Goal: Information Seeking & Learning: Learn about a topic

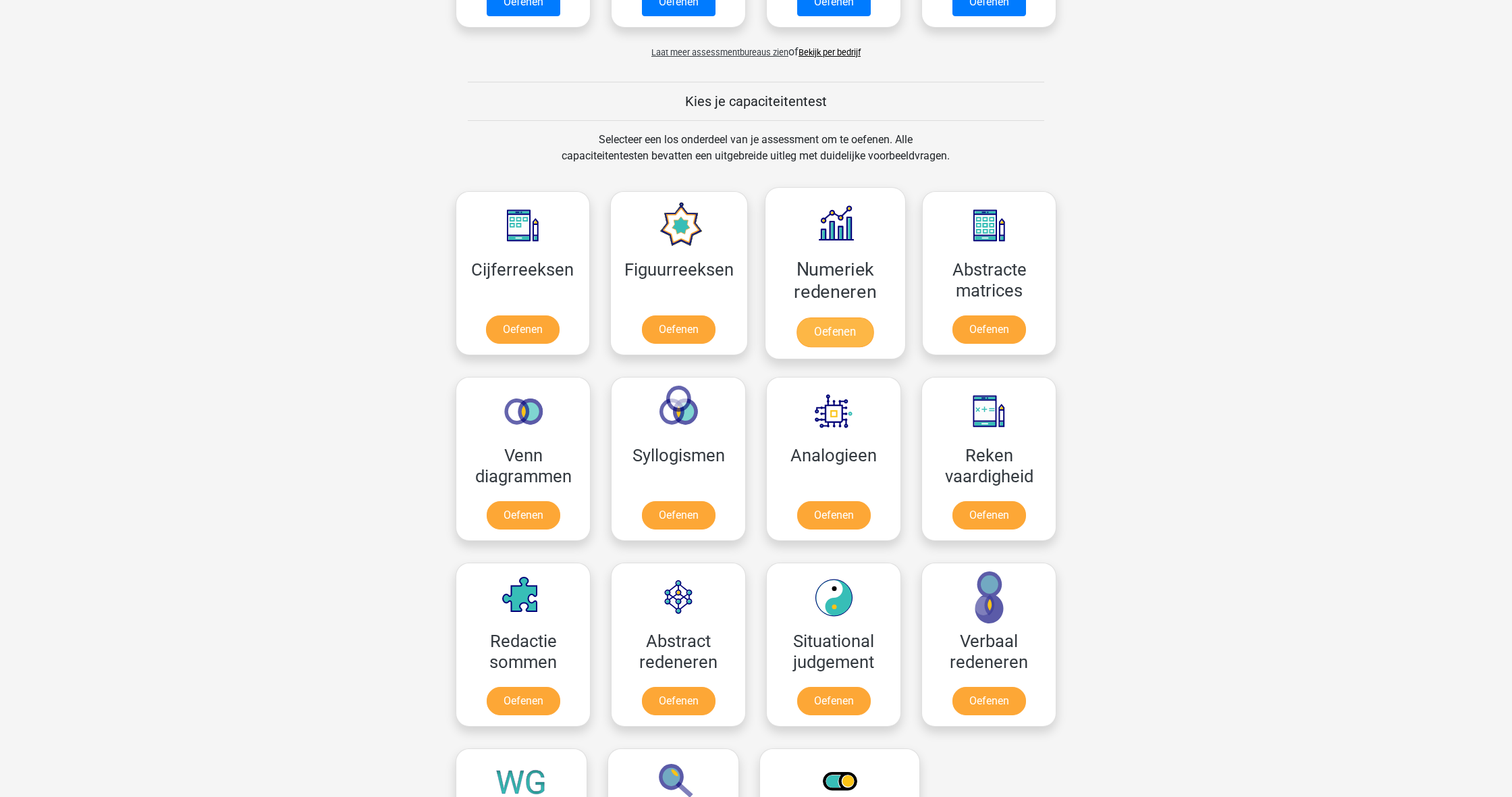
scroll to position [443, 0]
click at [840, 335] on link "Oefenen" at bounding box center [835, 332] width 77 height 30
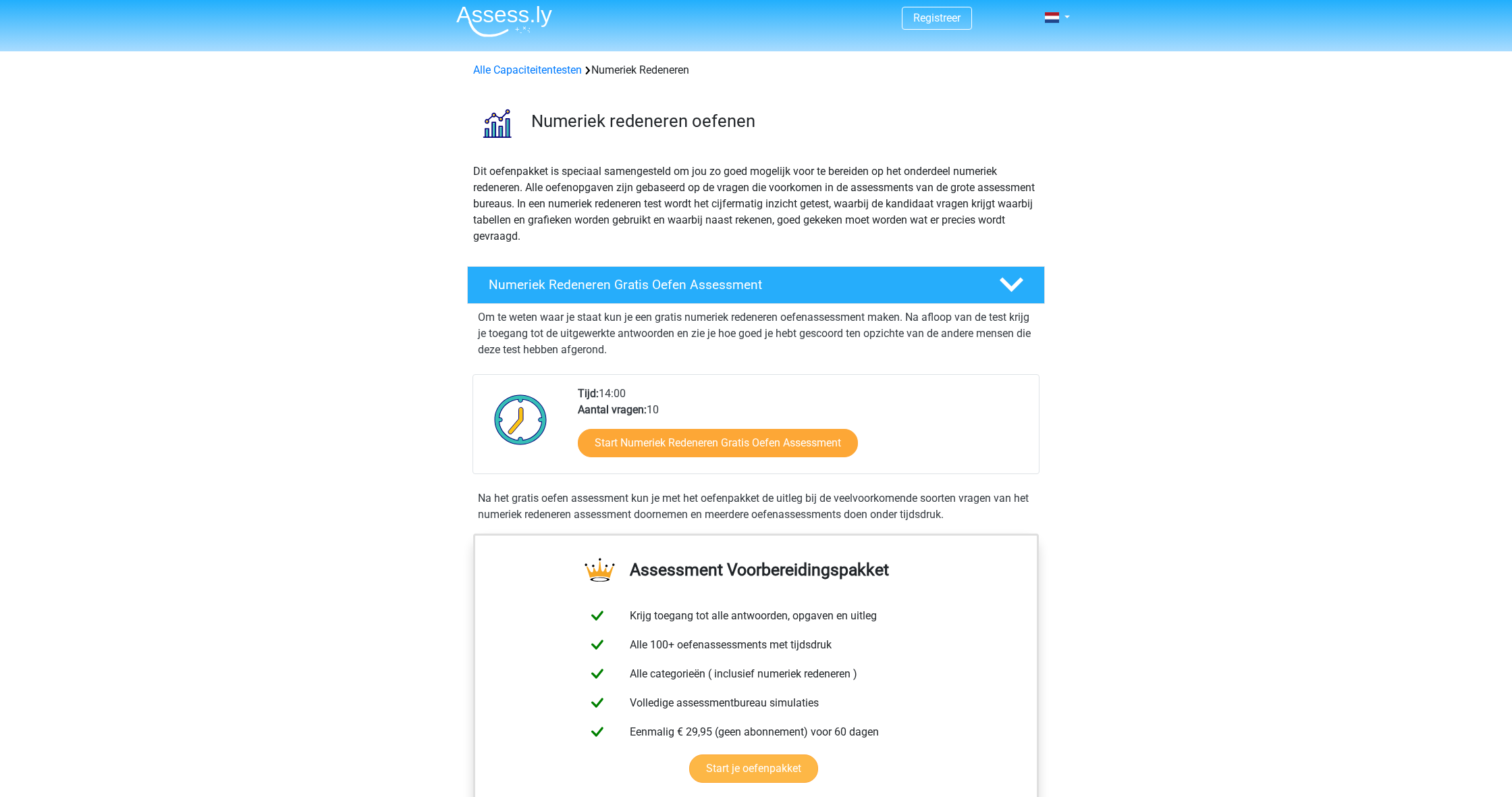
scroll to position [25, 0]
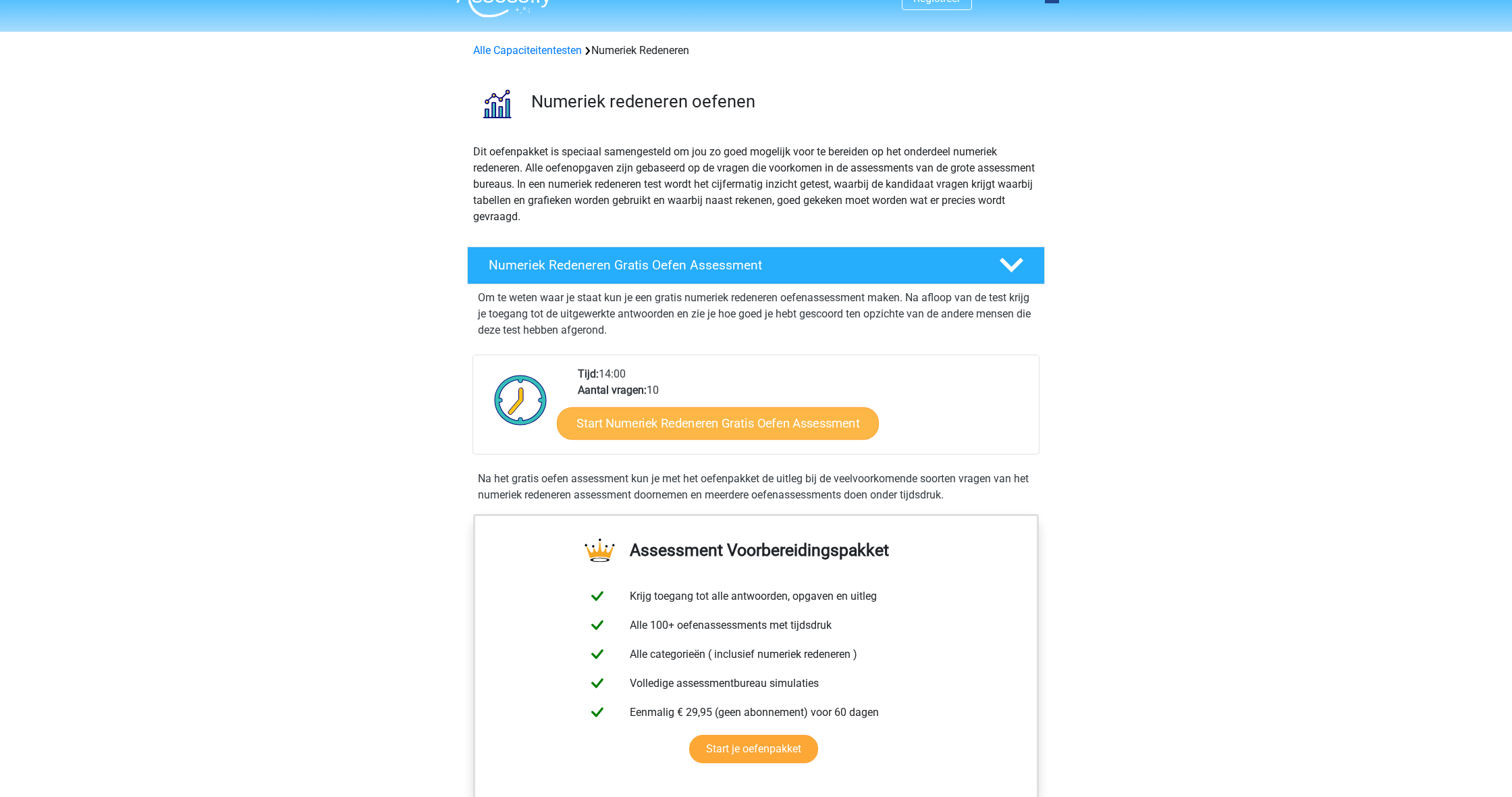
click at [796, 424] on link "Start Numeriek Redeneren Gratis Oefen Assessment" at bounding box center [718, 423] width 322 height 33
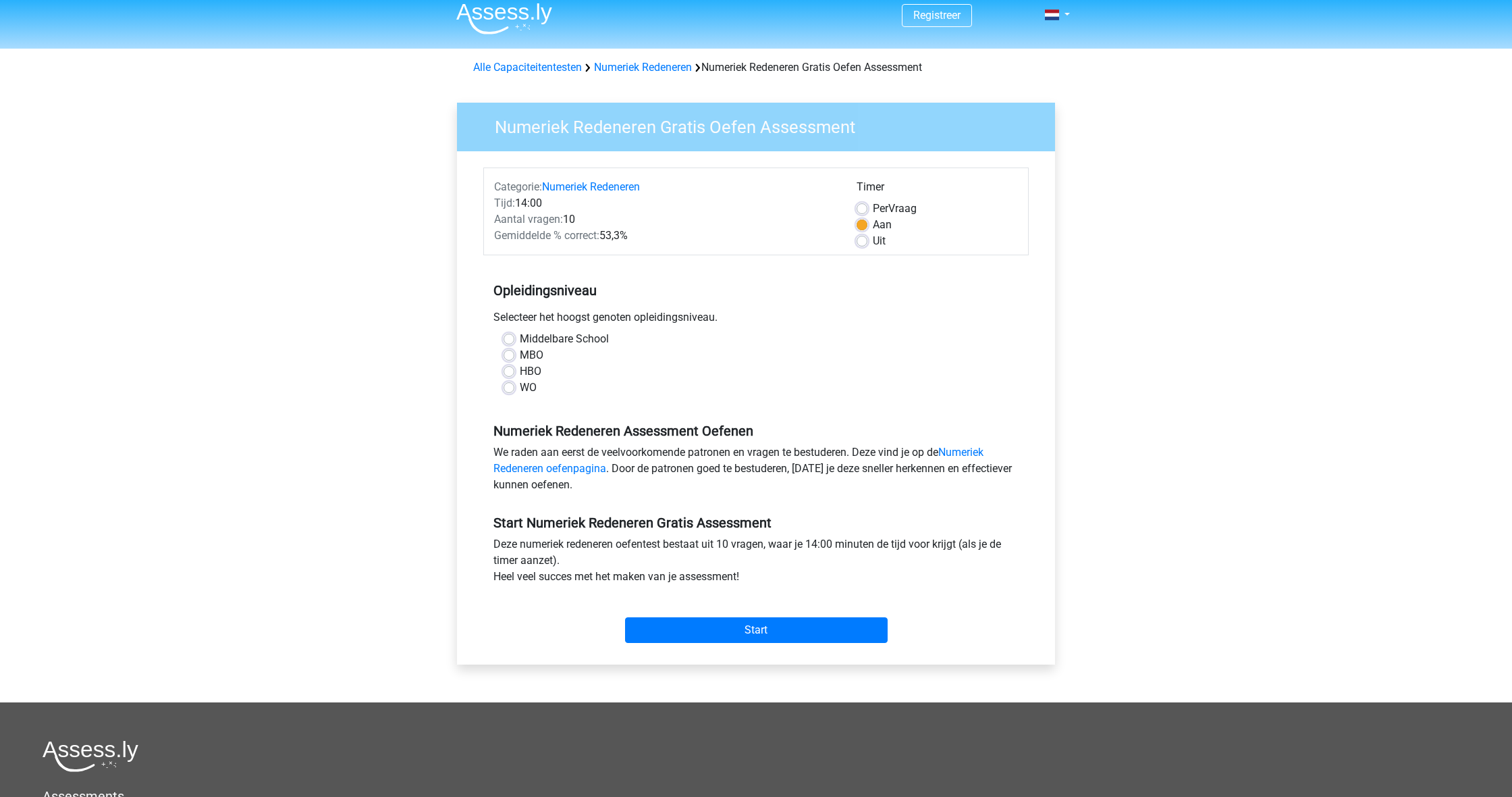
click at [504, 346] on div "Middelbare School" at bounding box center [756, 339] width 505 height 16
click at [520, 337] on label "Middelbare School" at bounding box center [564, 338] width 89 height 16
click at [508, 337] on input "Middelbare School" at bounding box center [510, 337] width 11 height 13
radio input "true"
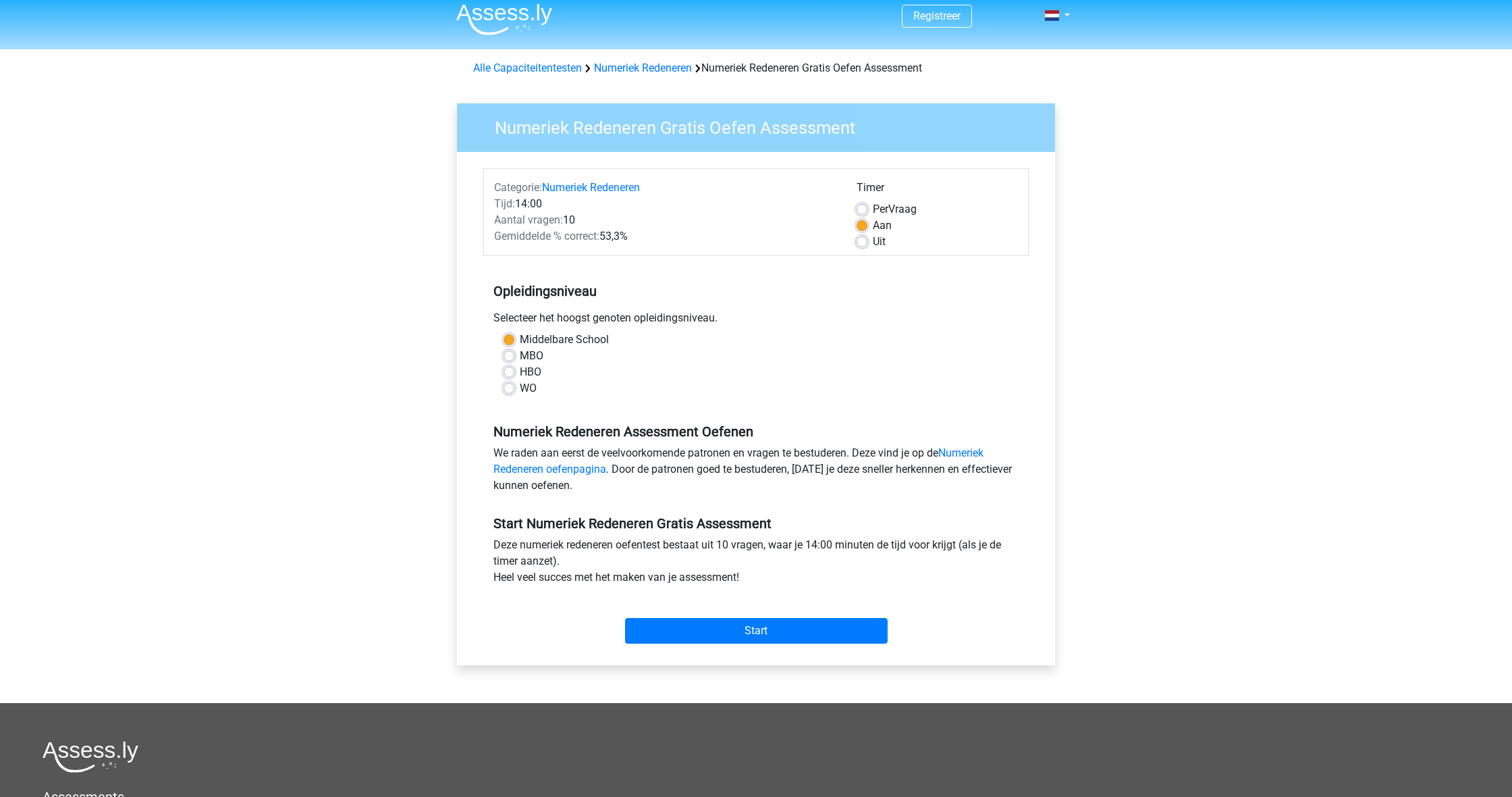
scroll to position [7, 0]
click at [696, 627] on input "Start" at bounding box center [756, 630] width 263 height 25
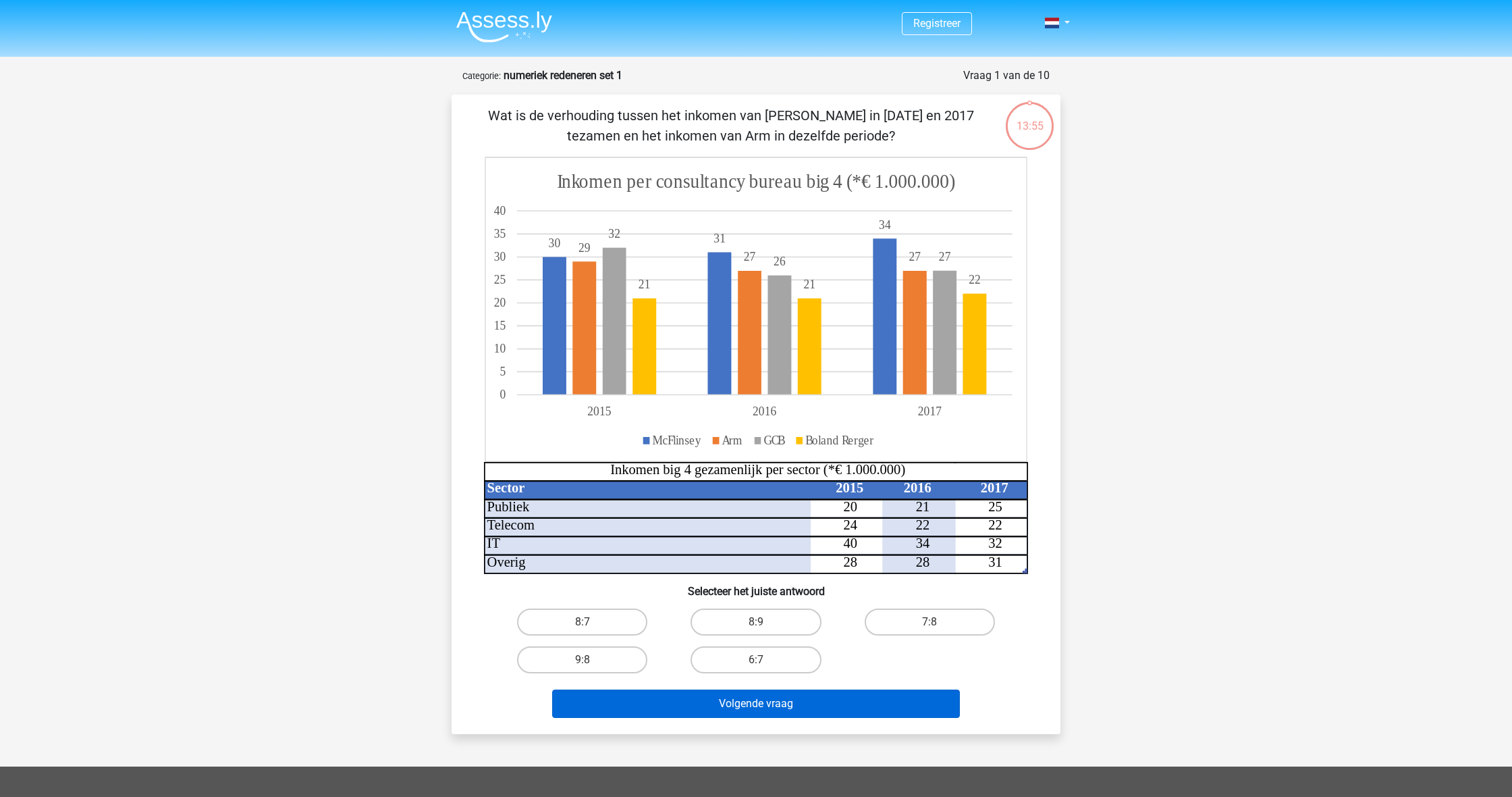
click at [914, 703] on button "Volgende vraag" at bounding box center [756, 703] width 409 height 28
click at [895, 705] on button "Volgende vraag" at bounding box center [756, 703] width 409 height 28
click at [731, 709] on button "Volgende vraag" at bounding box center [756, 703] width 409 height 28
click at [601, 622] on label "8:7" at bounding box center [582, 622] width 130 height 27
click at [592, 622] on input "8:7" at bounding box center [586, 626] width 8 height 8
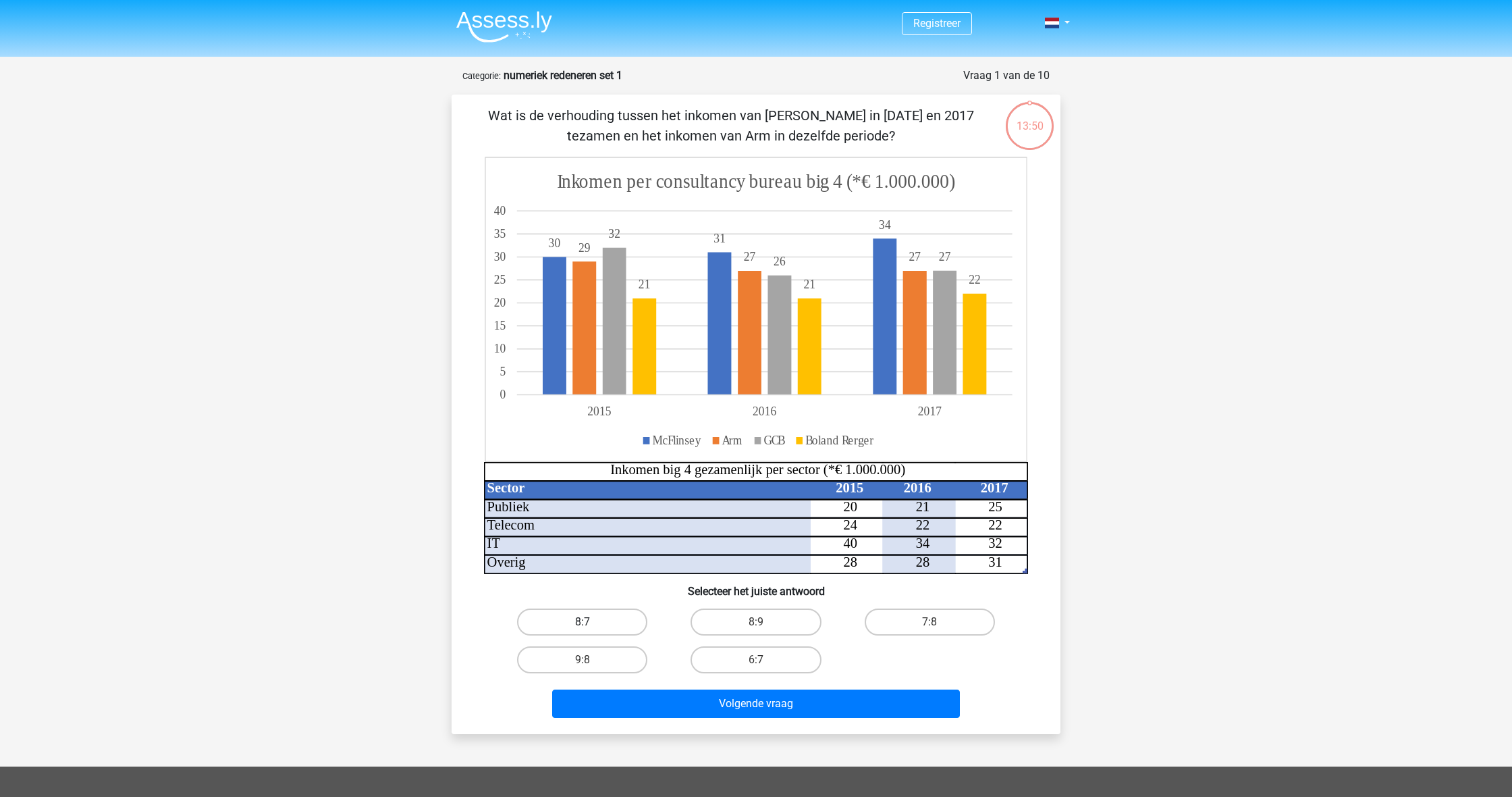
radio input "true"
click at [601, 622] on label "8:7" at bounding box center [582, 622] width 130 height 27
click at [592, 622] on input "8:7" at bounding box center [586, 626] width 8 height 8
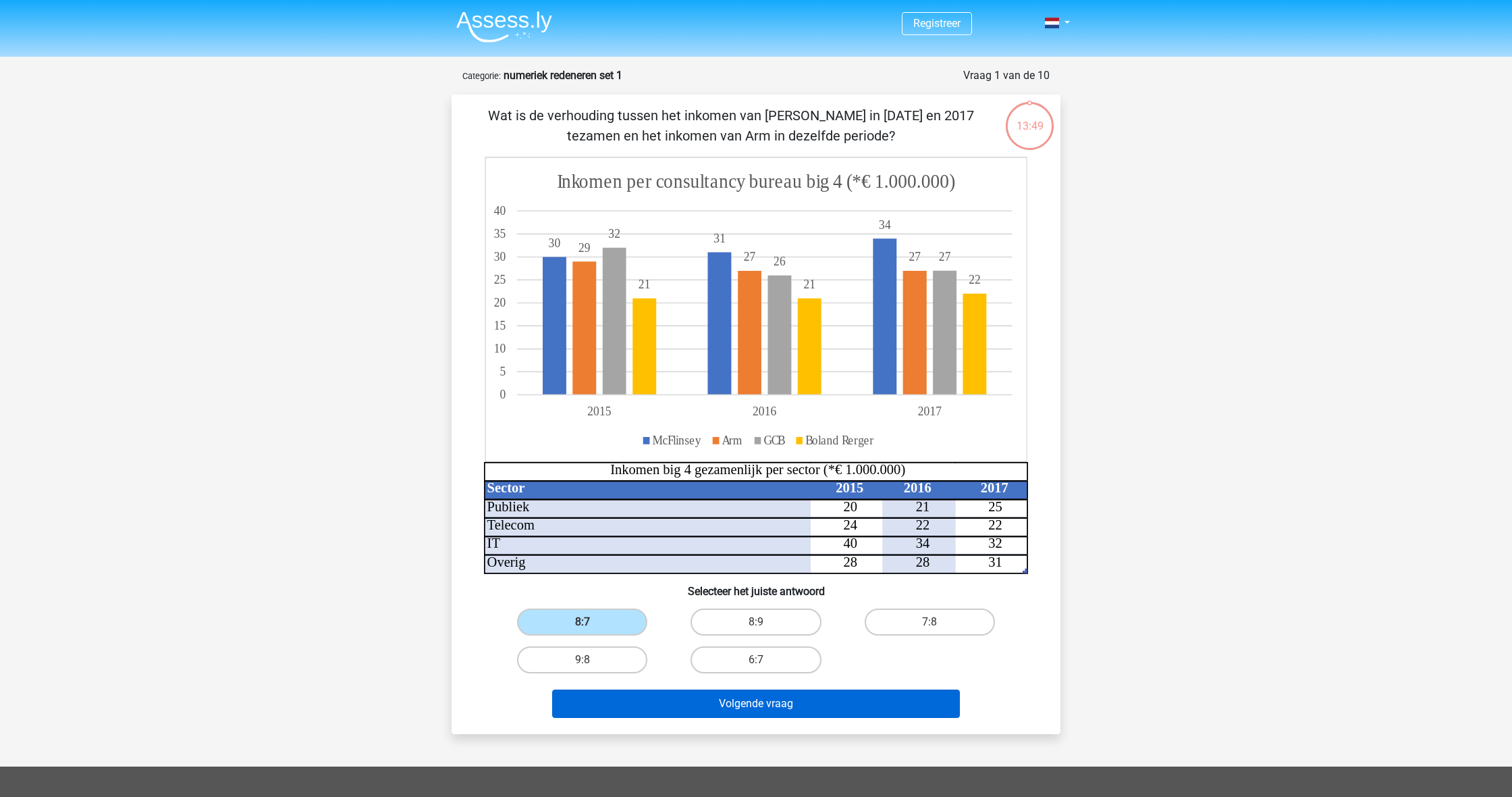
click at [701, 698] on button "Volgende vraag" at bounding box center [756, 703] width 409 height 28
click at [698, 703] on button "Volgende vraag" at bounding box center [756, 703] width 409 height 28
drag, startPoint x: 698, startPoint y: 703, endPoint x: 613, endPoint y: 674, distance: 89.8
click at [696, 703] on button "Volgende vraag" at bounding box center [756, 703] width 409 height 28
click at [601, 662] on label "9:8" at bounding box center [582, 659] width 130 height 27
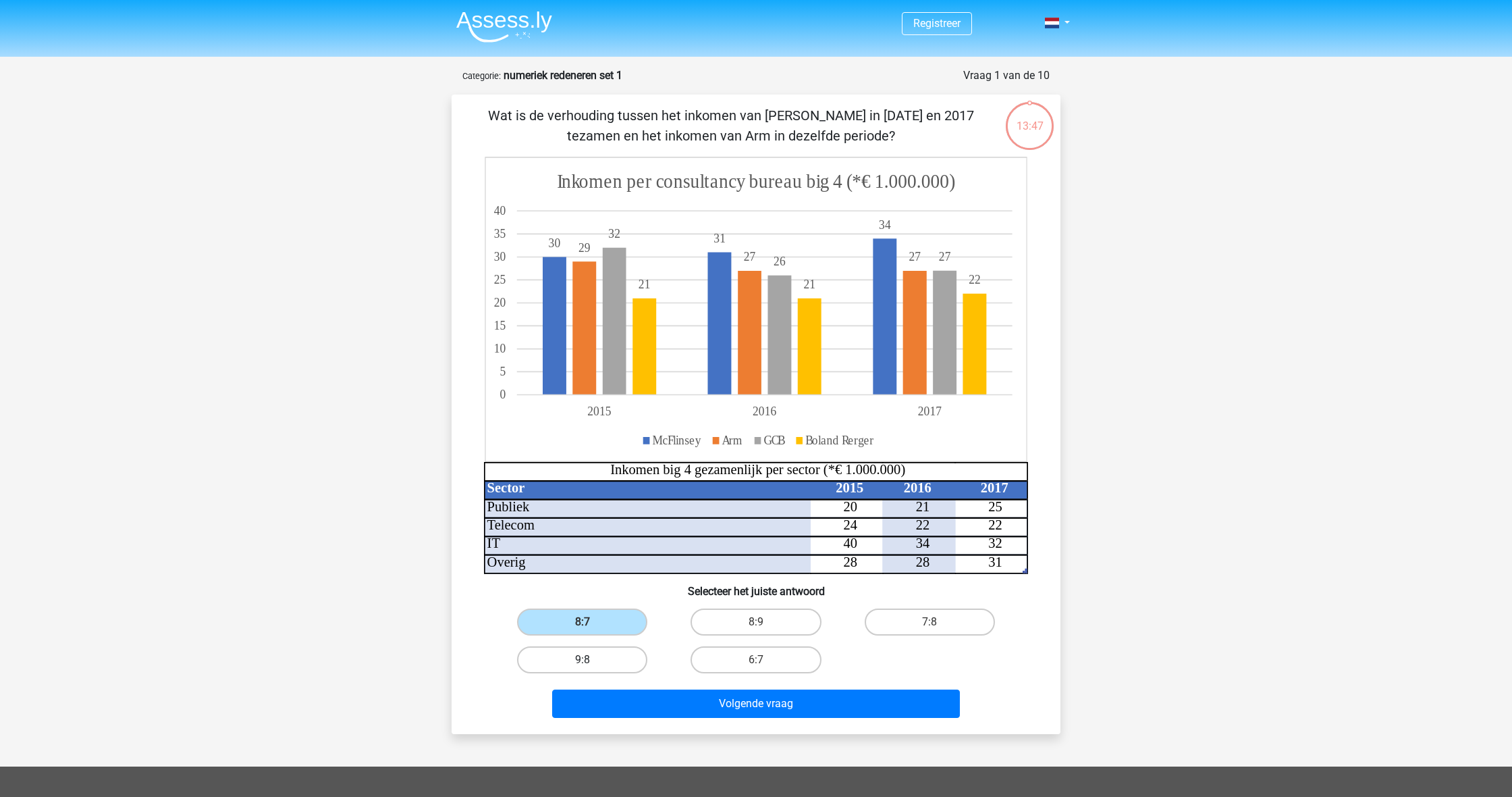
click at [592, 662] on input "9:8" at bounding box center [586, 663] width 8 height 8
radio input "true"
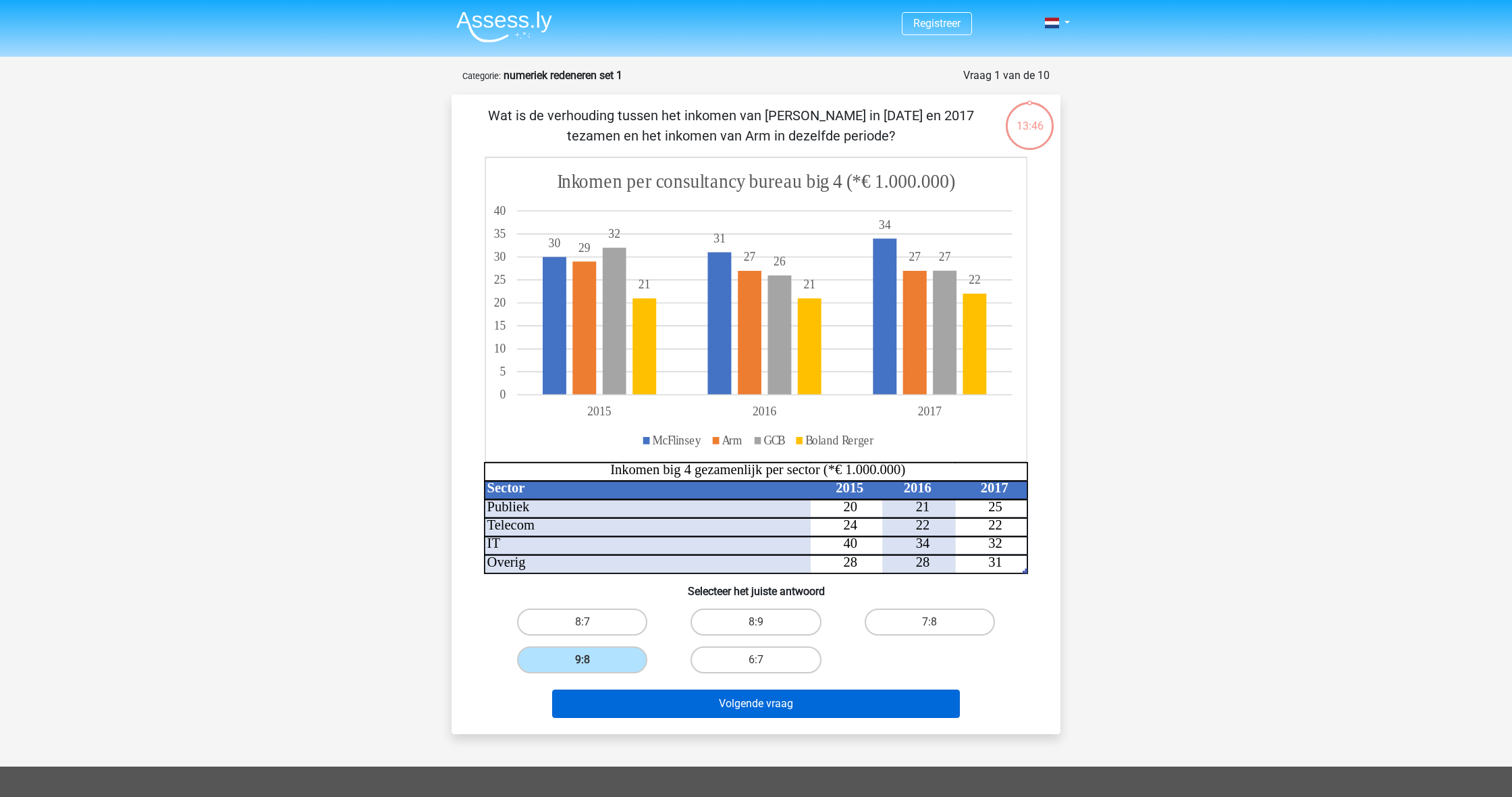
click at [649, 696] on button "Volgende vraag" at bounding box center [756, 703] width 409 height 28
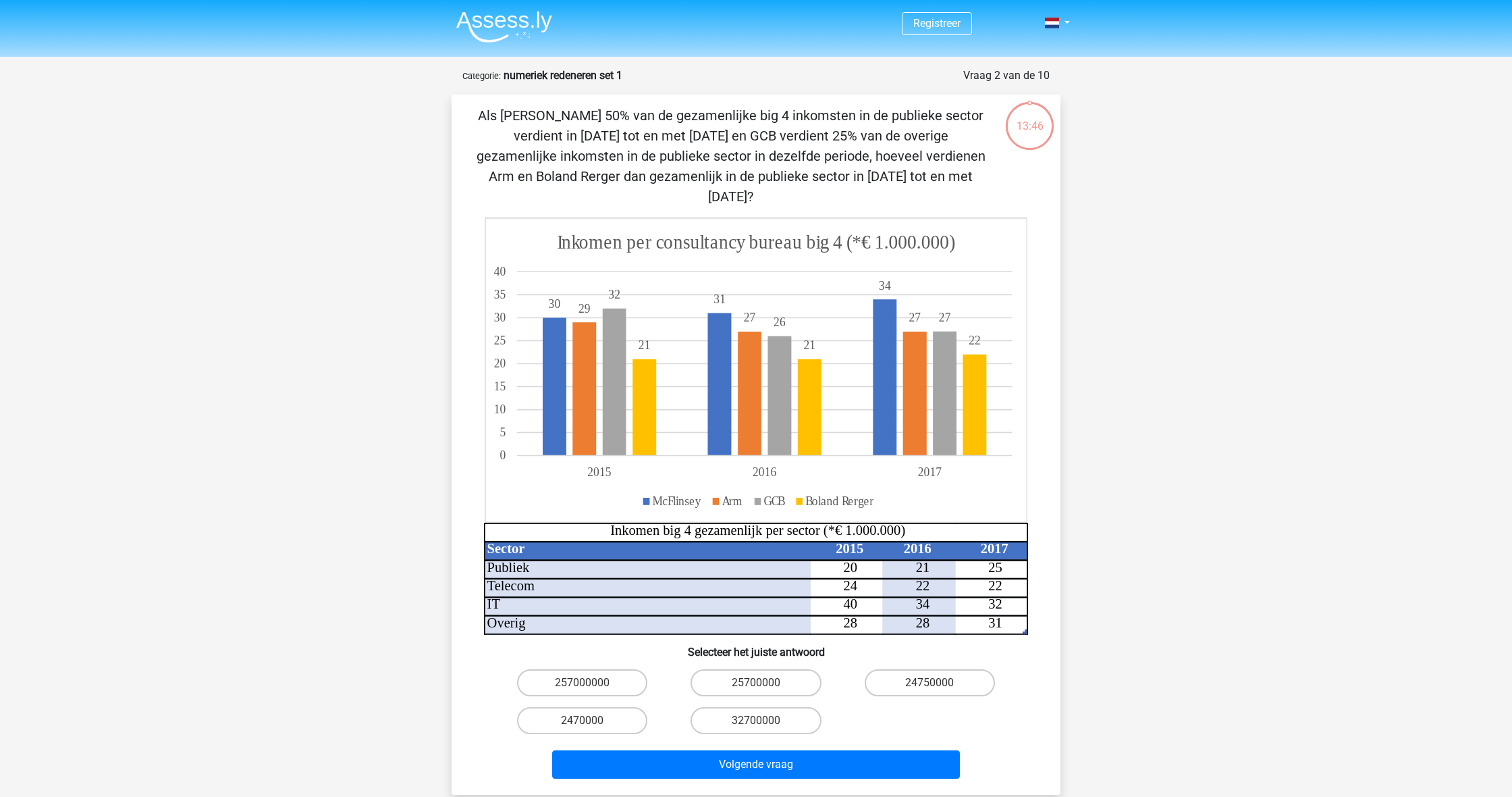
scroll to position [67, 0]
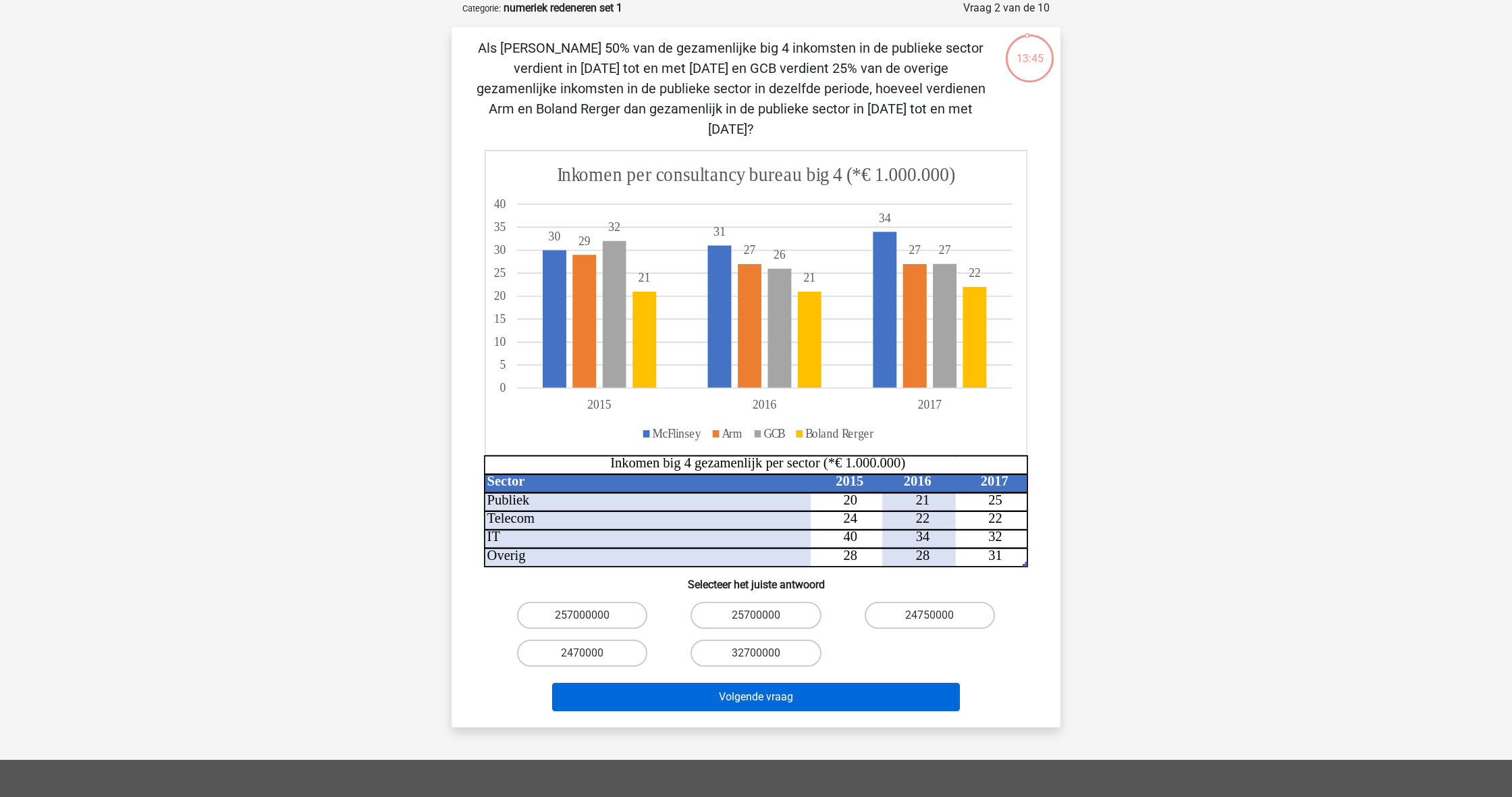
click at [667, 683] on button "Volgende vraag" at bounding box center [756, 697] width 409 height 28
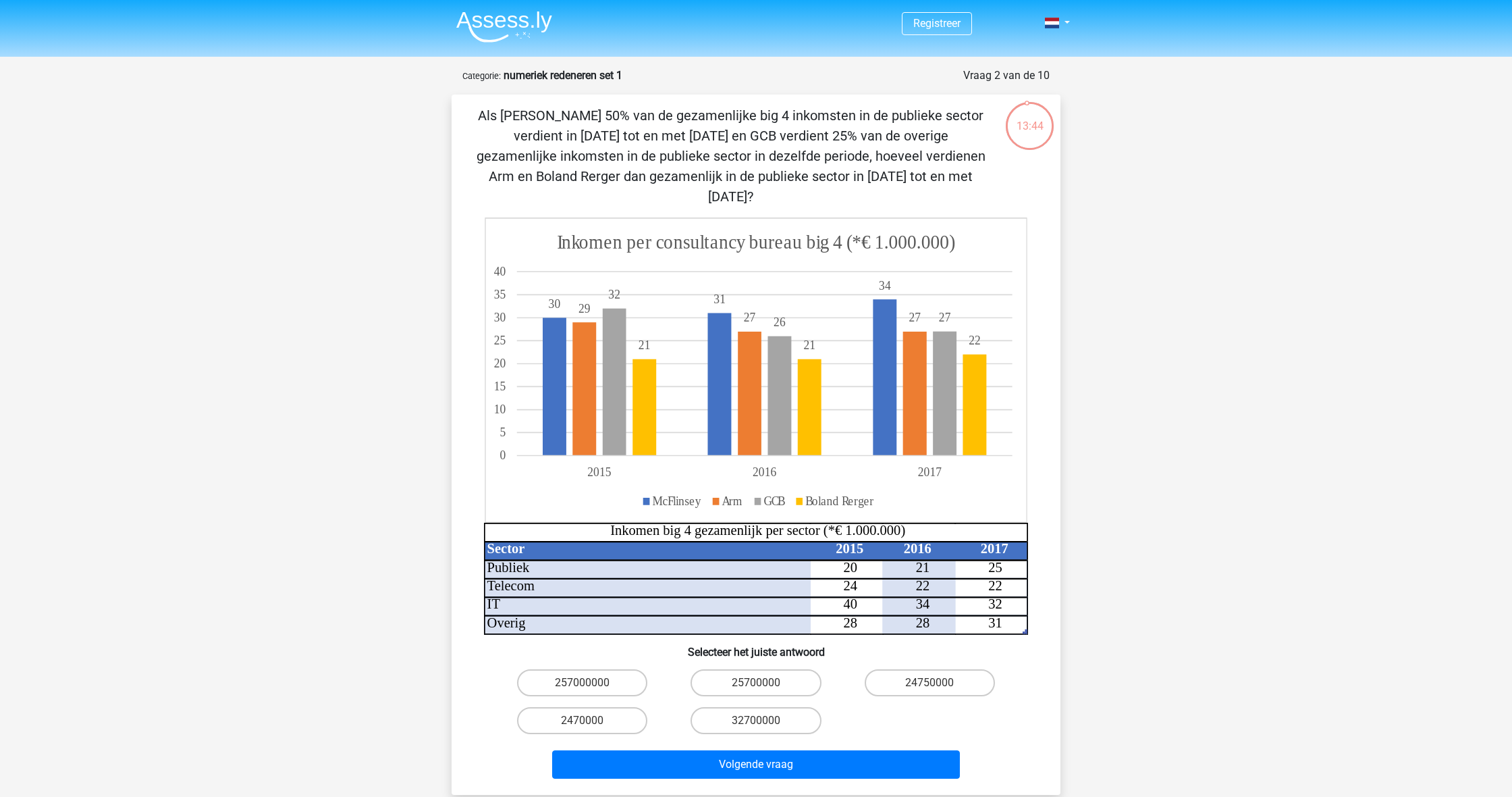
scroll to position [0, 0]
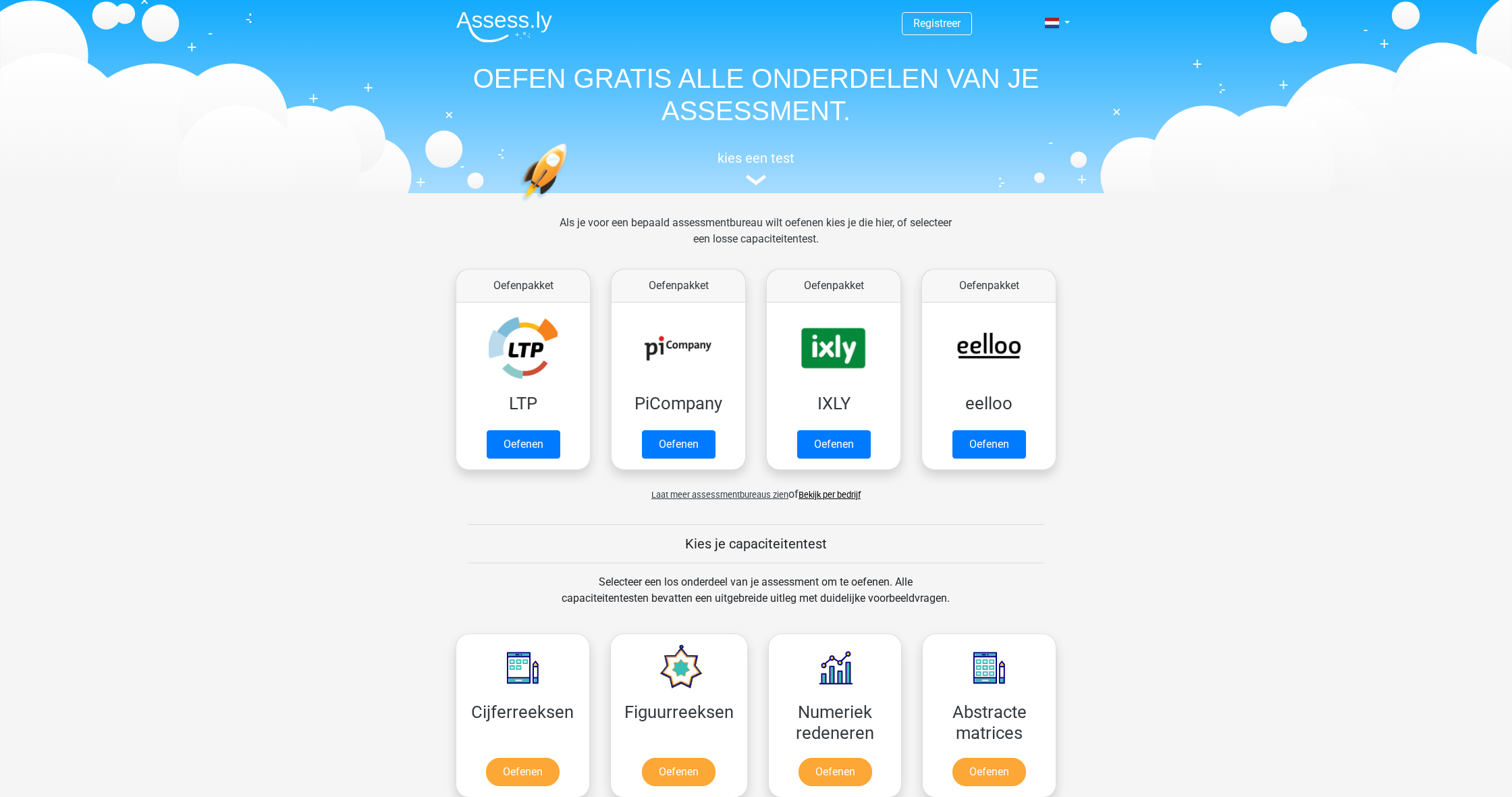
scroll to position [443, 0]
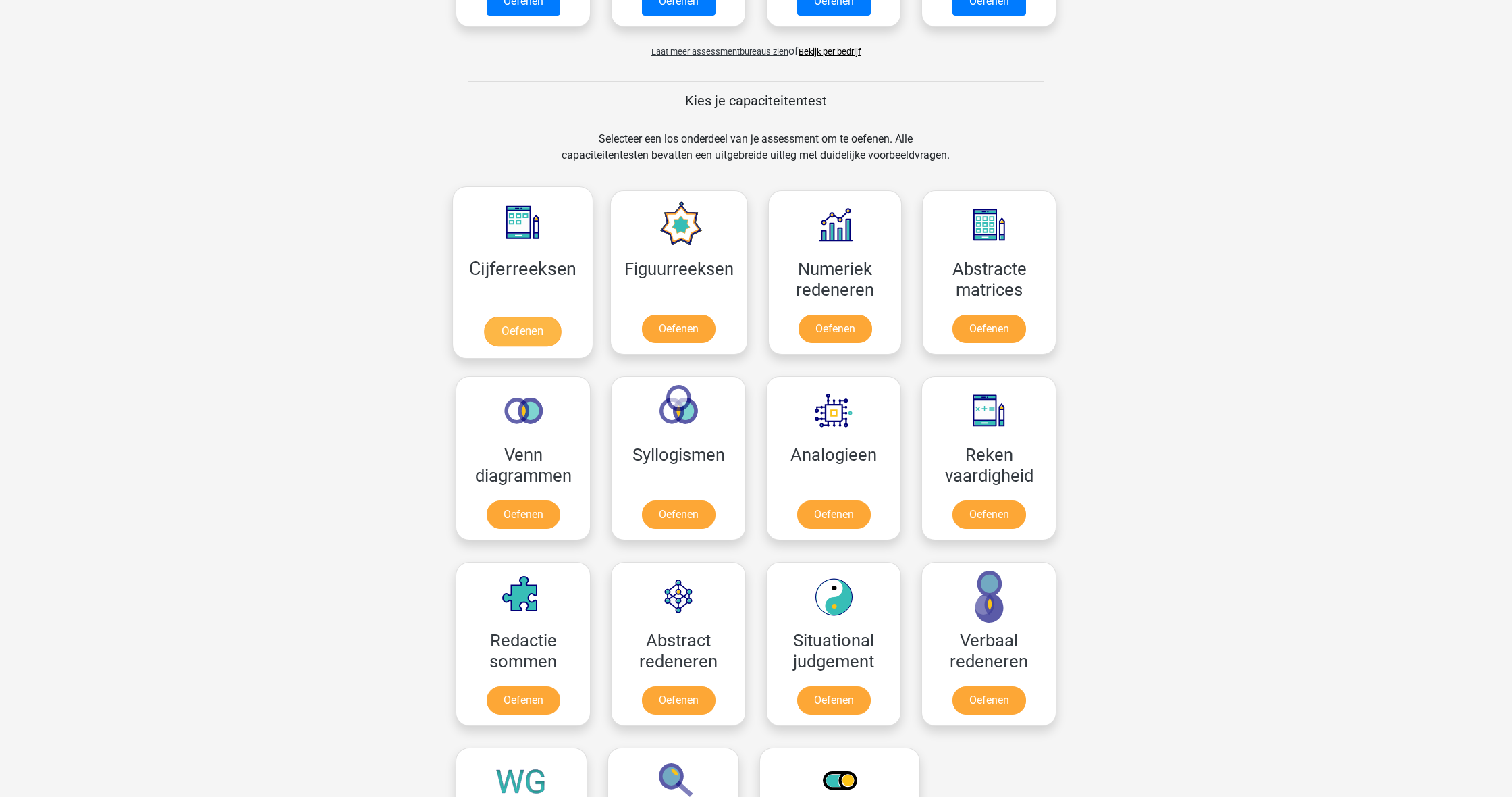
click at [551, 329] on link "Oefenen" at bounding box center [523, 332] width 77 height 30
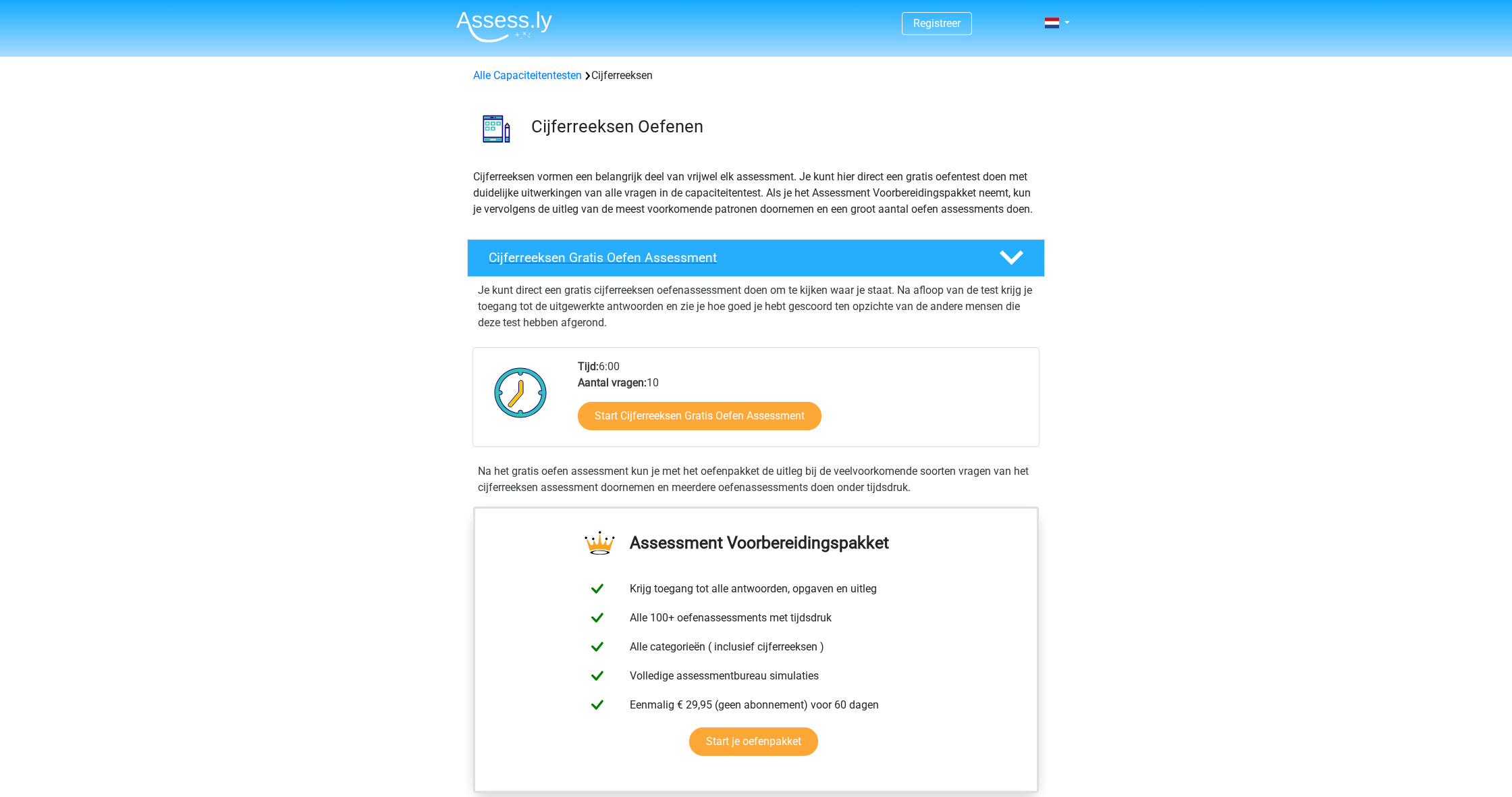
click at [670, 266] on div "Cijferreeksen Gratis Oefen Assessment" at bounding box center [756, 258] width 578 height 37
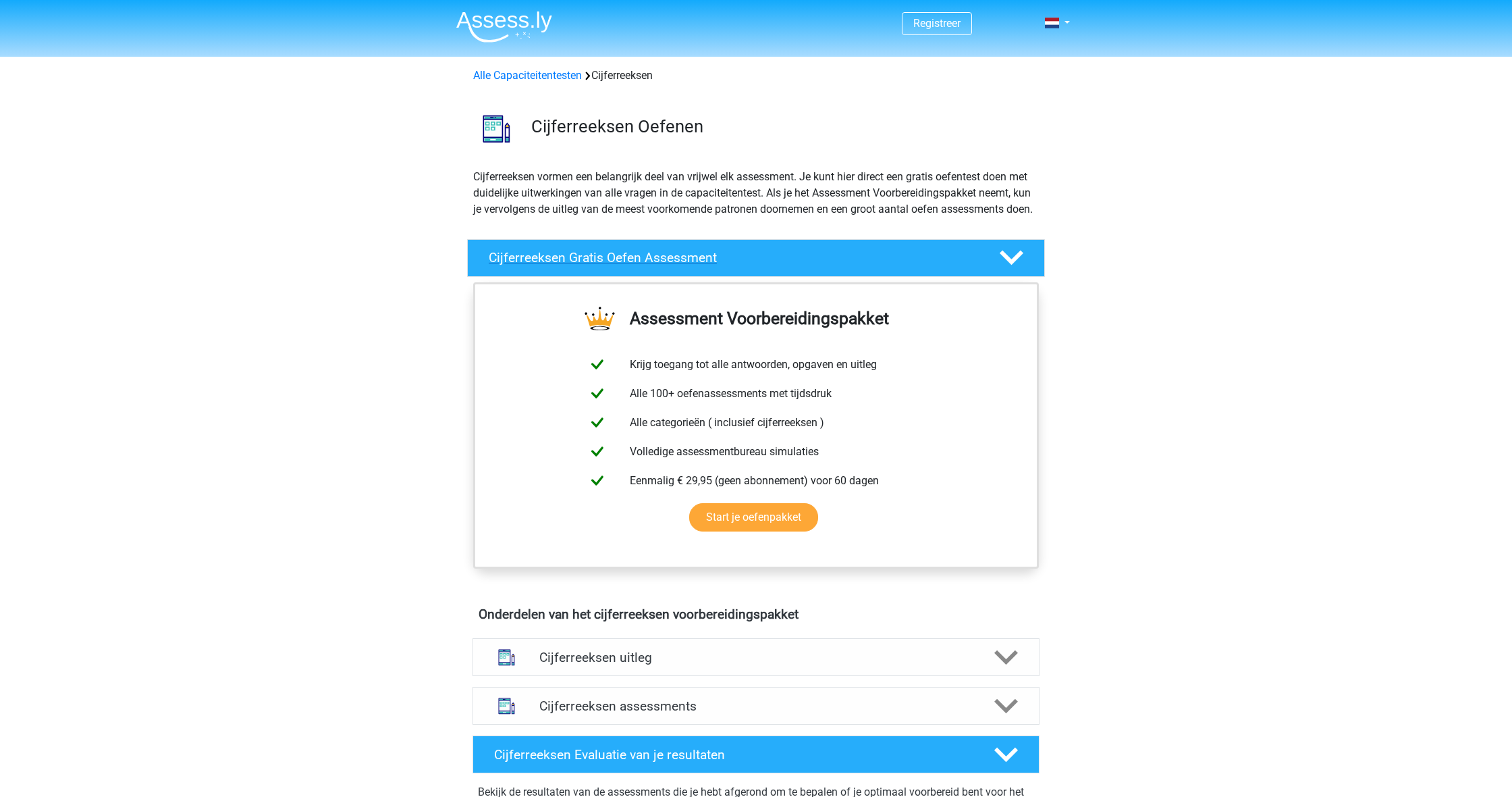
click at [670, 266] on div "Cijferreeksen Gratis Oefen Assessment" at bounding box center [756, 258] width 578 height 37
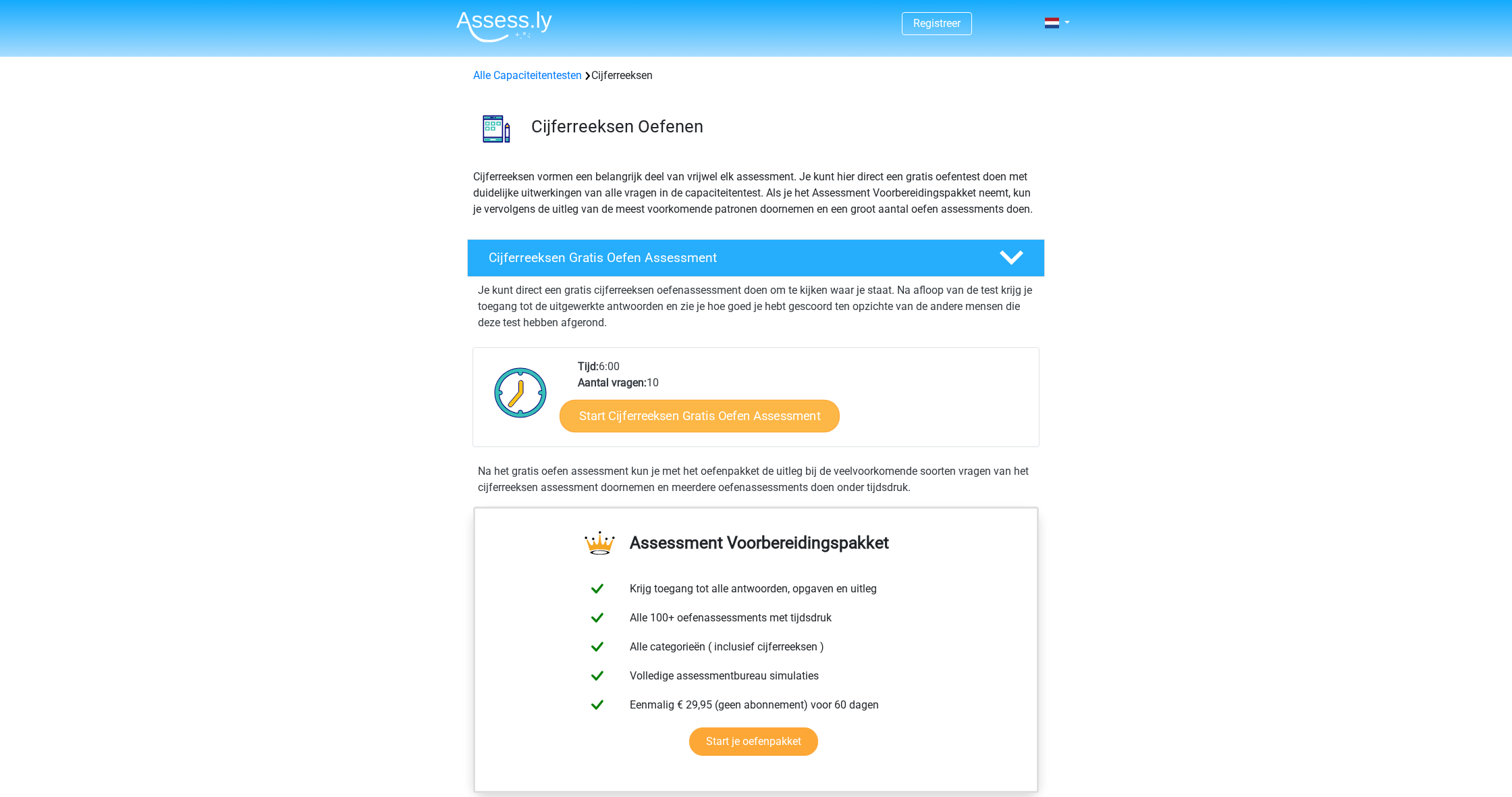
click at [715, 431] on link "Start Cijferreeksen Gratis Oefen Assessment" at bounding box center [700, 415] width 281 height 33
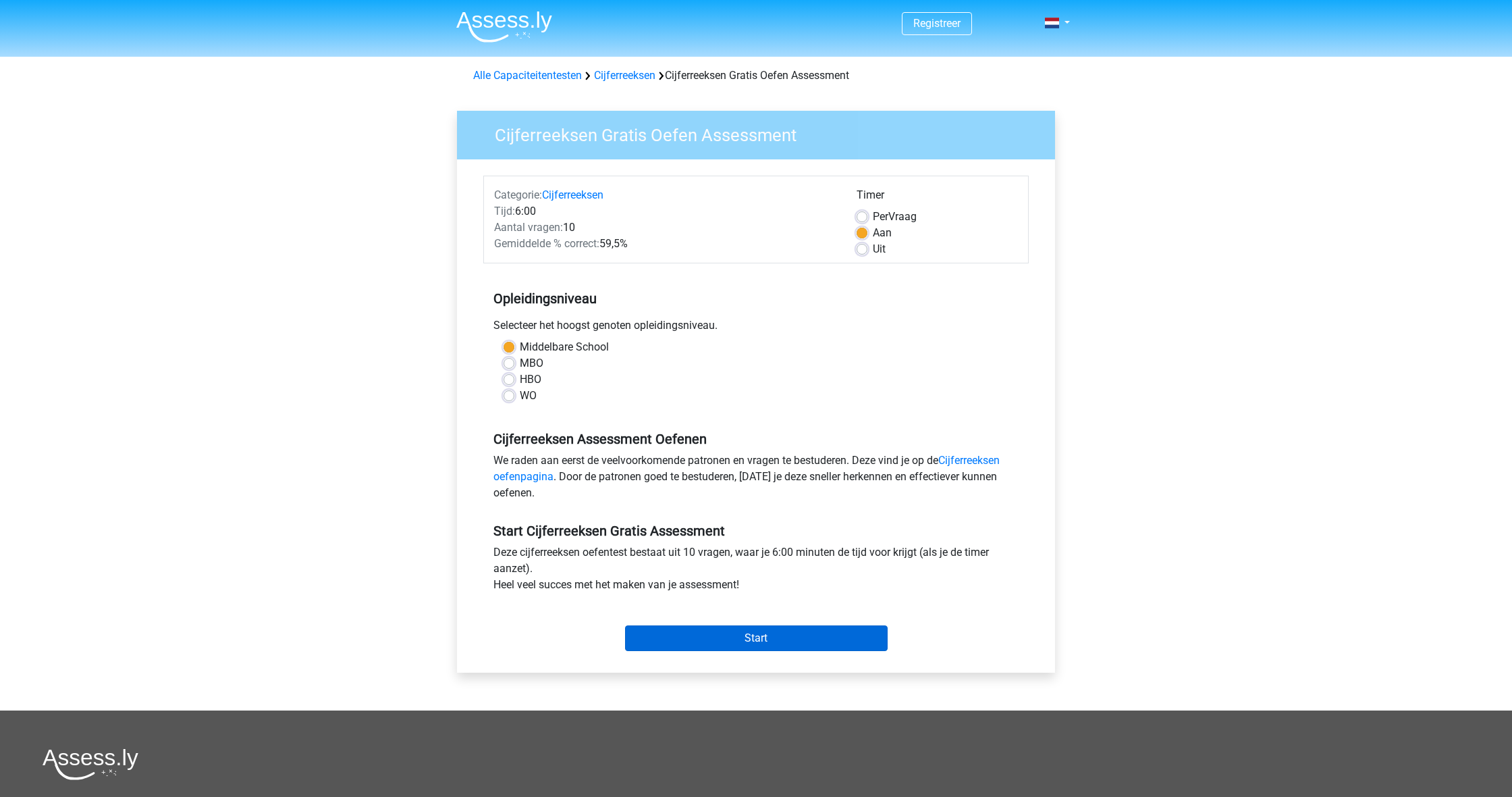
scroll to position [4, 0]
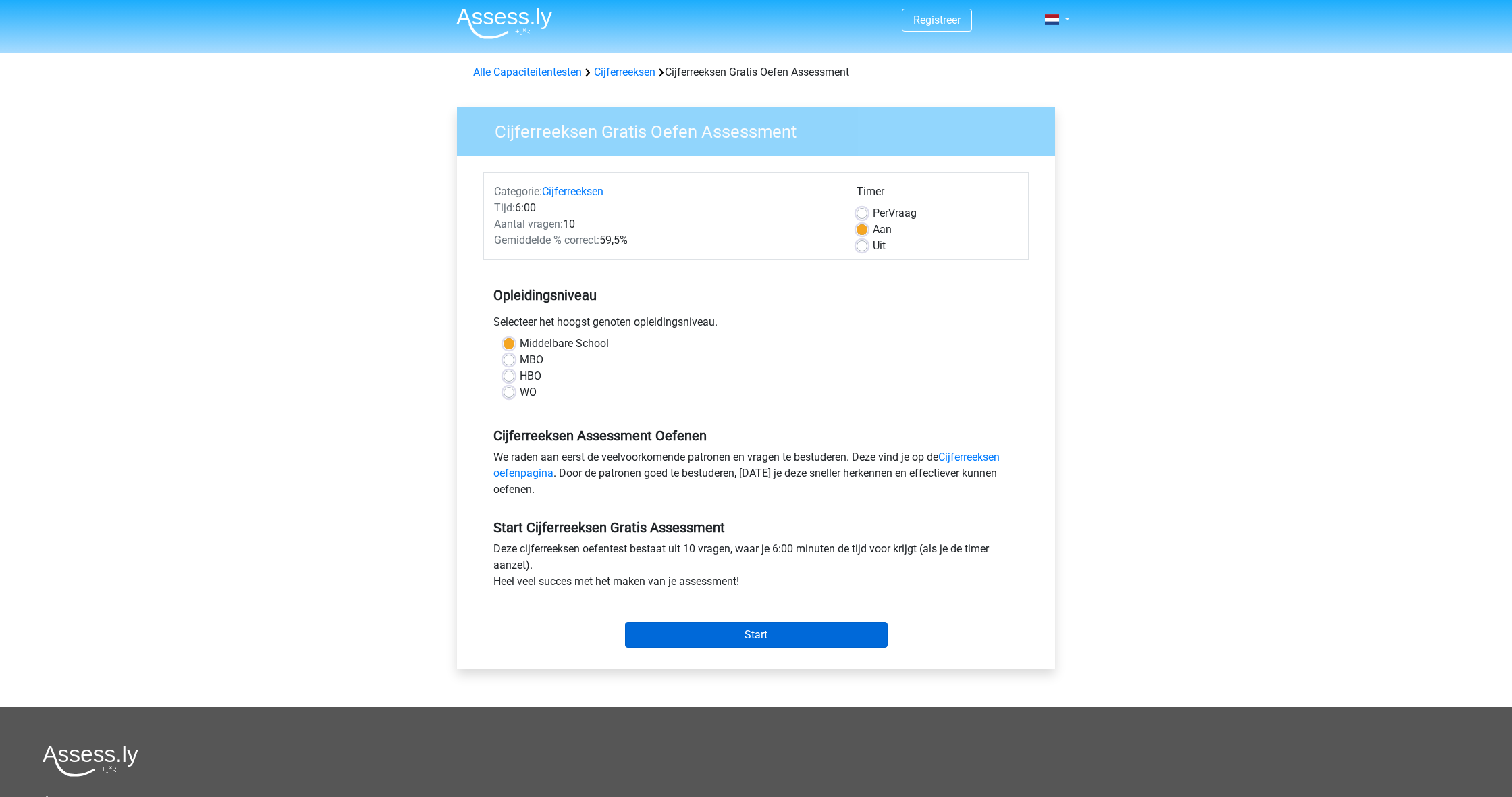
click at [752, 645] on input "Start" at bounding box center [756, 634] width 263 height 25
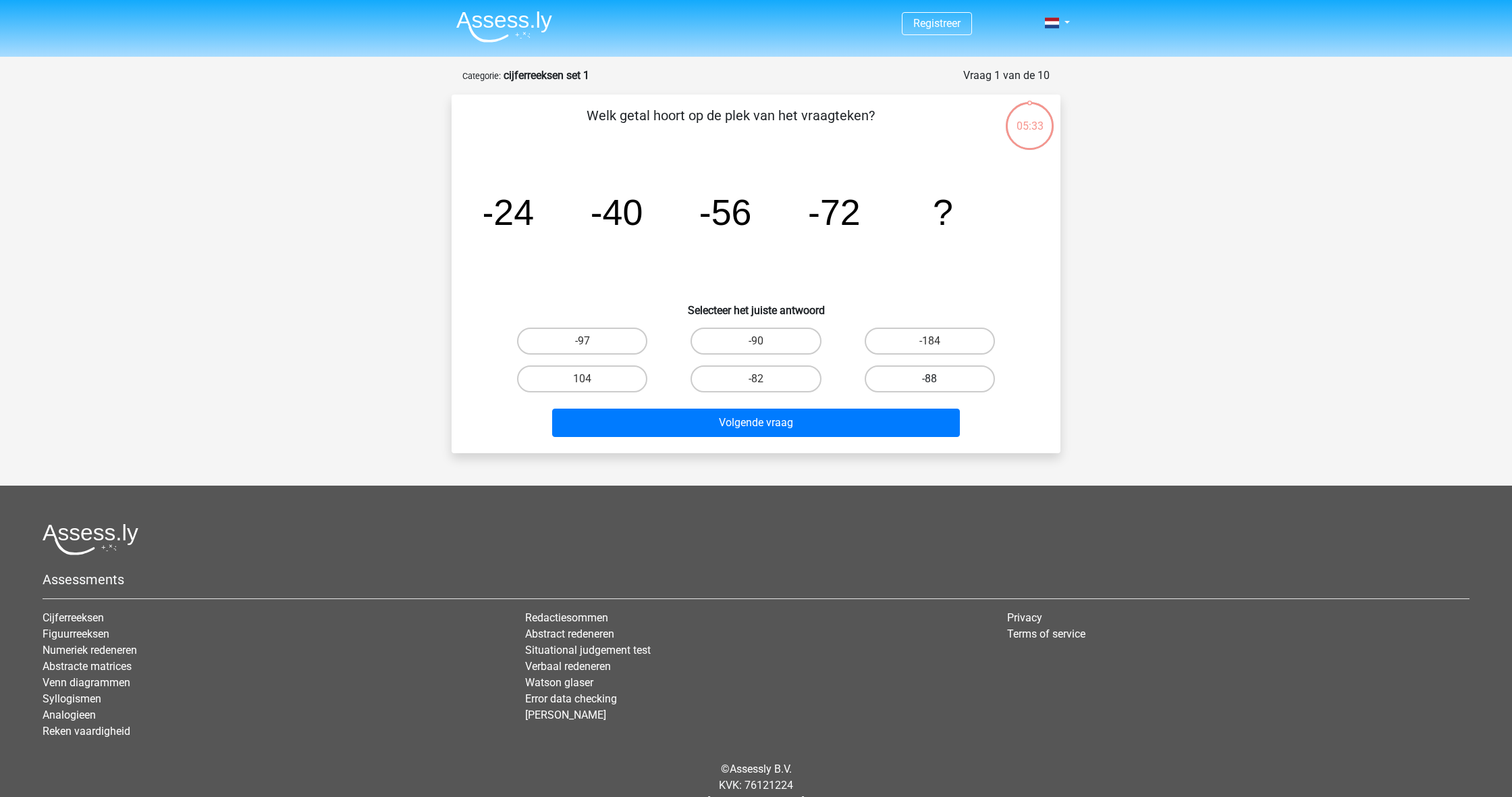
click at [937, 372] on label "-88" at bounding box center [929, 379] width 130 height 27
click at [937, 379] on input "-88" at bounding box center [933, 383] width 8 height 8
radio input "true"
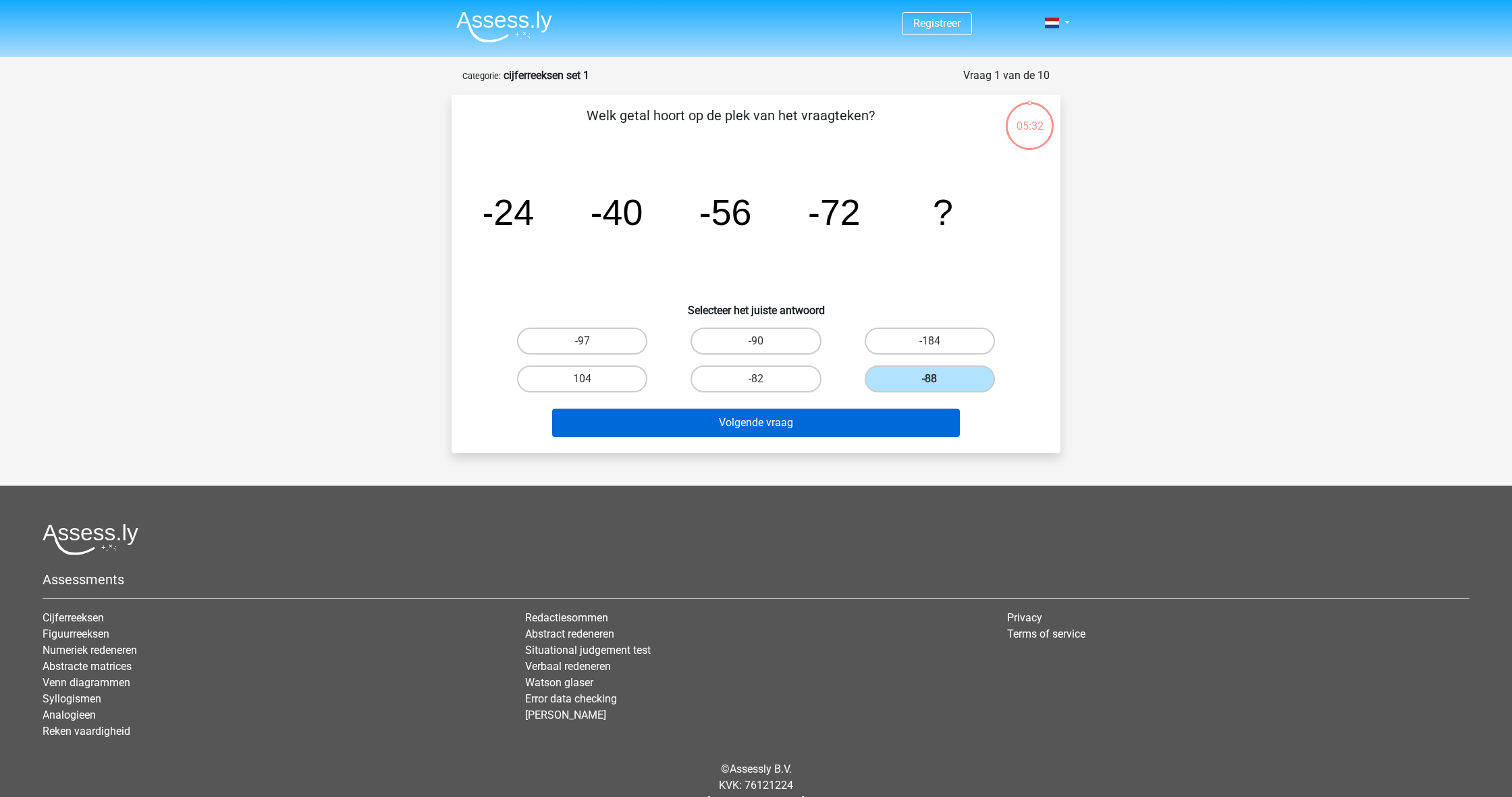
click at [856, 428] on button "Volgende vraag" at bounding box center [756, 423] width 409 height 28
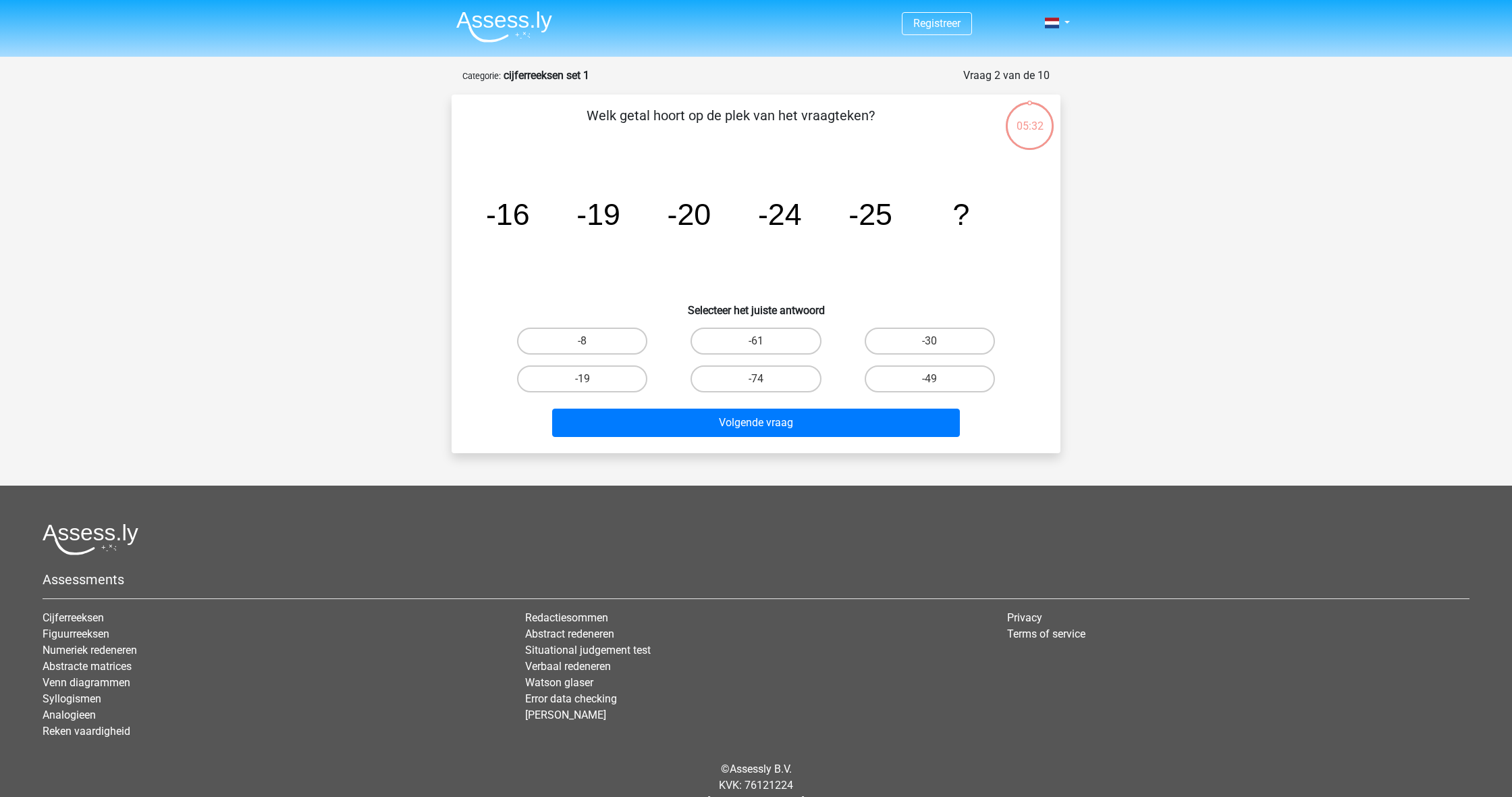
scroll to position [45, 0]
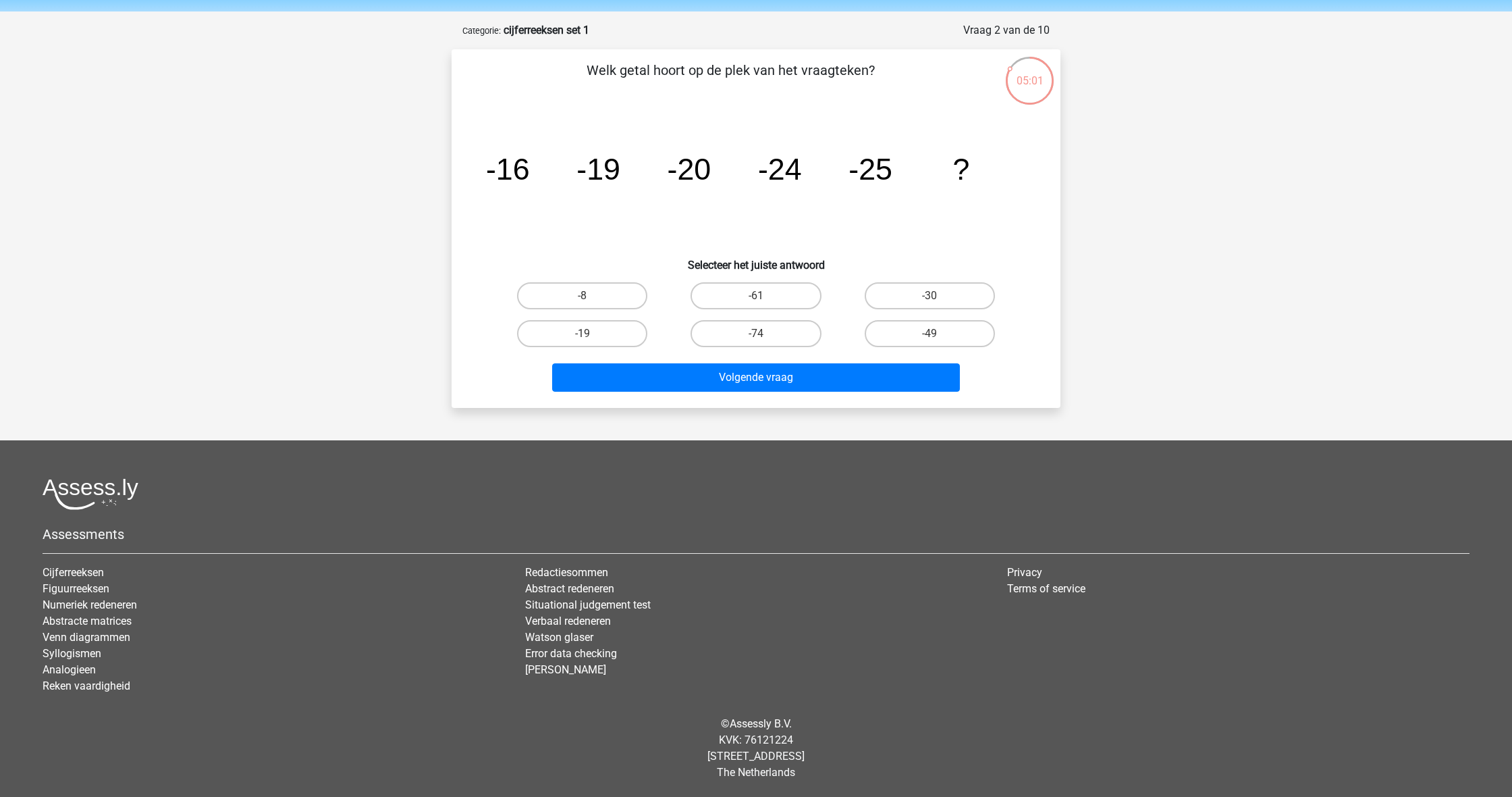
click at [933, 296] on input "-30" at bounding box center [933, 299] width 8 height 8
radio input "true"
click at [898, 370] on button "Volgende vraag" at bounding box center [756, 377] width 409 height 28
click at [922, 290] on label "-108" at bounding box center [929, 296] width 130 height 27
click at [929, 296] on input "-108" at bounding box center [933, 299] width 8 height 8
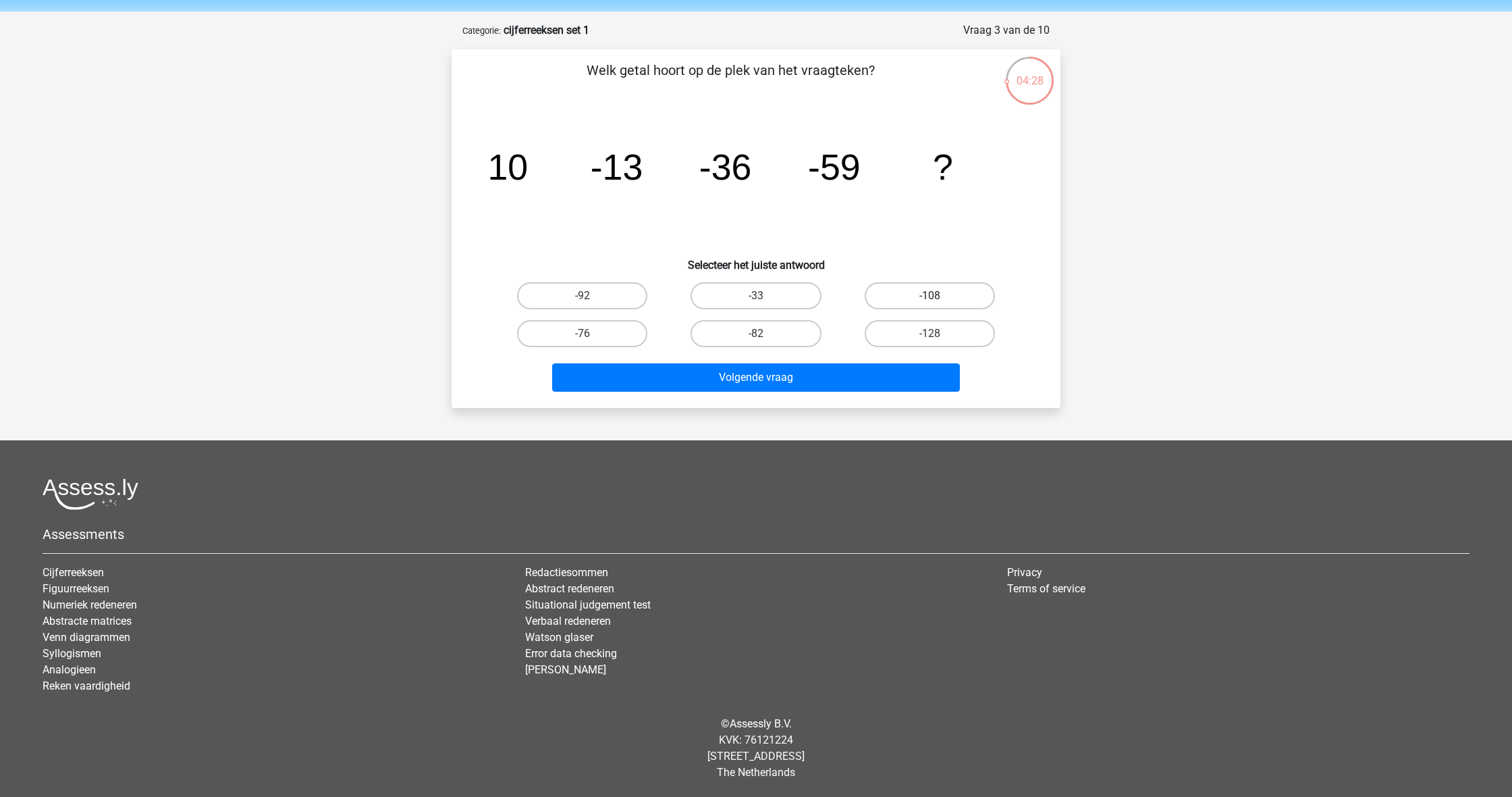
radio input "true"
click at [852, 378] on button "Volgende vraag" at bounding box center [756, 377] width 409 height 28
drag, startPoint x: 797, startPoint y: 334, endPoint x: 800, endPoint y: 344, distance: 10.4
click at [797, 334] on label "28" at bounding box center [756, 333] width 130 height 27
click at [765, 334] on input "28" at bounding box center [760, 338] width 8 height 8
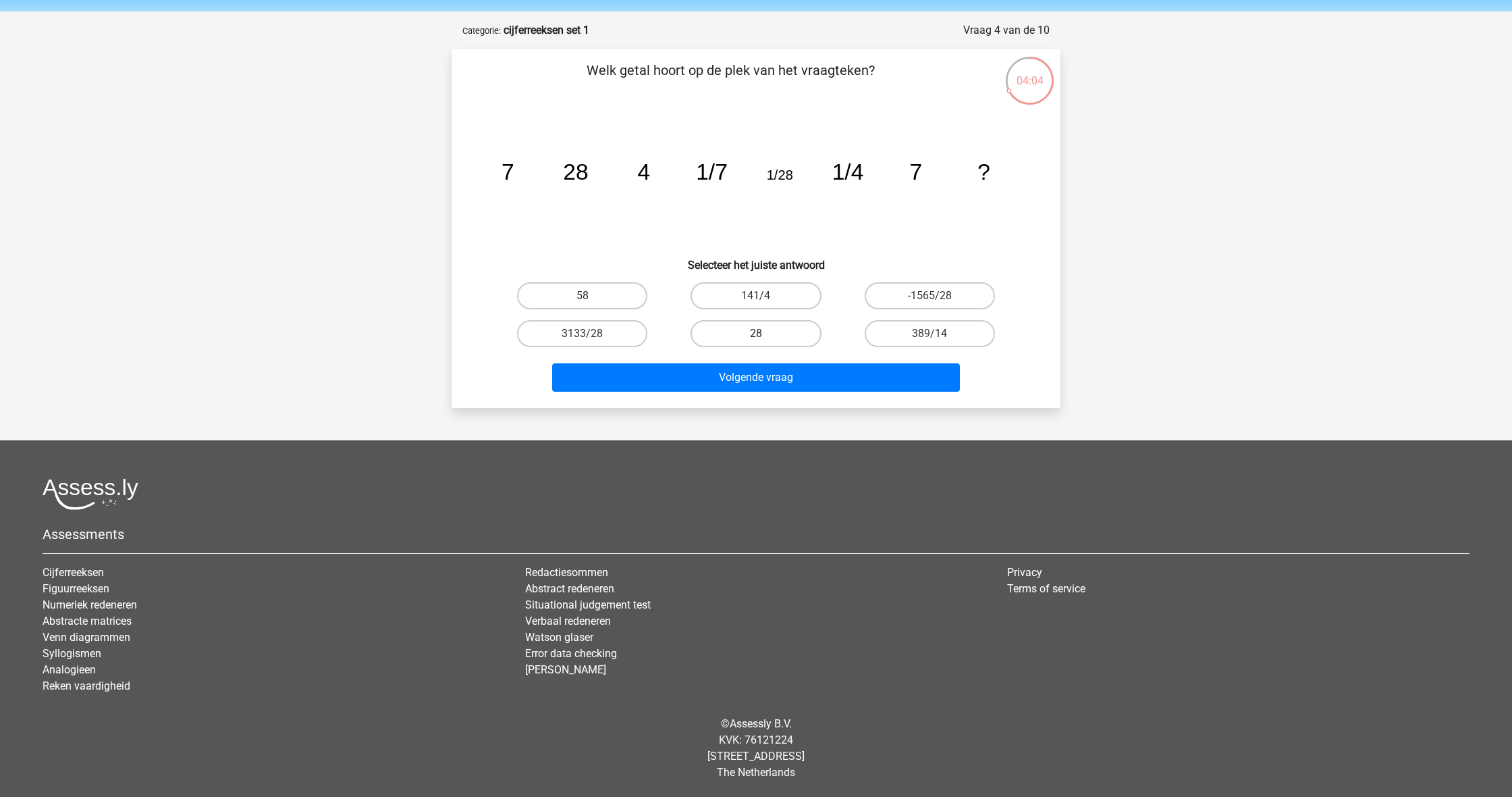
radio input "true"
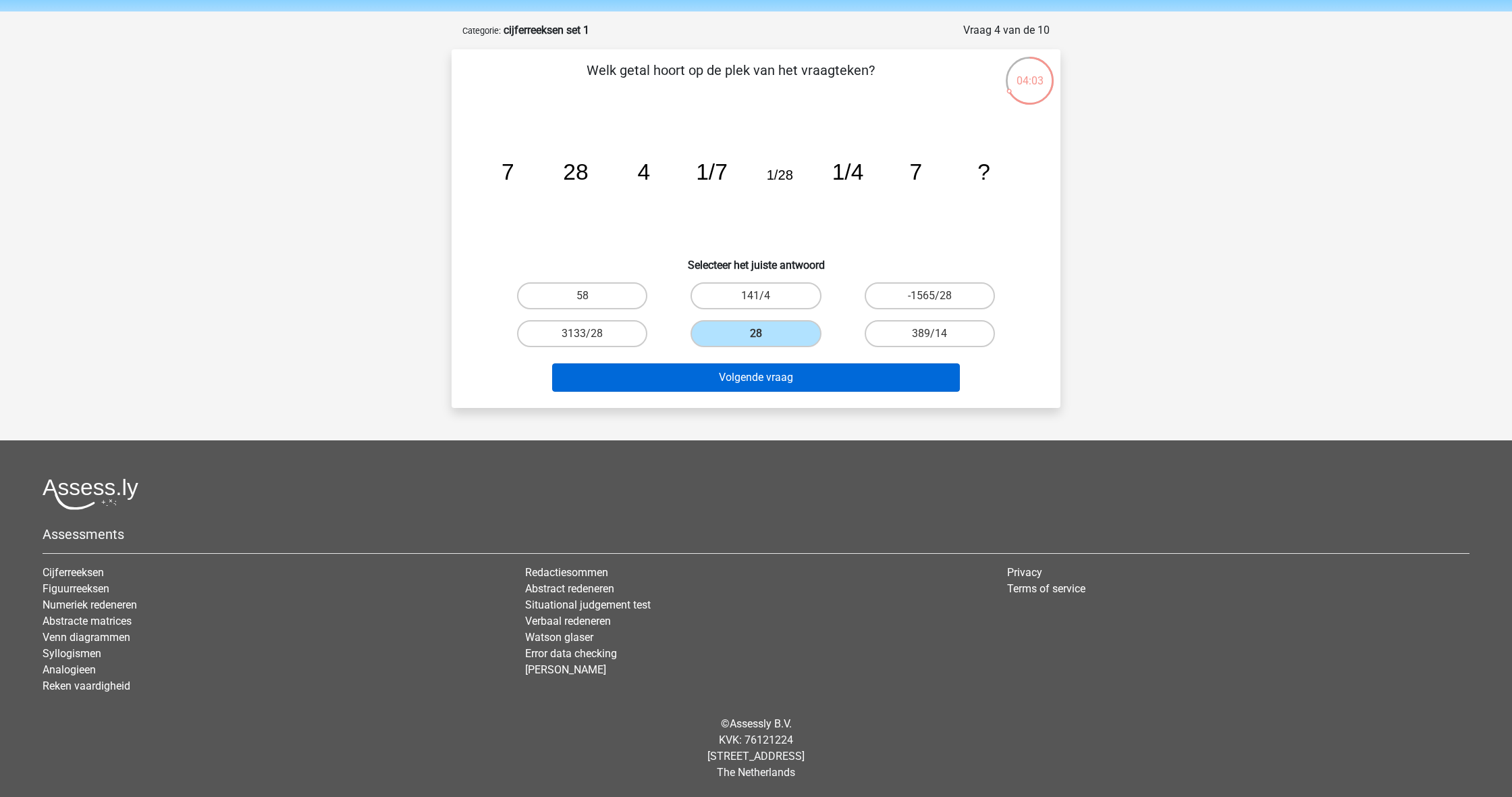
click at [823, 378] on button "Volgende vraag" at bounding box center [756, 377] width 409 height 28
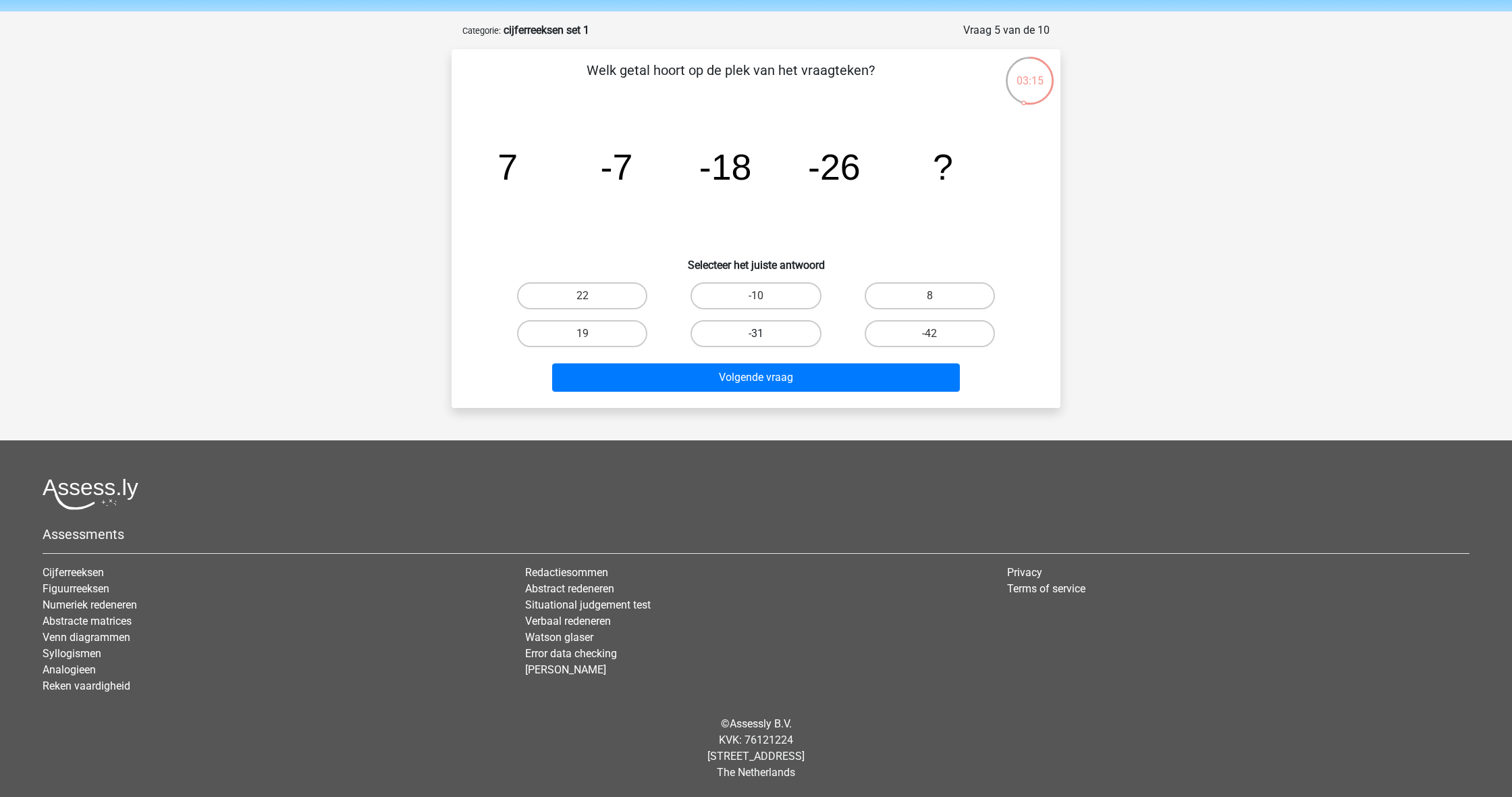
click at [776, 339] on label "-31" at bounding box center [756, 333] width 130 height 27
click at [765, 339] on input "-31" at bounding box center [760, 338] width 8 height 8
radio input "true"
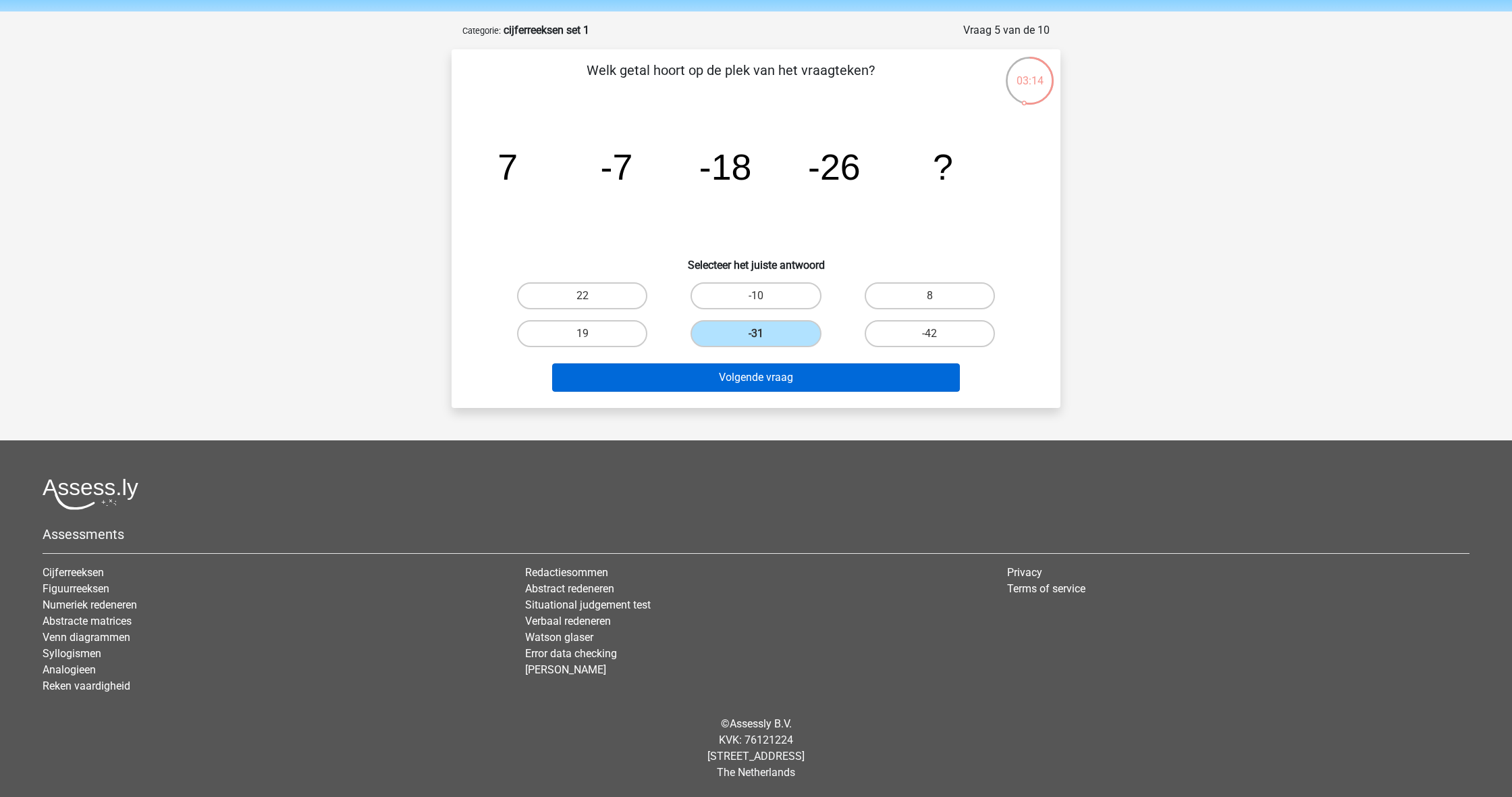
click at [815, 381] on button "Volgende vraag" at bounding box center [756, 377] width 409 height 28
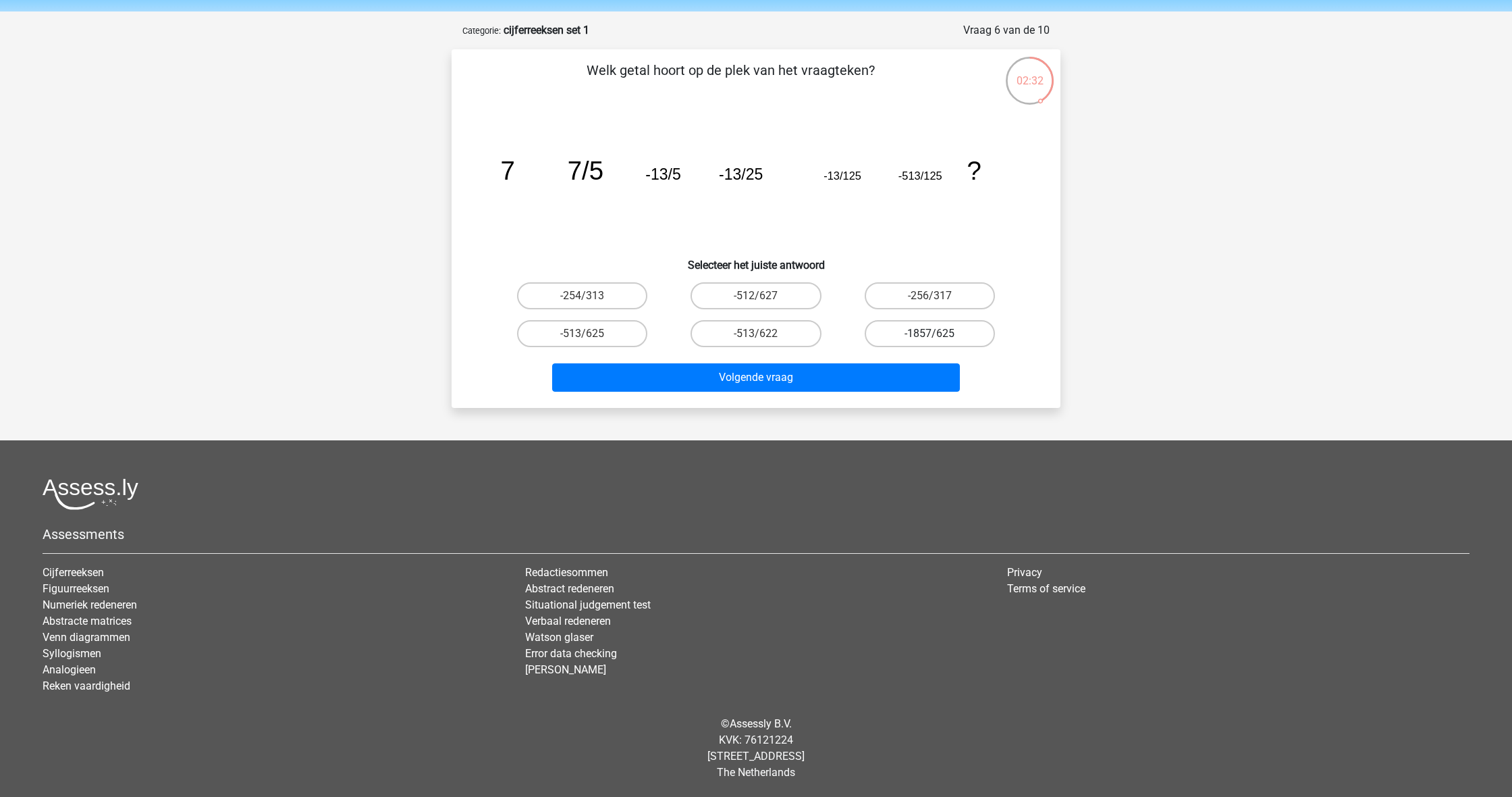
click at [958, 336] on label "-1857/625" at bounding box center [929, 333] width 130 height 27
click at [939, 336] on input "-1857/625" at bounding box center [933, 338] width 8 height 8
radio input "true"
click at [604, 300] on label "-254/313" at bounding box center [582, 296] width 130 height 27
click at [592, 300] on input "-254/313" at bounding box center [586, 299] width 8 height 8
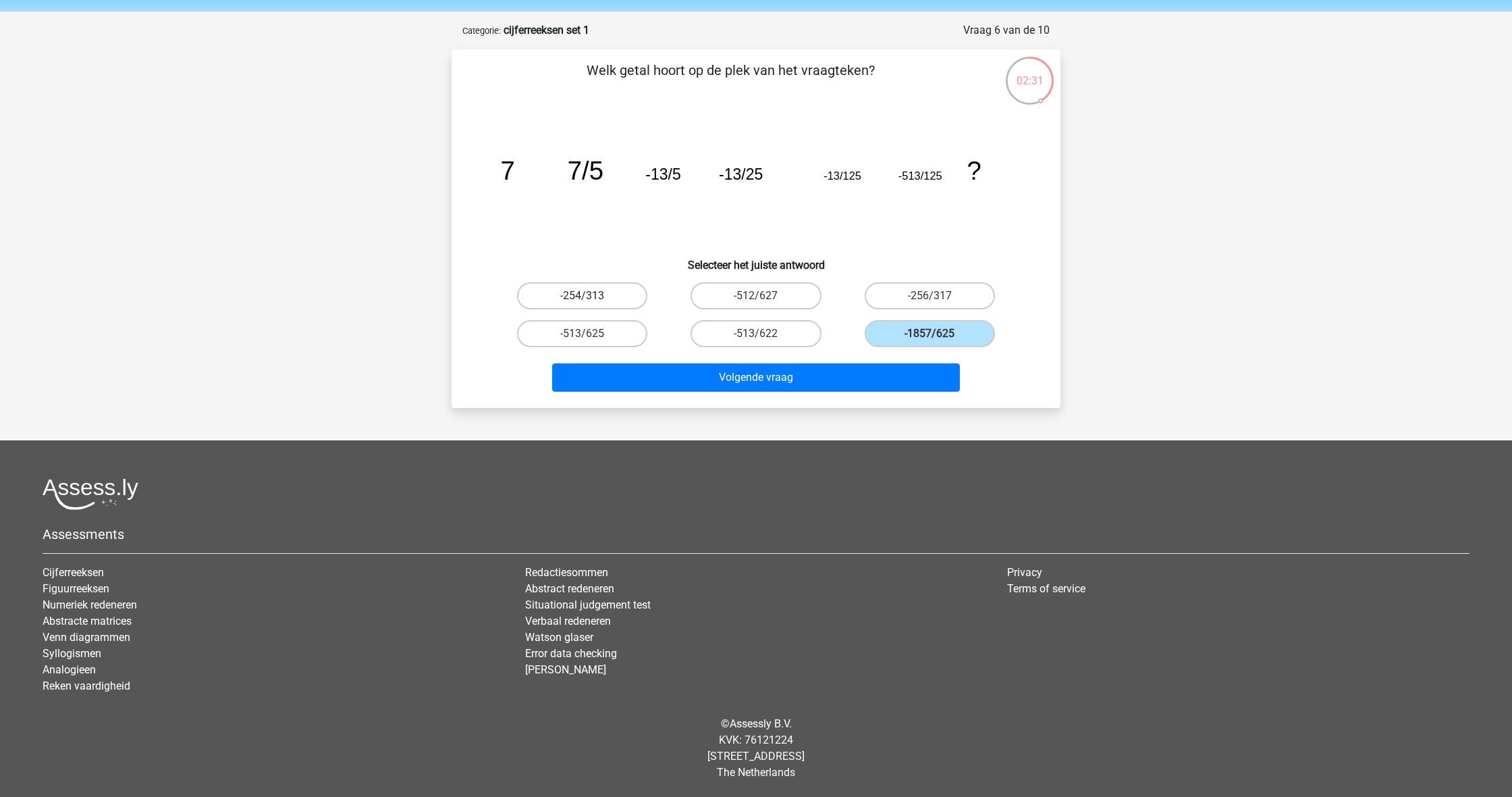
radio input "true"
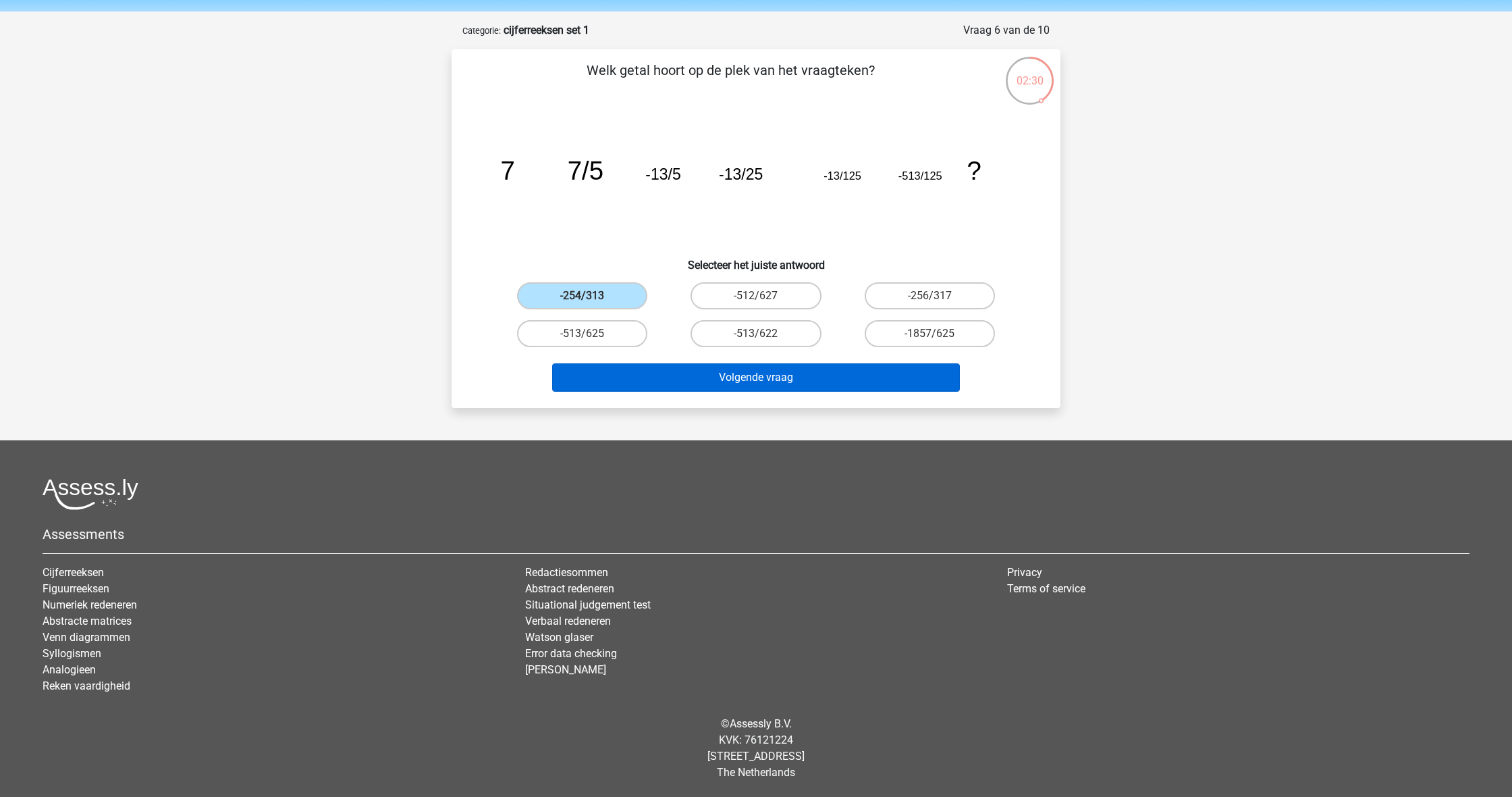
click at [692, 373] on button "Volgende vraag" at bounding box center [756, 377] width 409 height 28
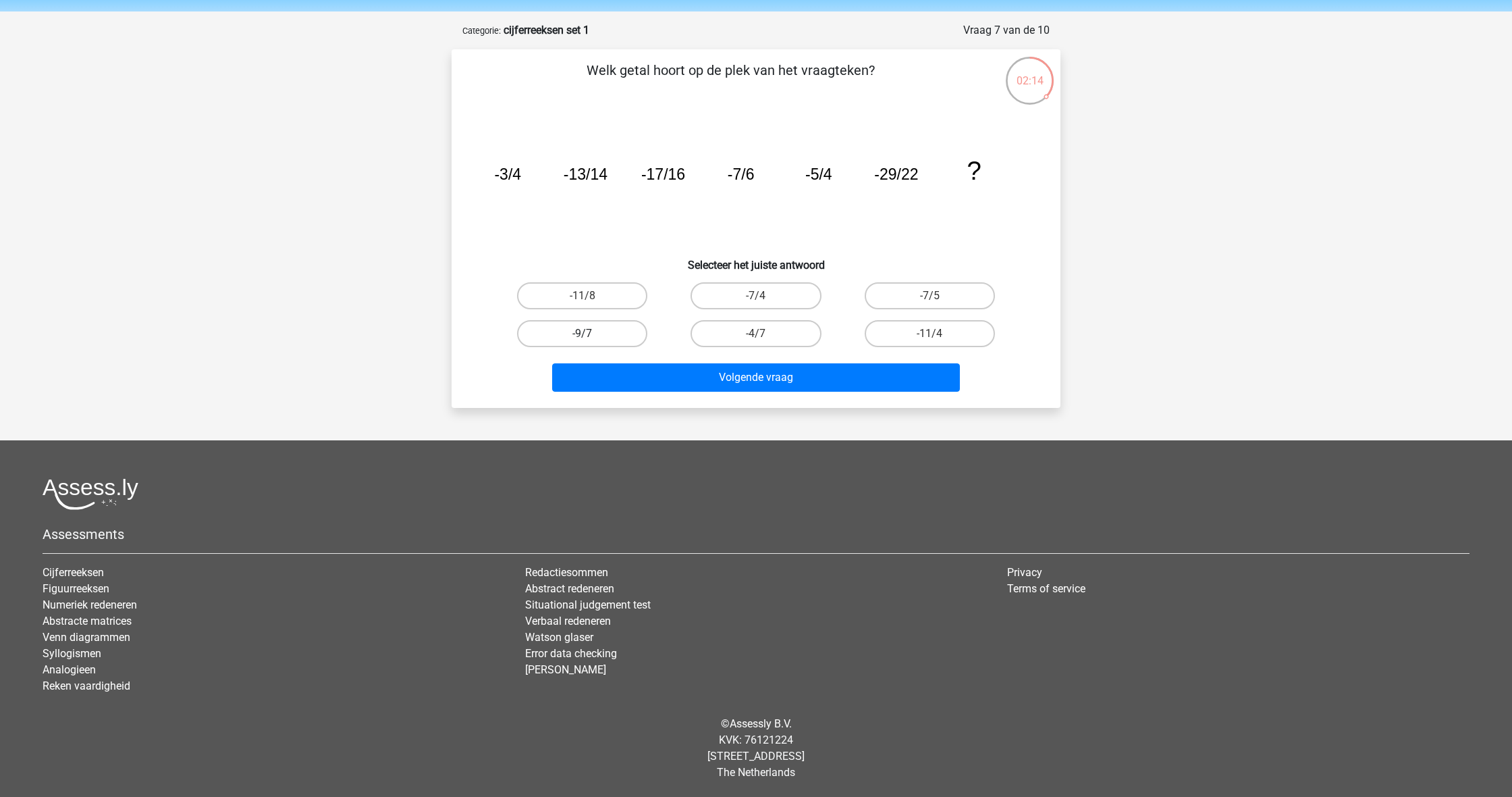
click at [611, 328] on label "-9/7" at bounding box center [582, 333] width 130 height 27
click at [592, 334] on input "-9/7" at bounding box center [586, 338] width 8 height 8
radio input "true"
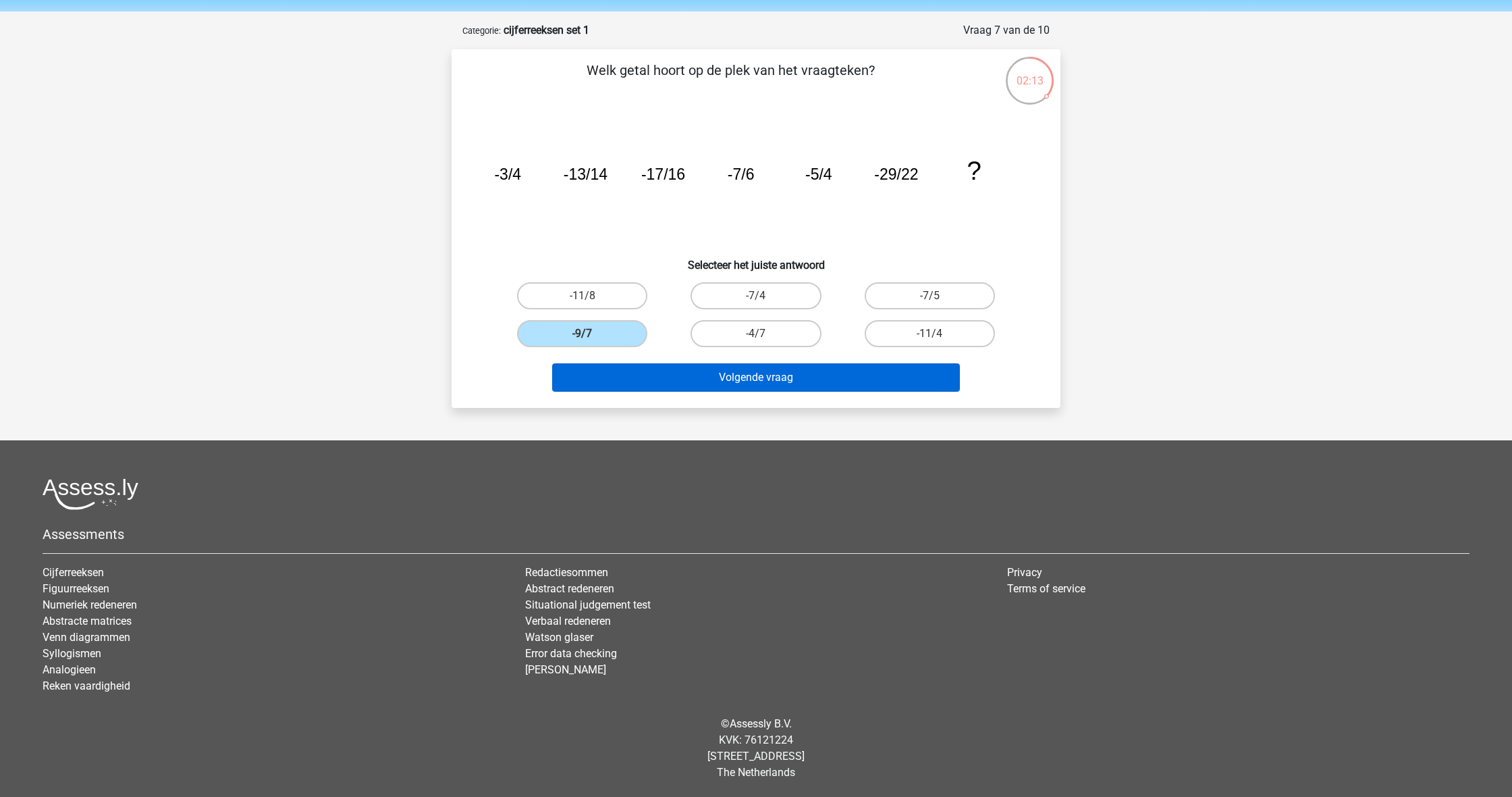
click at [701, 384] on button "Volgende vraag" at bounding box center [756, 377] width 409 height 28
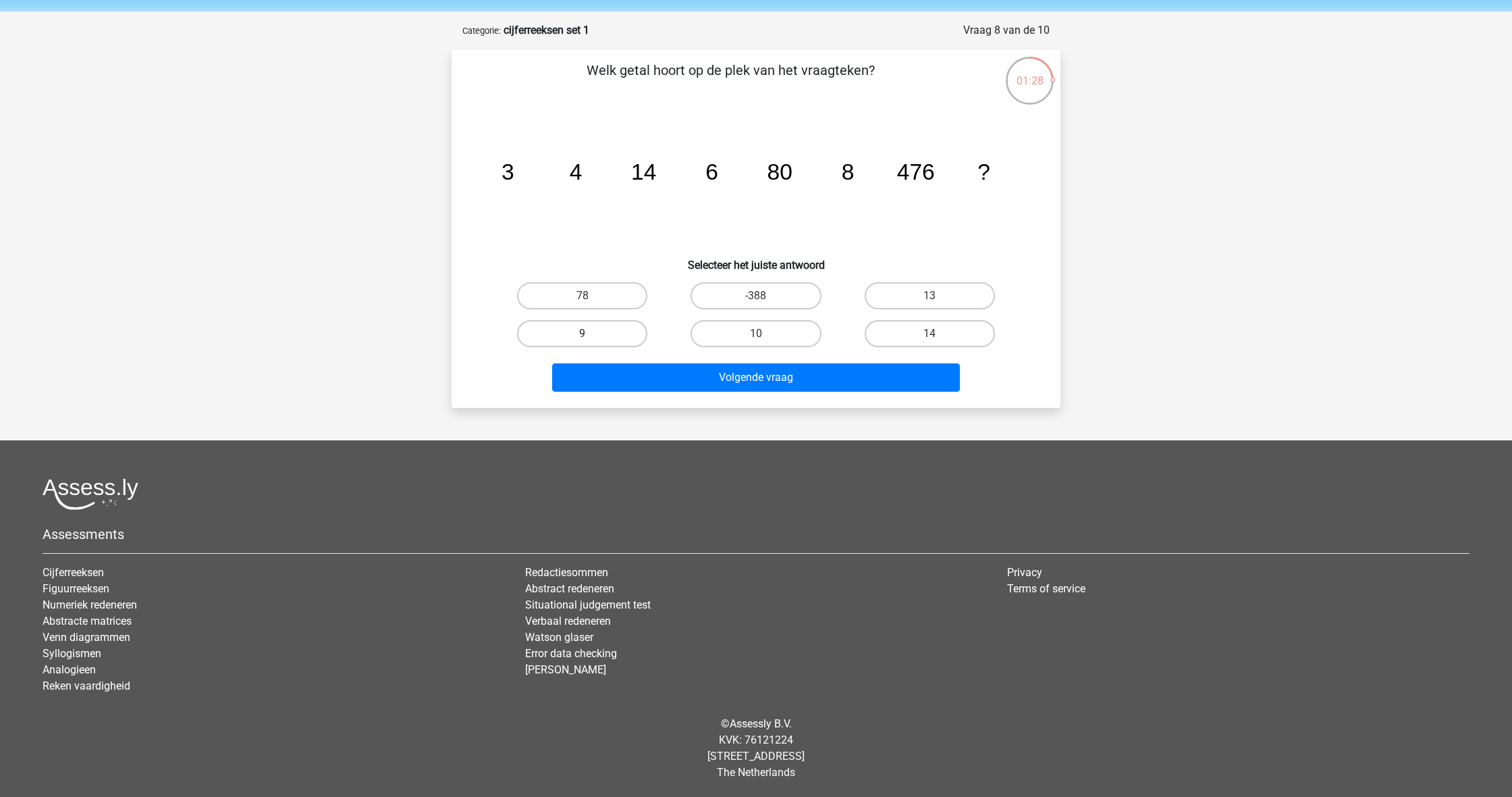
click at [625, 339] on label "9" at bounding box center [582, 333] width 130 height 27
click at [592, 339] on input "9" at bounding box center [586, 338] width 8 height 8
radio input "true"
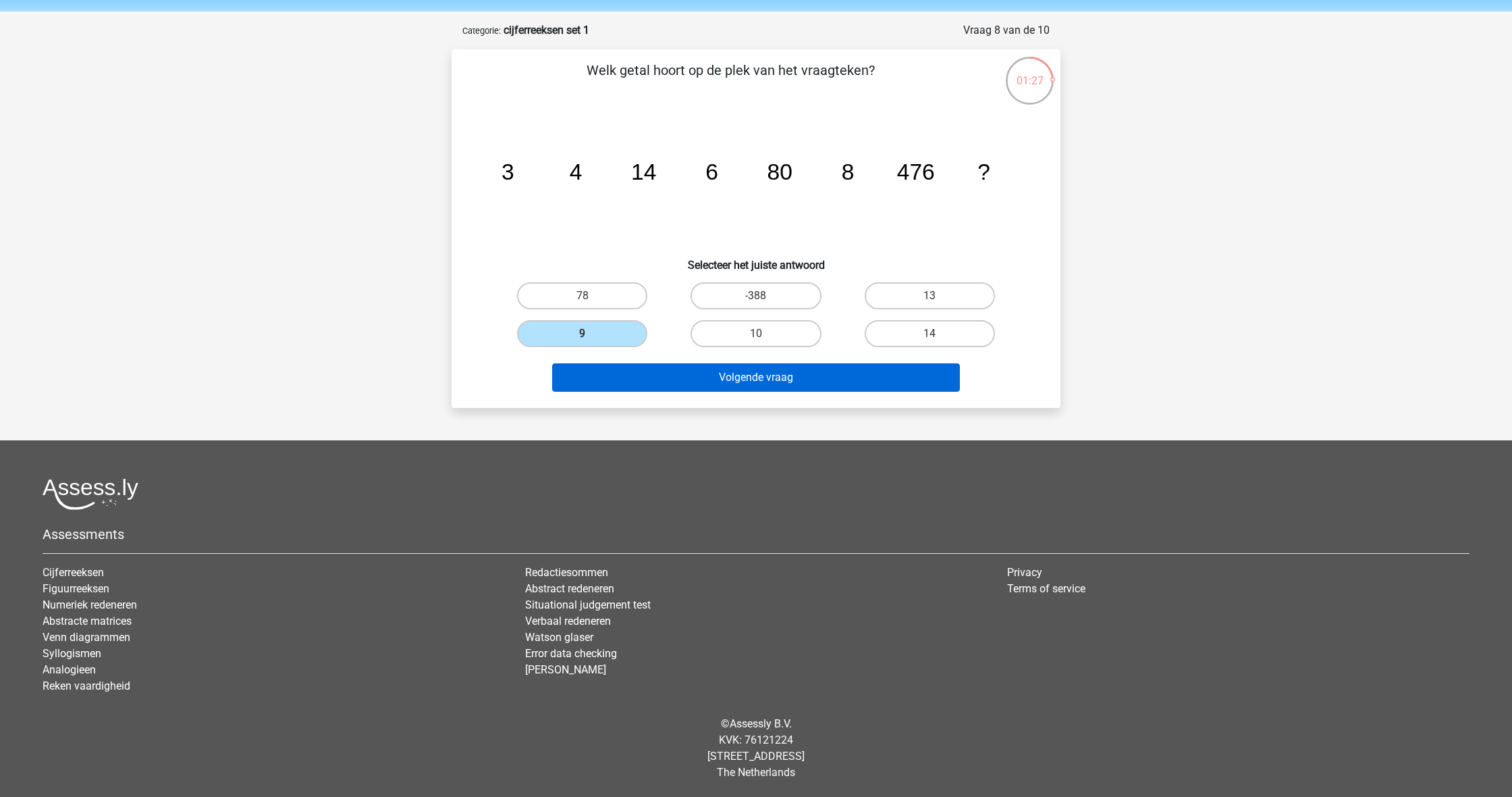
click at [691, 375] on button "Volgende vraag" at bounding box center [756, 377] width 409 height 28
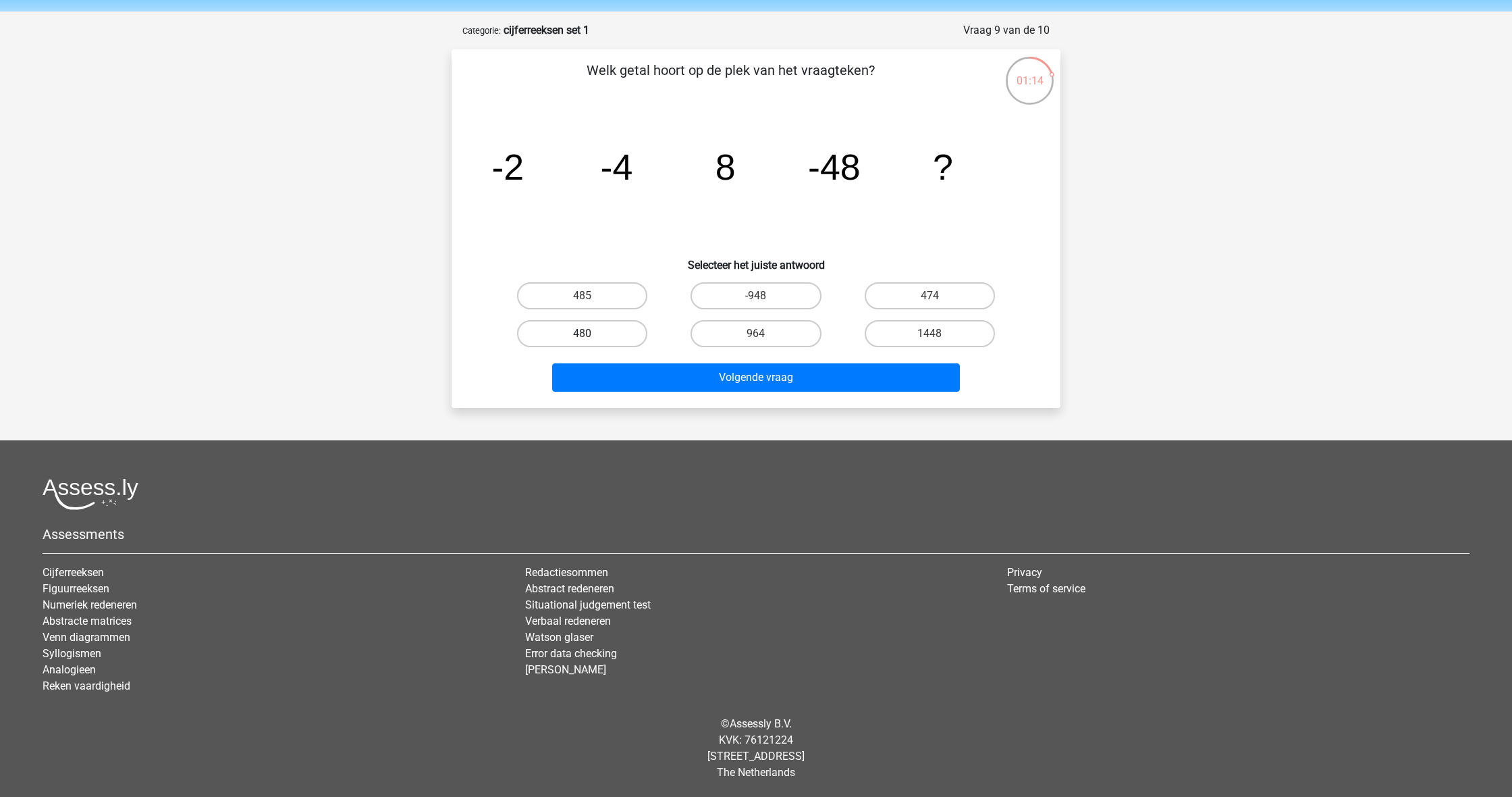
click at [625, 333] on label "480" at bounding box center [582, 333] width 130 height 27
click at [592, 334] on input "480" at bounding box center [586, 338] width 8 height 8
radio input "true"
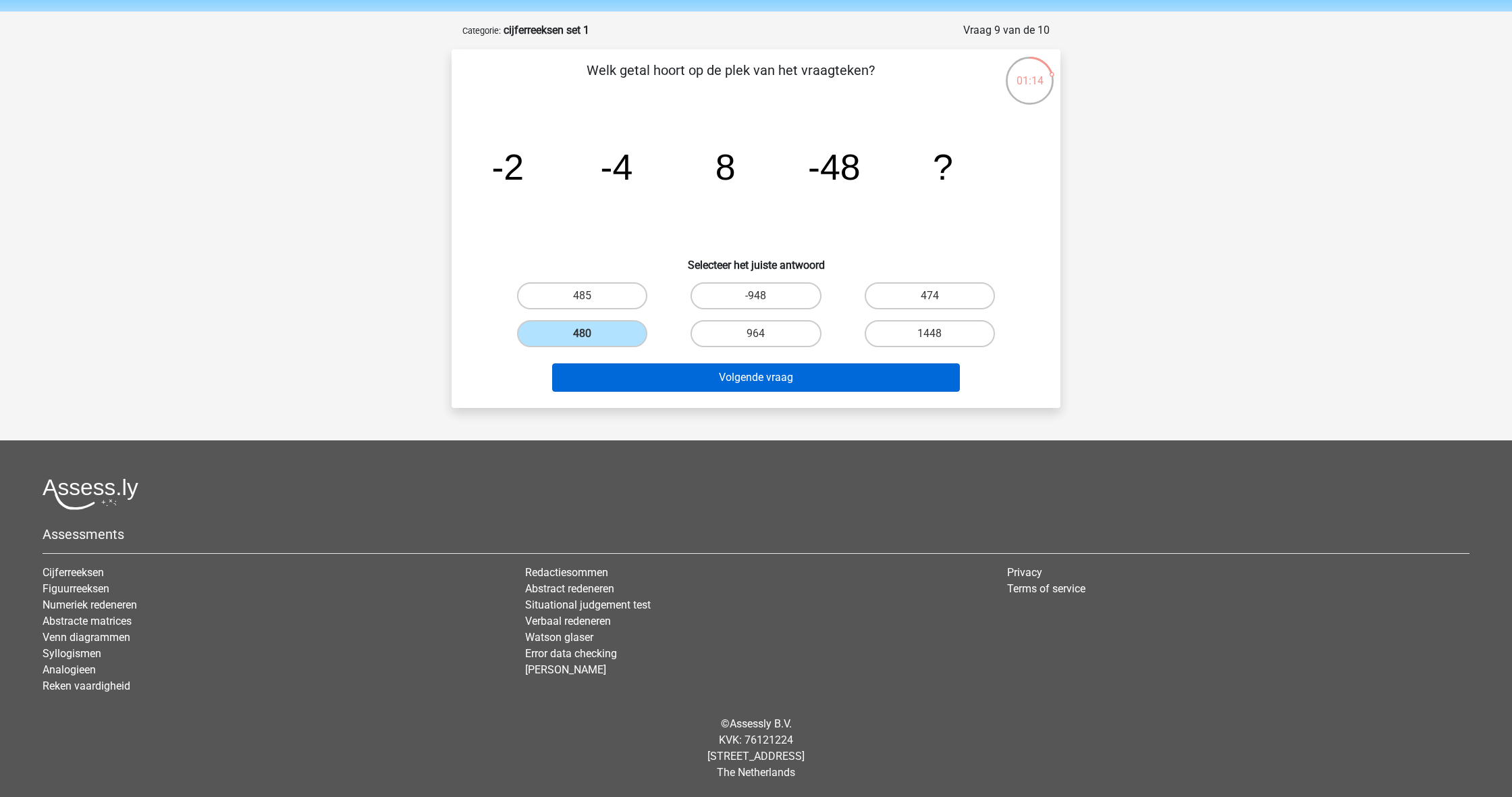
click at [696, 383] on button "Volgende vraag" at bounding box center [756, 377] width 409 height 28
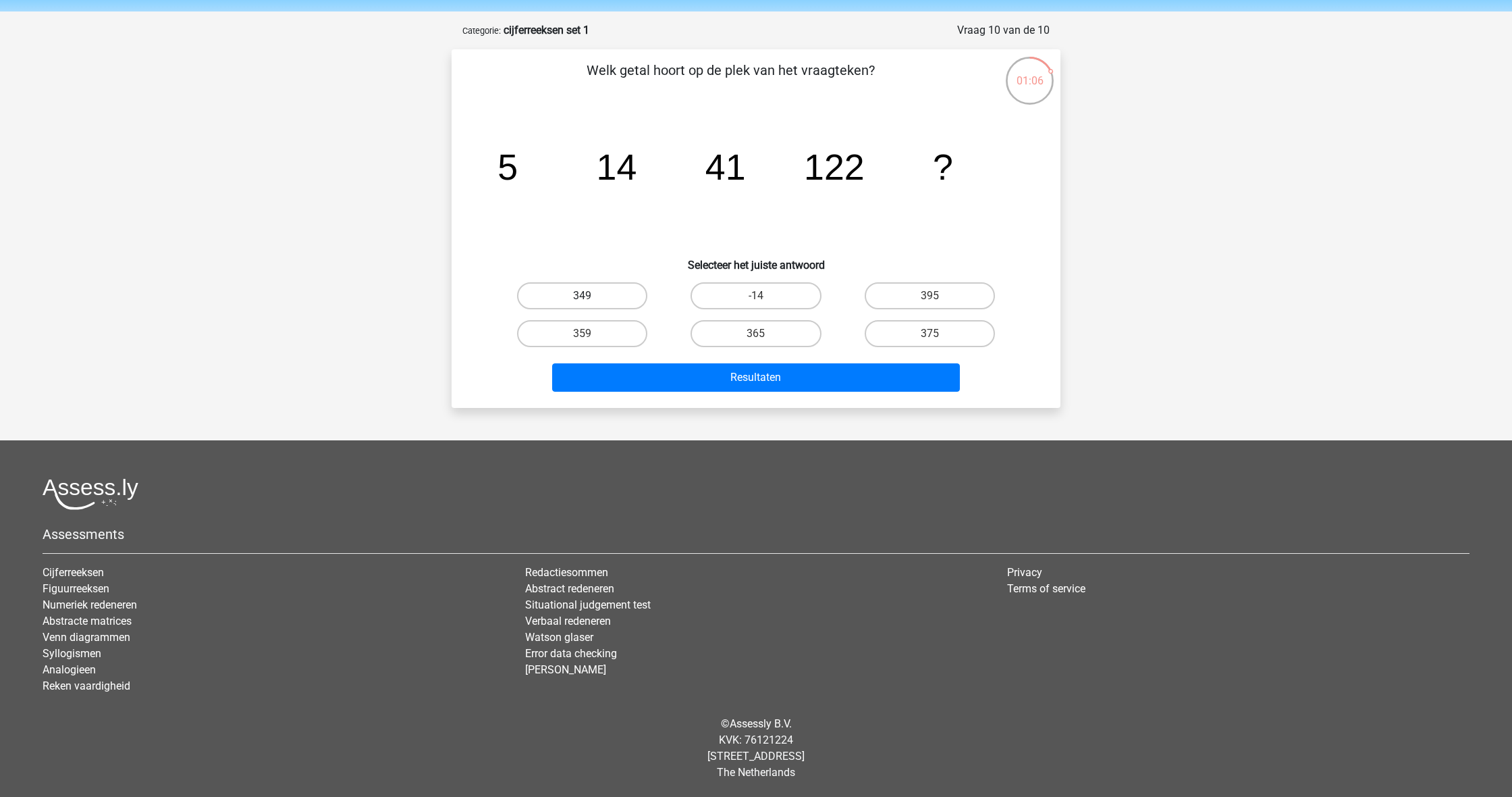
click at [598, 296] on label "349" at bounding box center [582, 296] width 130 height 27
click at [592, 296] on input "349" at bounding box center [586, 299] width 8 height 8
radio input "true"
click at [783, 381] on button "Resultaten" at bounding box center [756, 377] width 409 height 28
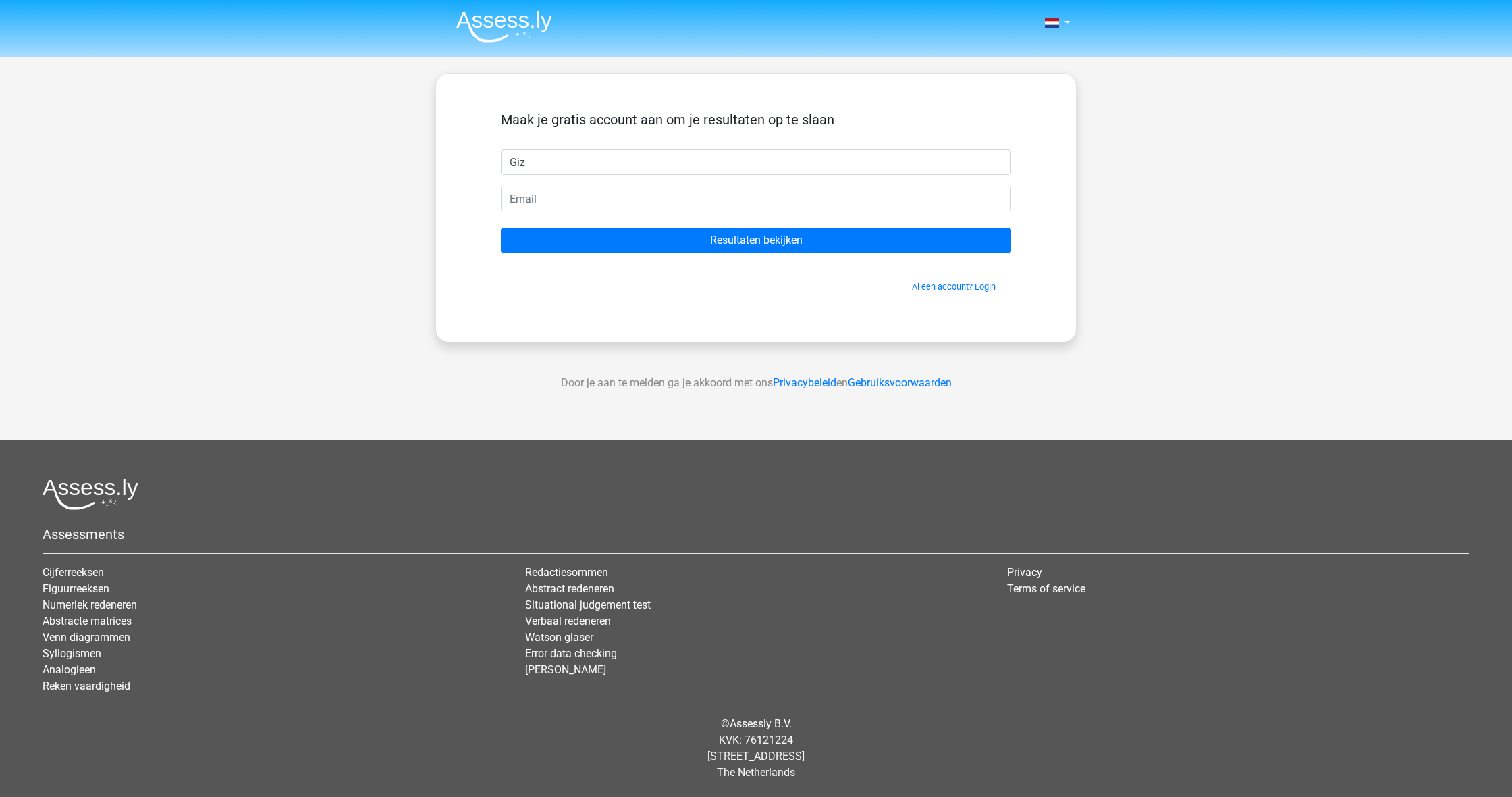
type input "Giz"
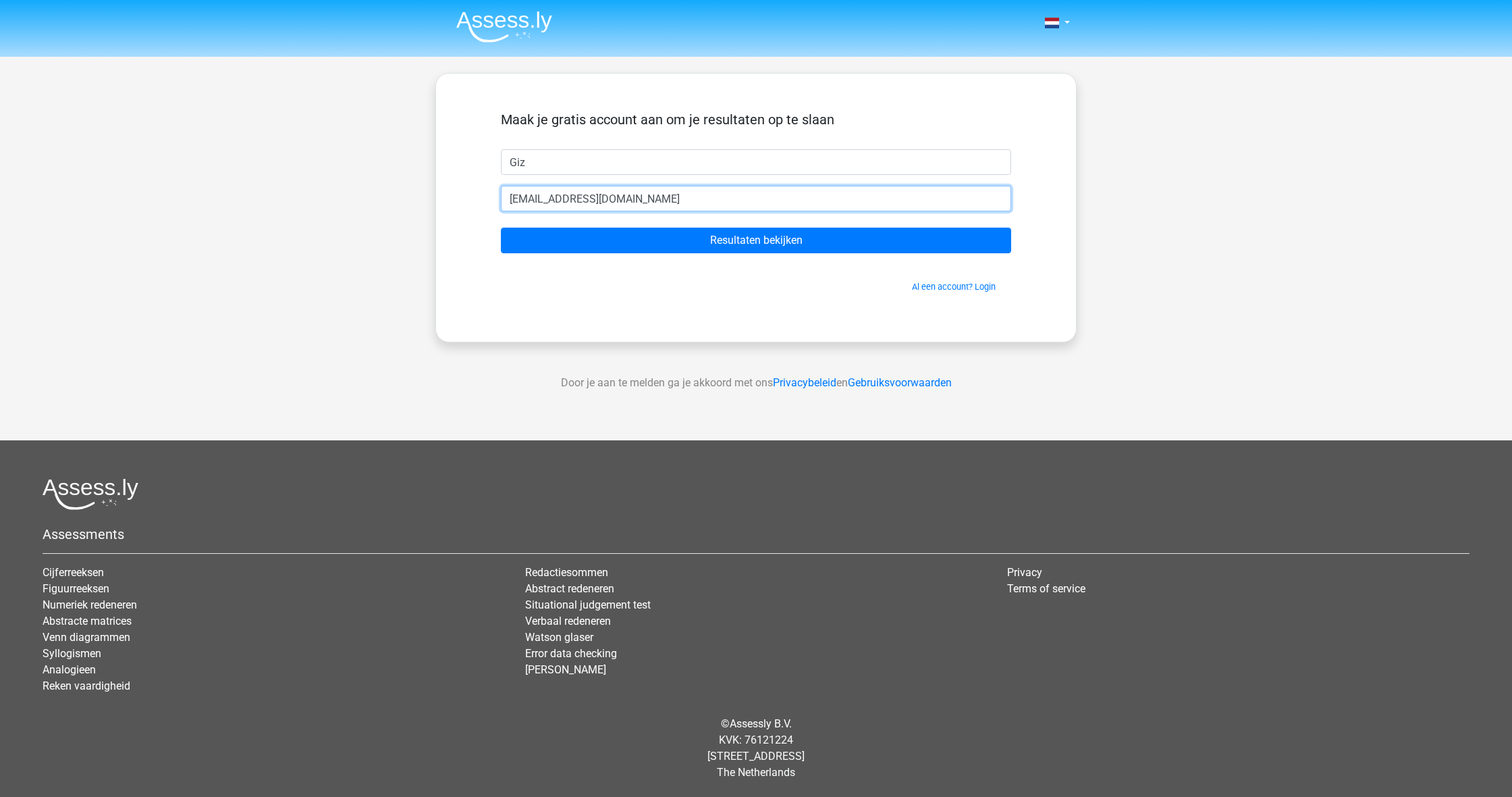
type input "[EMAIL_ADDRESS][DOMAIN_NAME]"
click at [756, 240] on input "Resultaten bekijken" at bounding box center [756, 239] width 511 height 25
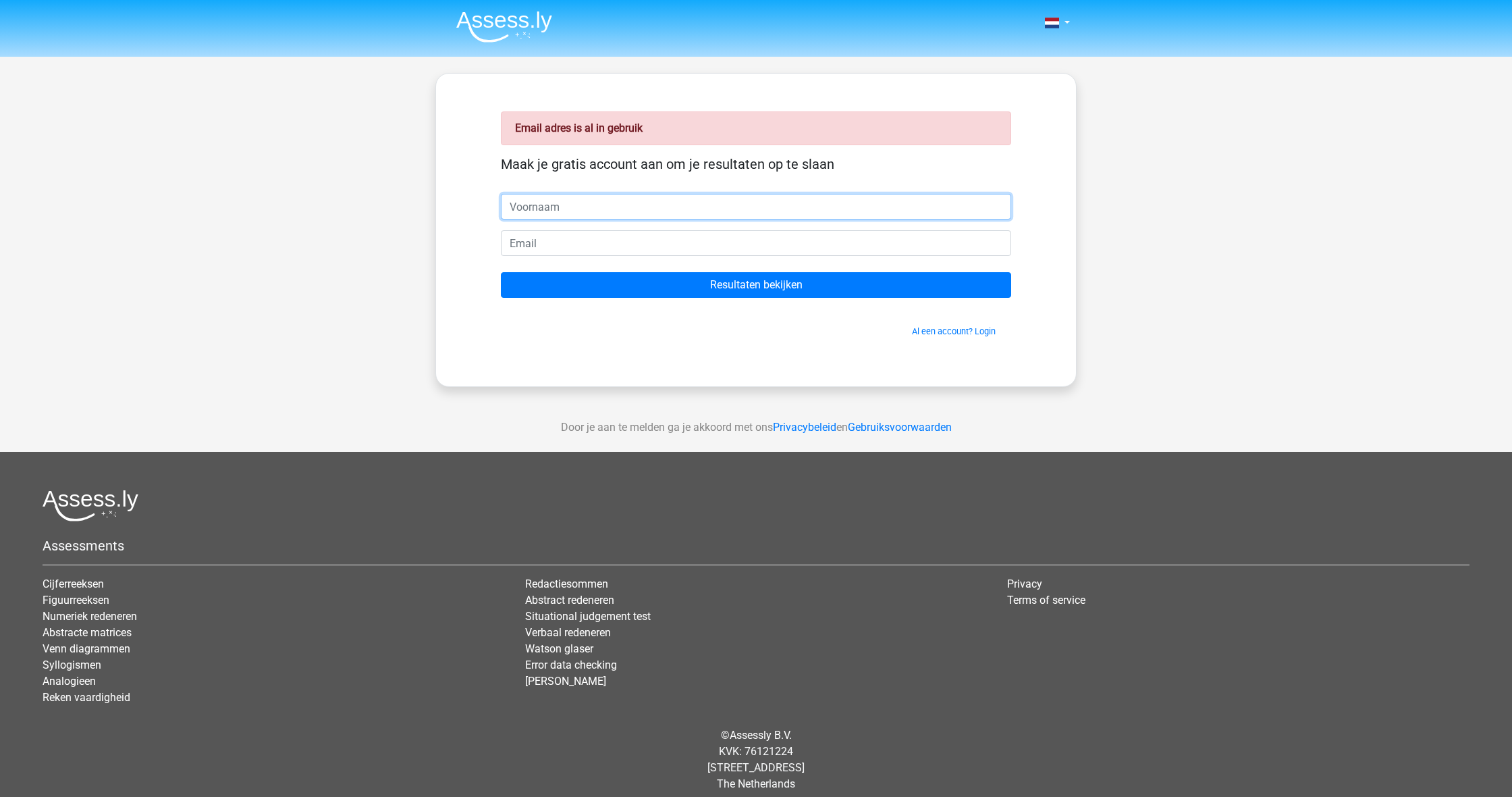
click at [687, 215] on input "text" at bounding box center [756, 206] width 511 height 25
type input "gizzzzzzzzzzzzz"
click at [698, 249] on input "email" at bounding box center [756, 242] width 511 height 25
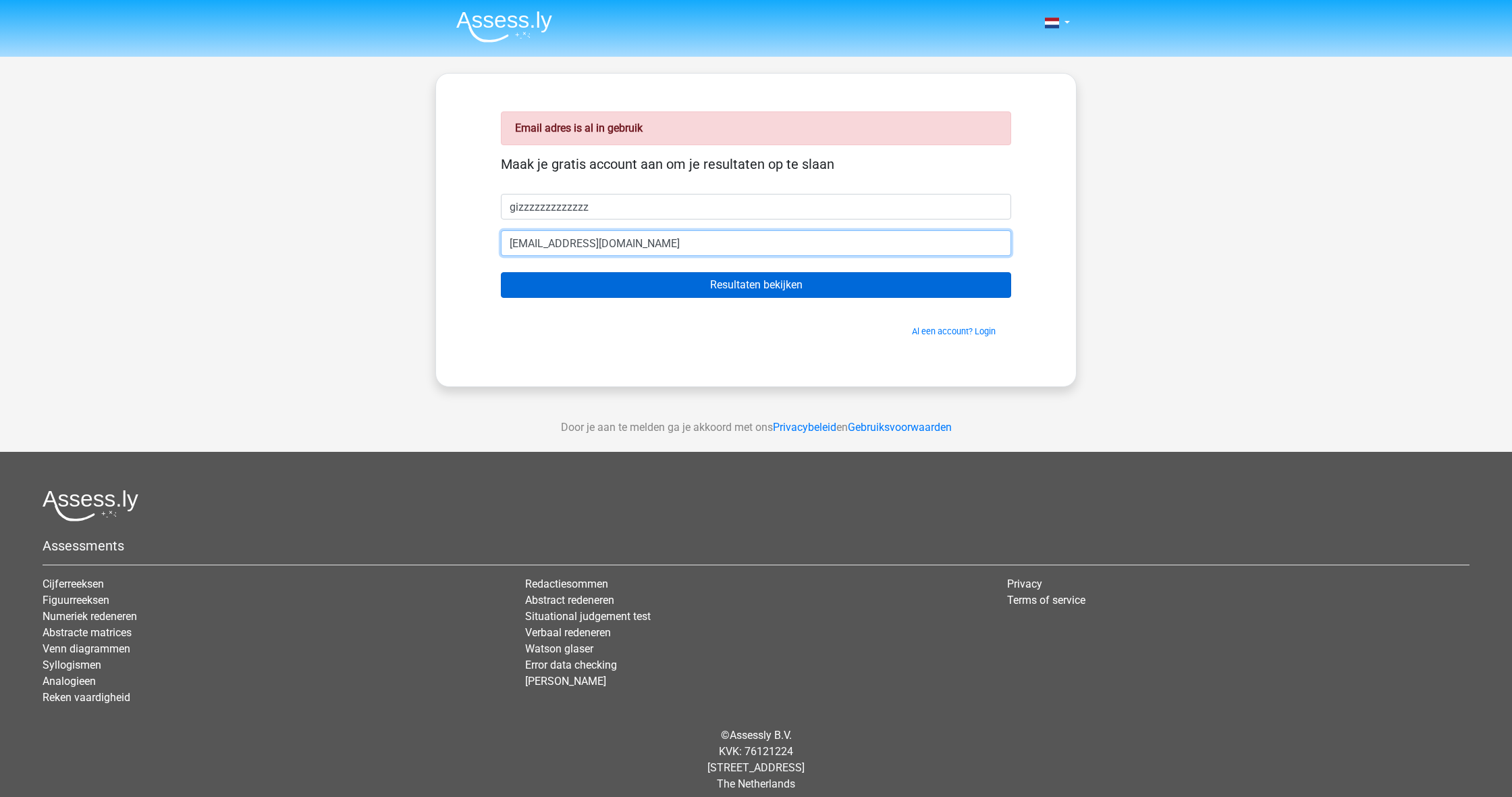
type input "[EMAIL_ADDRESS][DOMAIN_NAME]"
click at [823, 286] on input "Resultaten bekijken" at bounding box center [756, 284] width 511 height 25
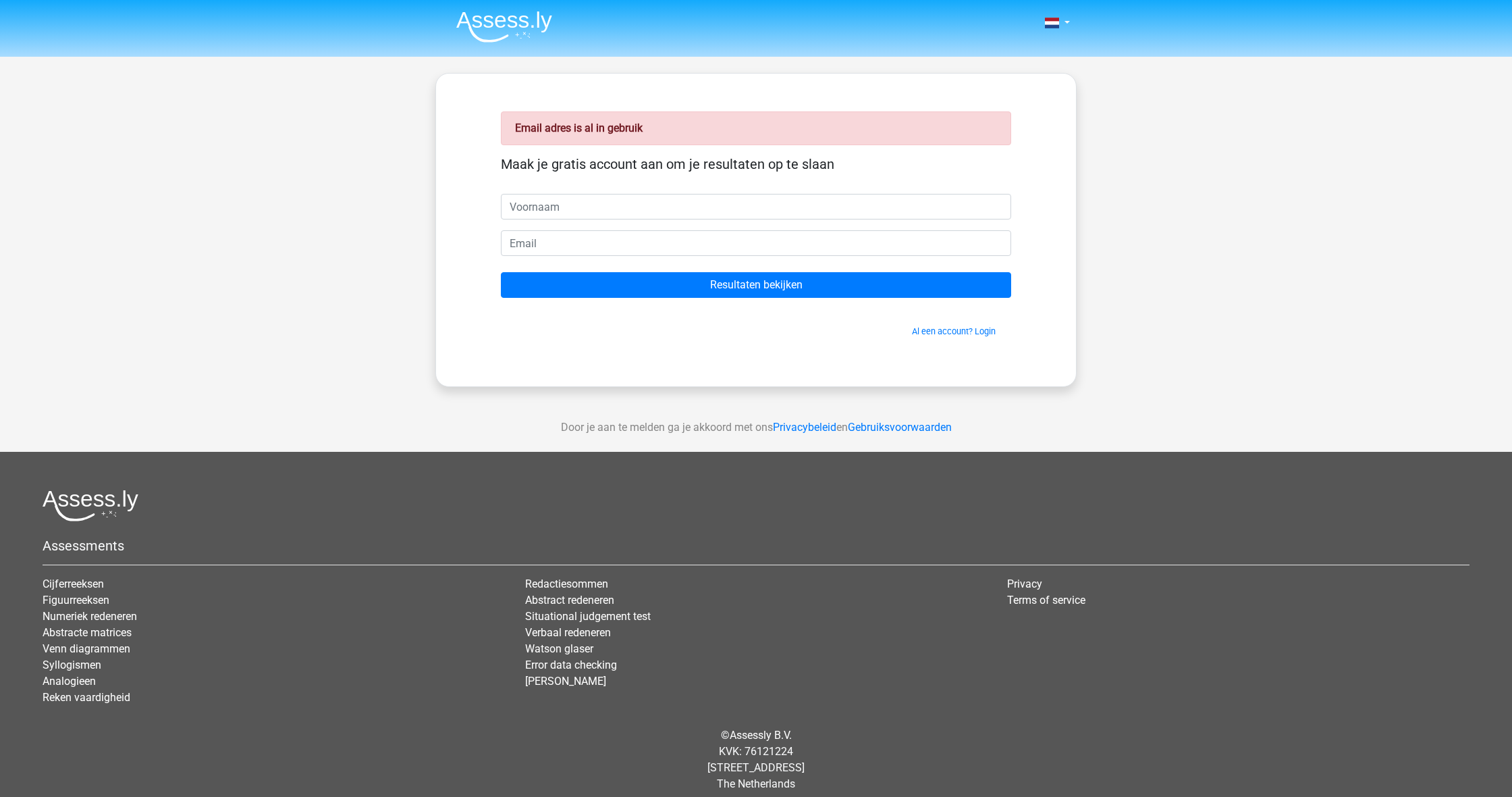
click at [823, 286] on input "Resultaten bekijken" at bounding box center [756, 284] width 511 height 25
type input "Gizem"
click at [960, 328] on link "Al een account? Login" at bounding box center [955, 331] width 84 height 10
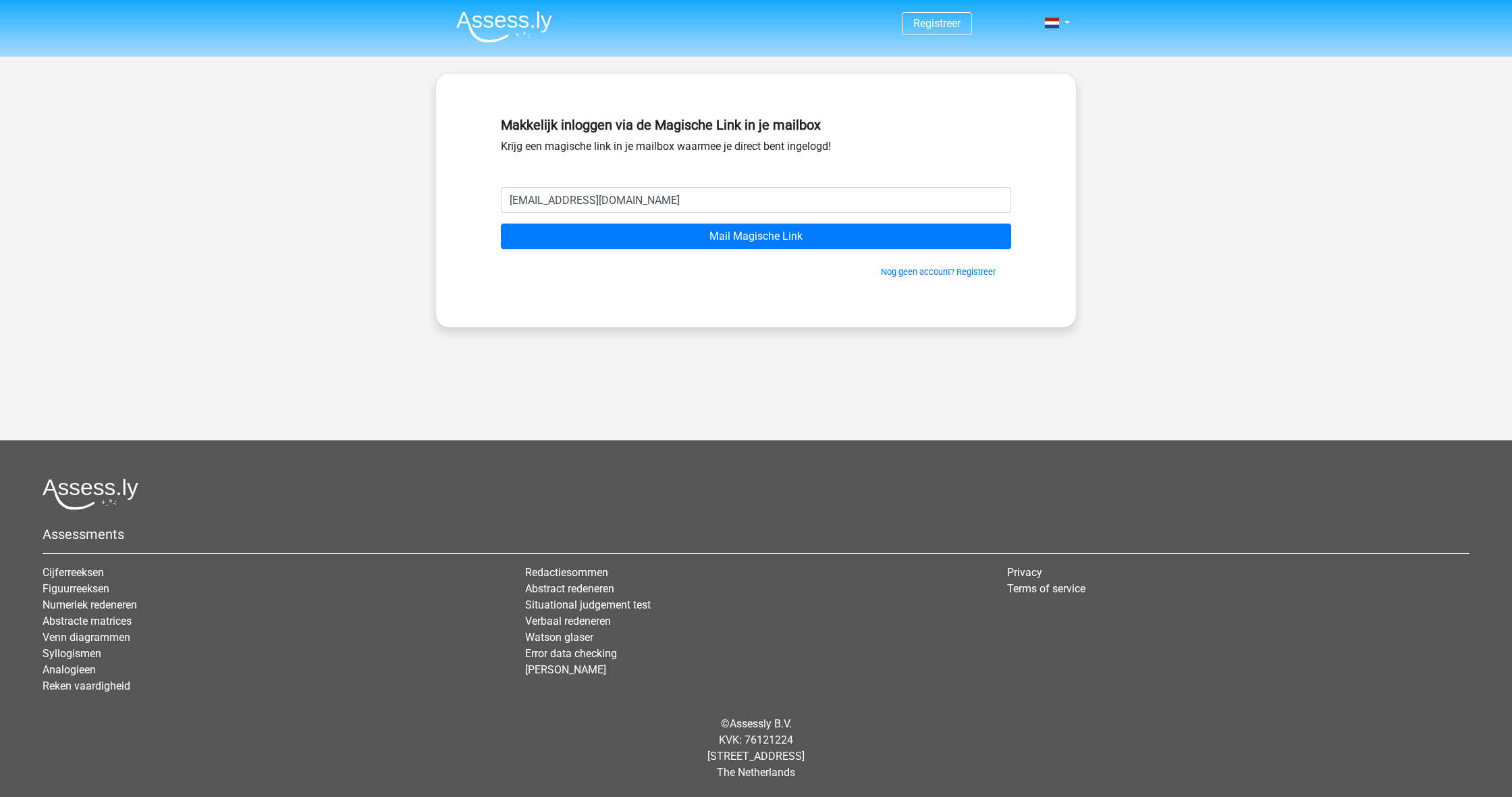
type input "[EMAIL_ADDRESS][DOMAIN_NAME]"
click at [756, 237] on input "Mail Magische Link" at bounding box center [756, 236] width 511 height 25
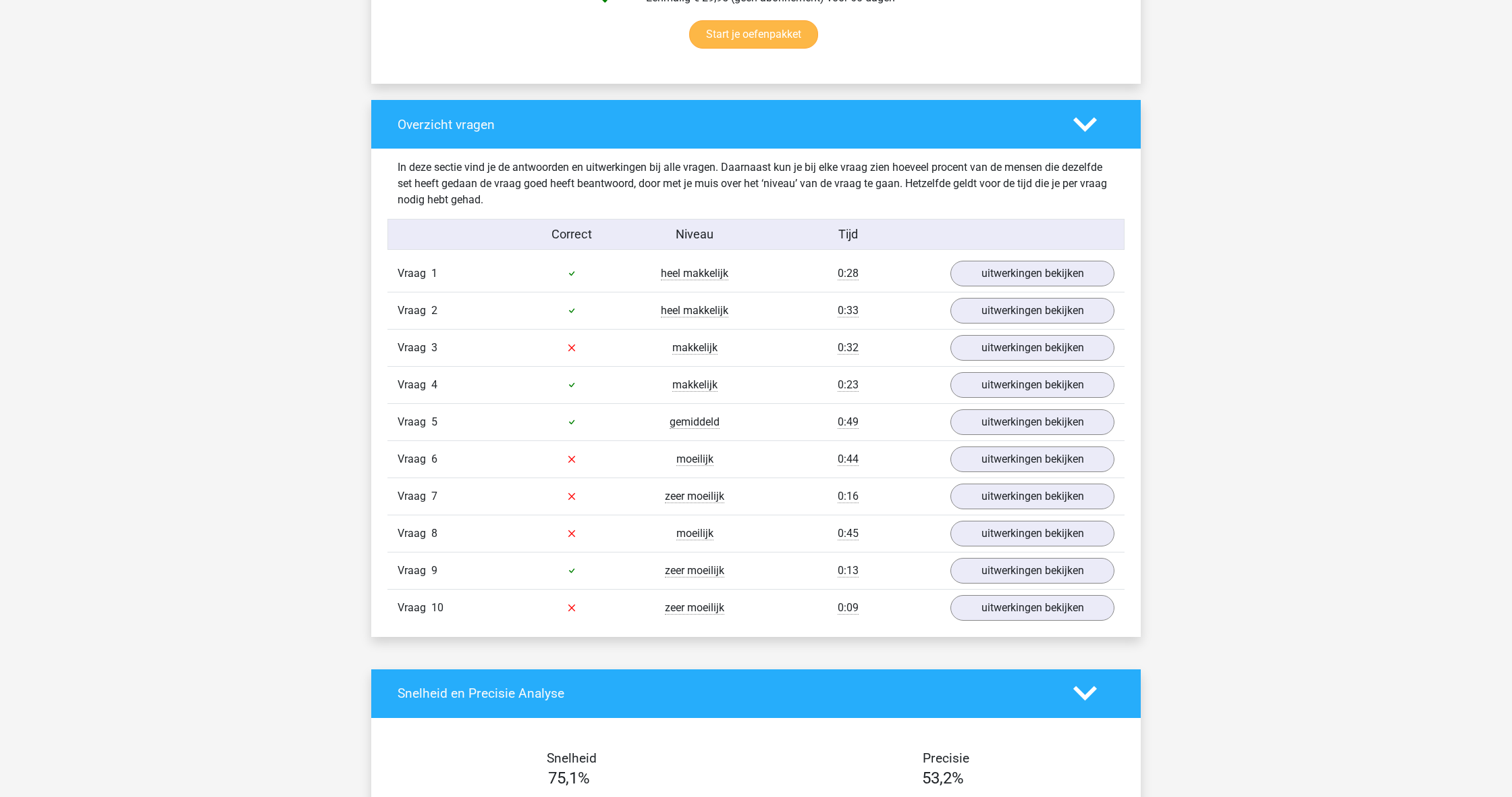
scroll to position [993, 0]
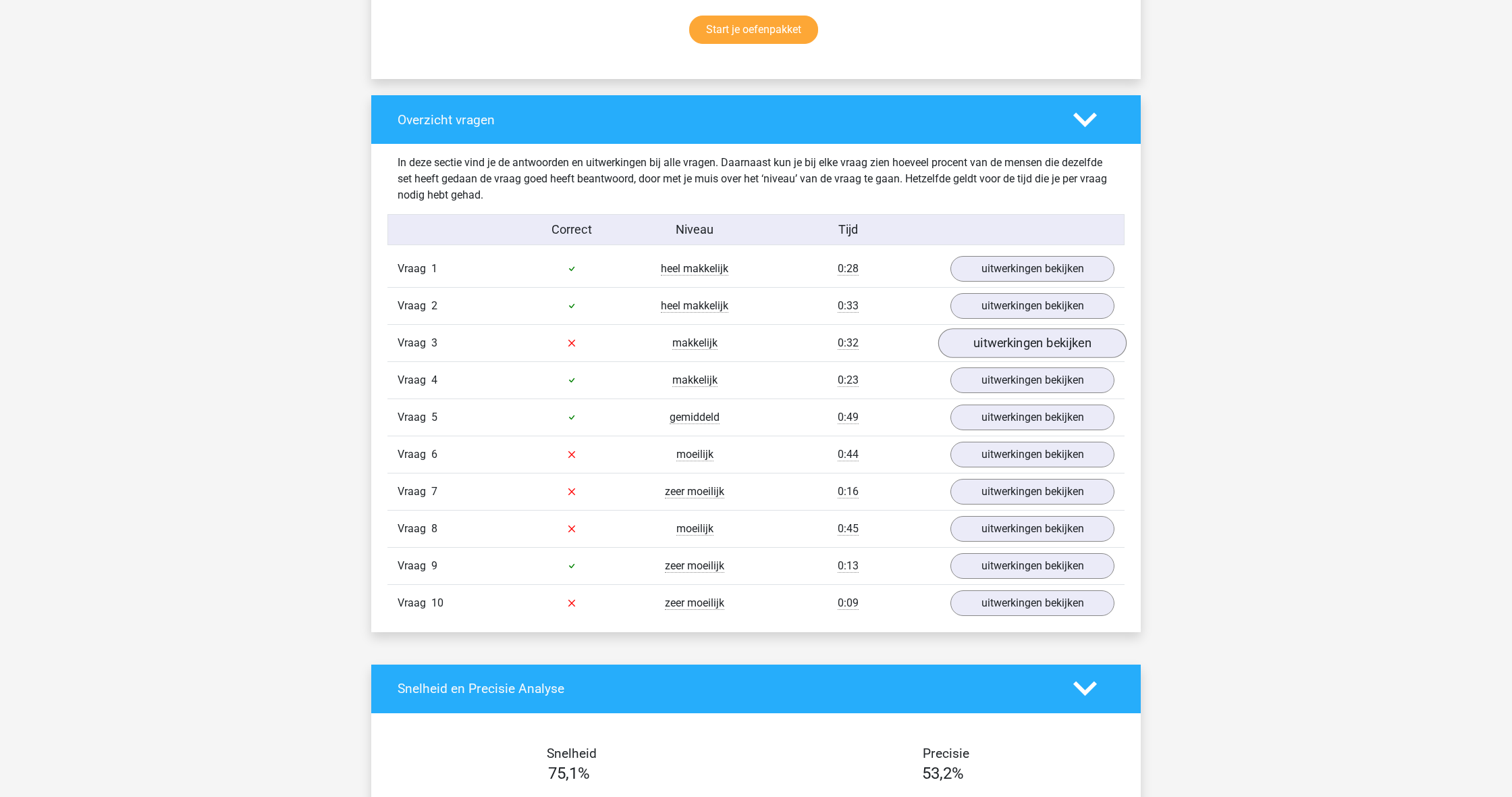
click at [405, 345] on link "uitwerkingen bekijken" at bounding box center [1032, 343] width 188 height 30
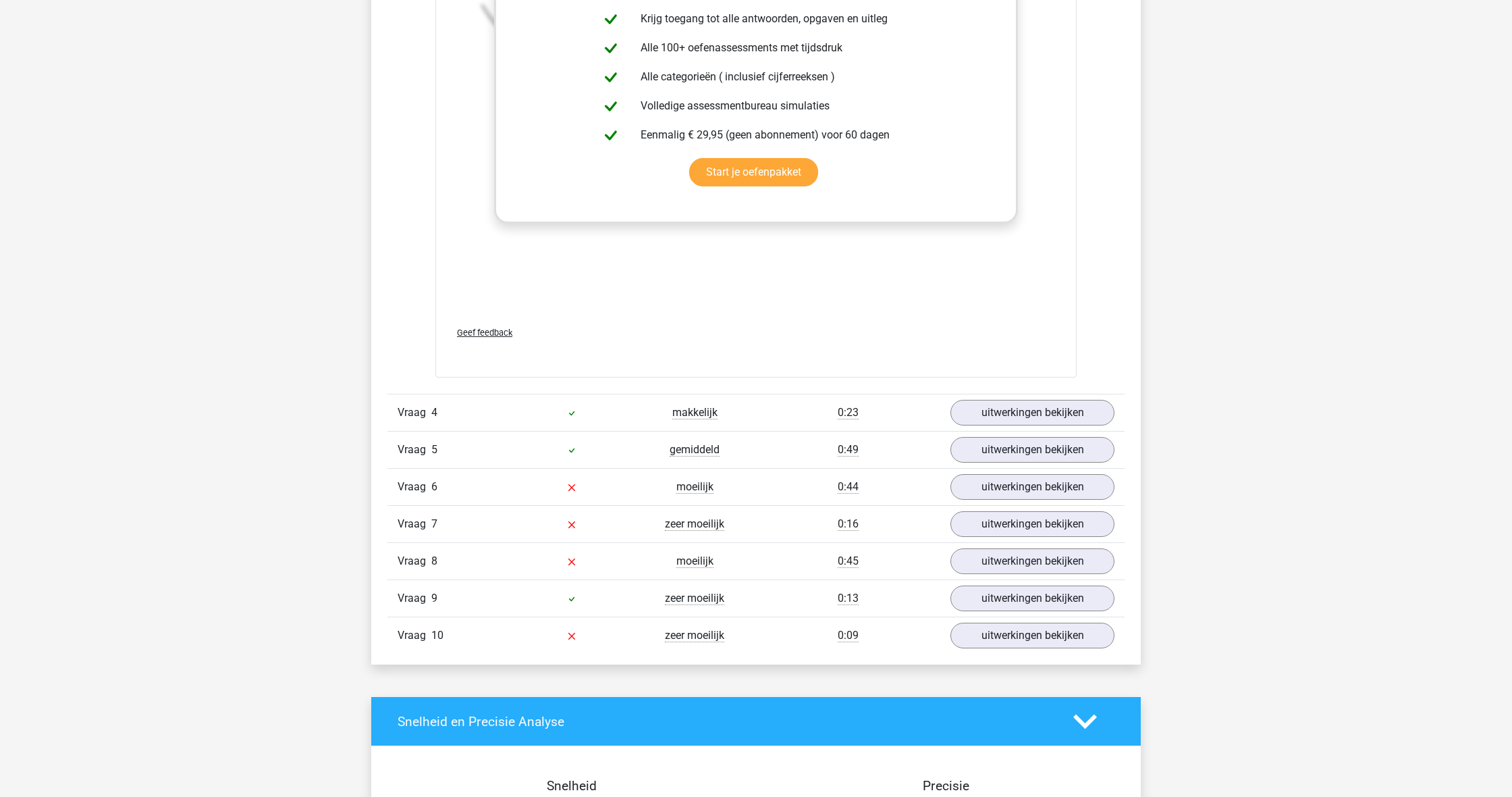
scroll to position [1796, 0]
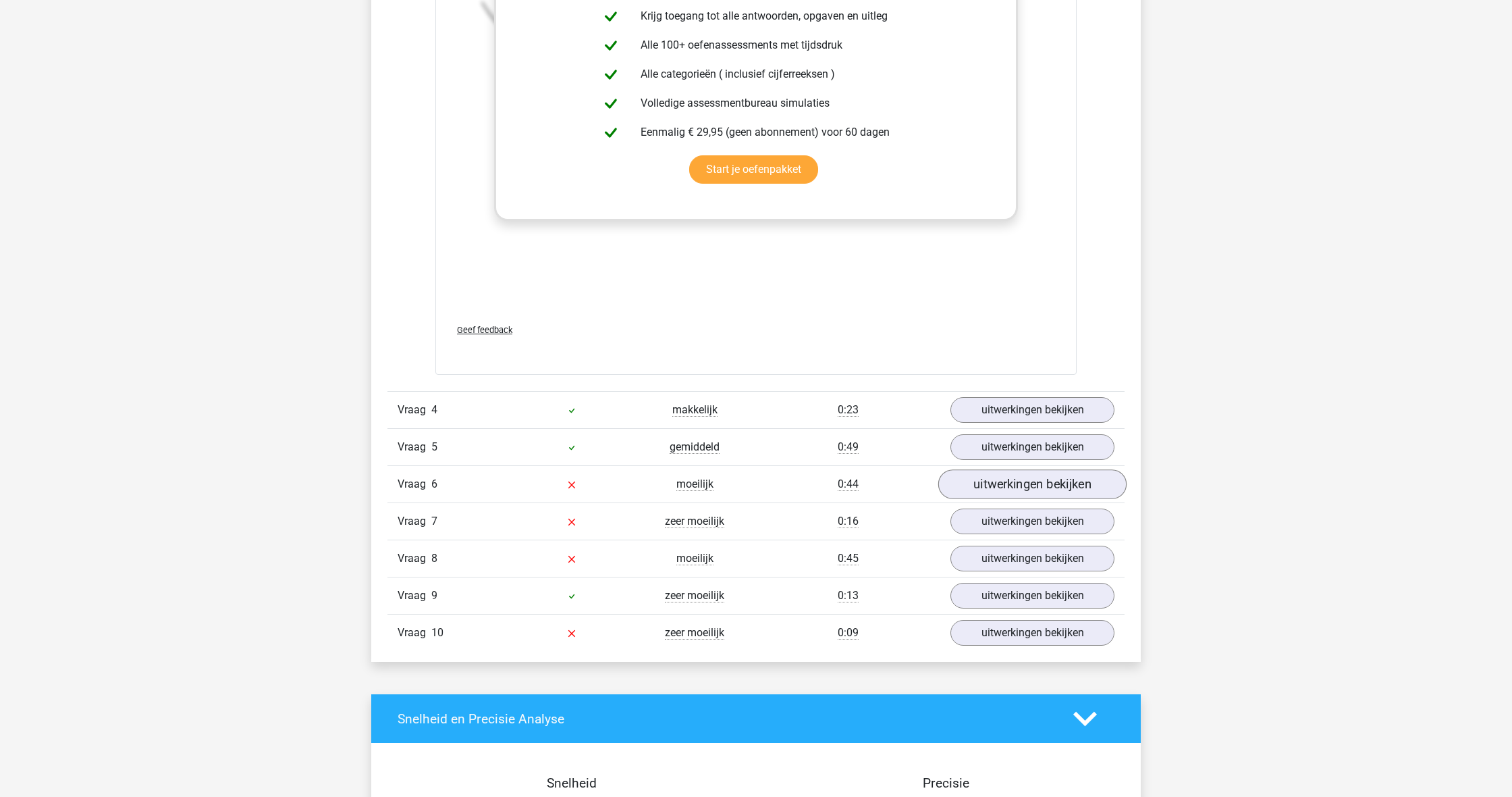
click at [405, 492] on link "uitwerkingen bekijken" at bounding box center [1032, 485] width 188 height 30
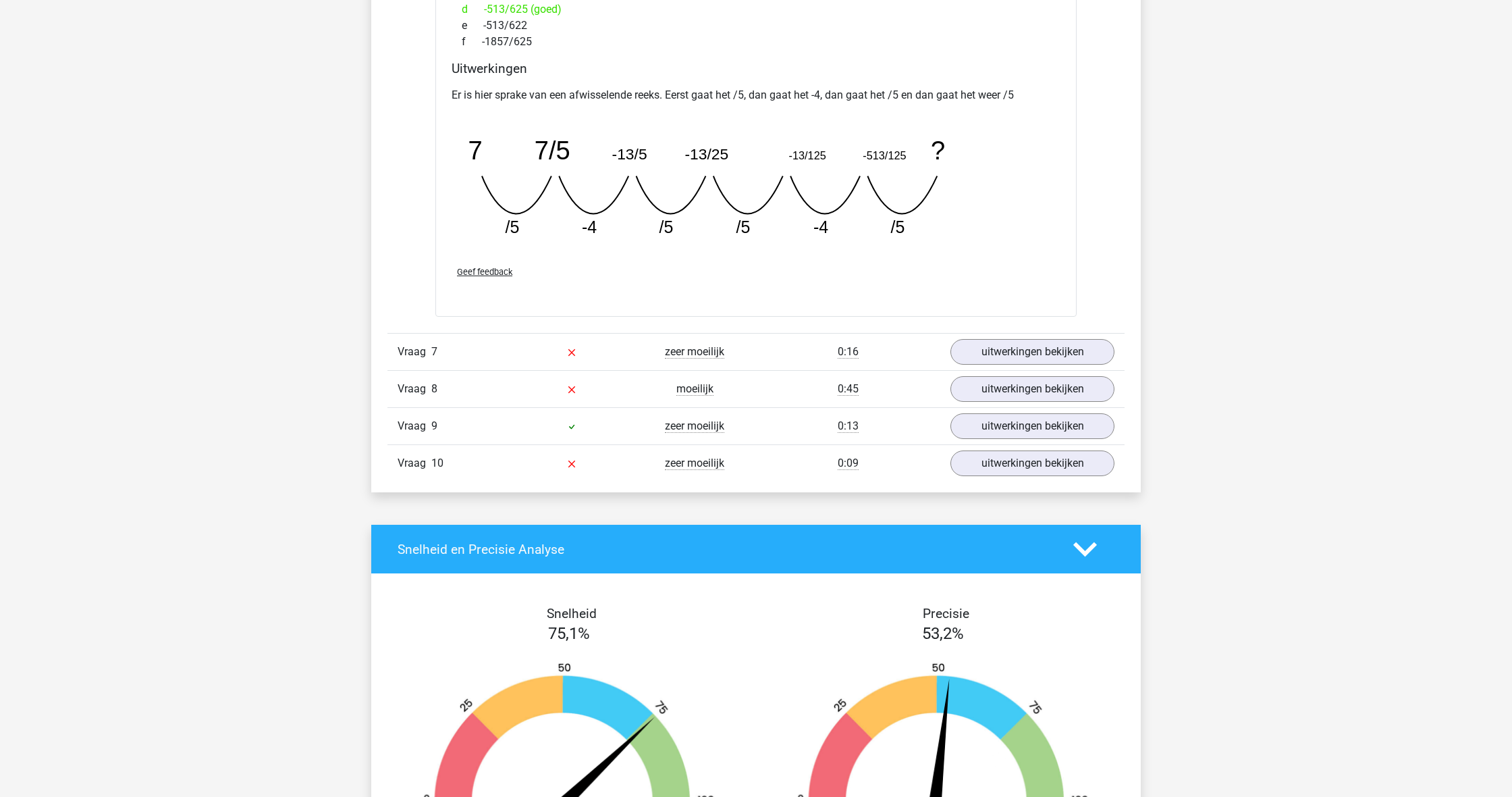
scroll to position [2561, 0]
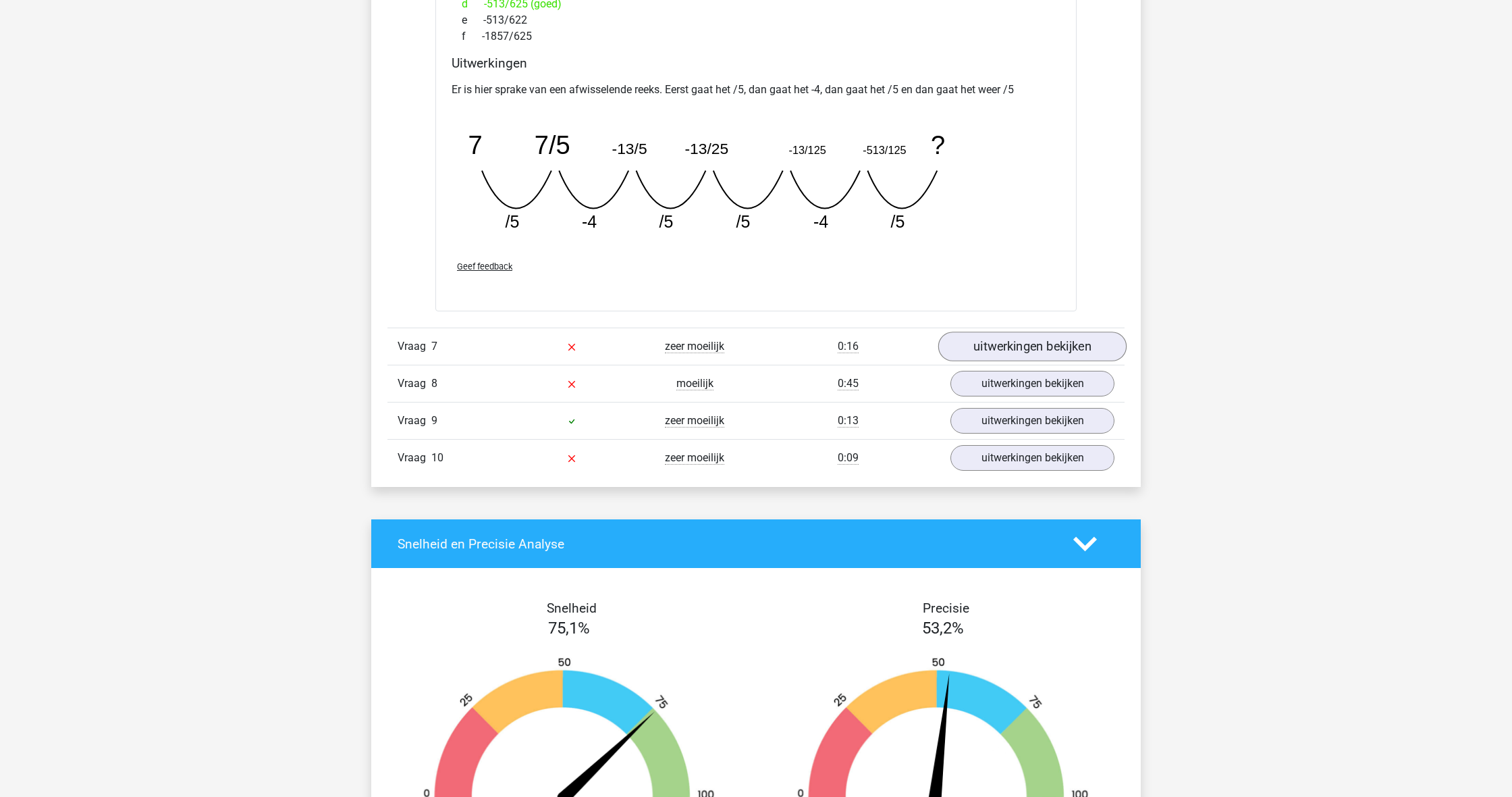
click at [405, 351] on link "uitwerkingen bekijken" at bounding box center [1032, 347] width 188 height 30
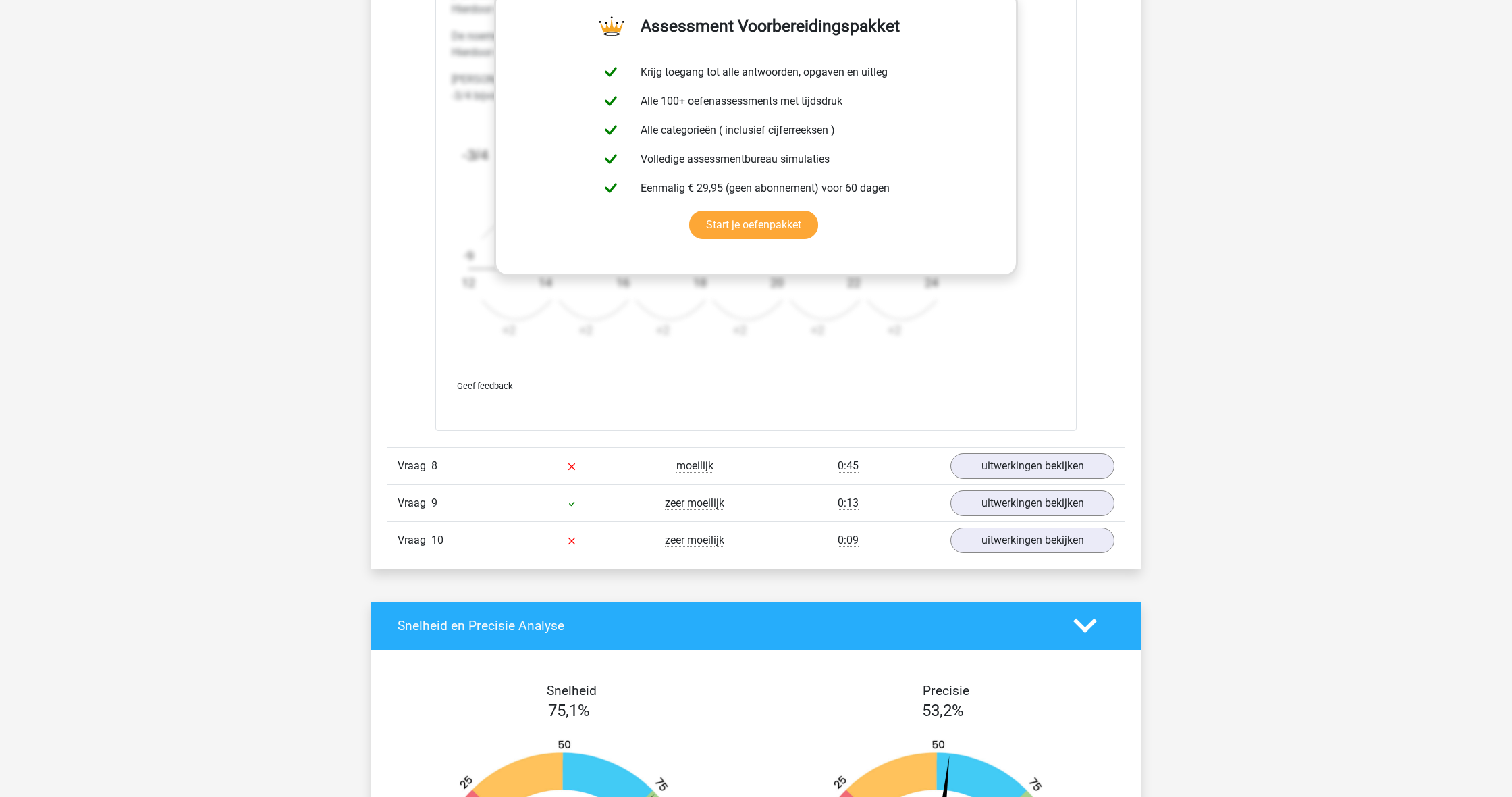
scroll to position [3329, 0]
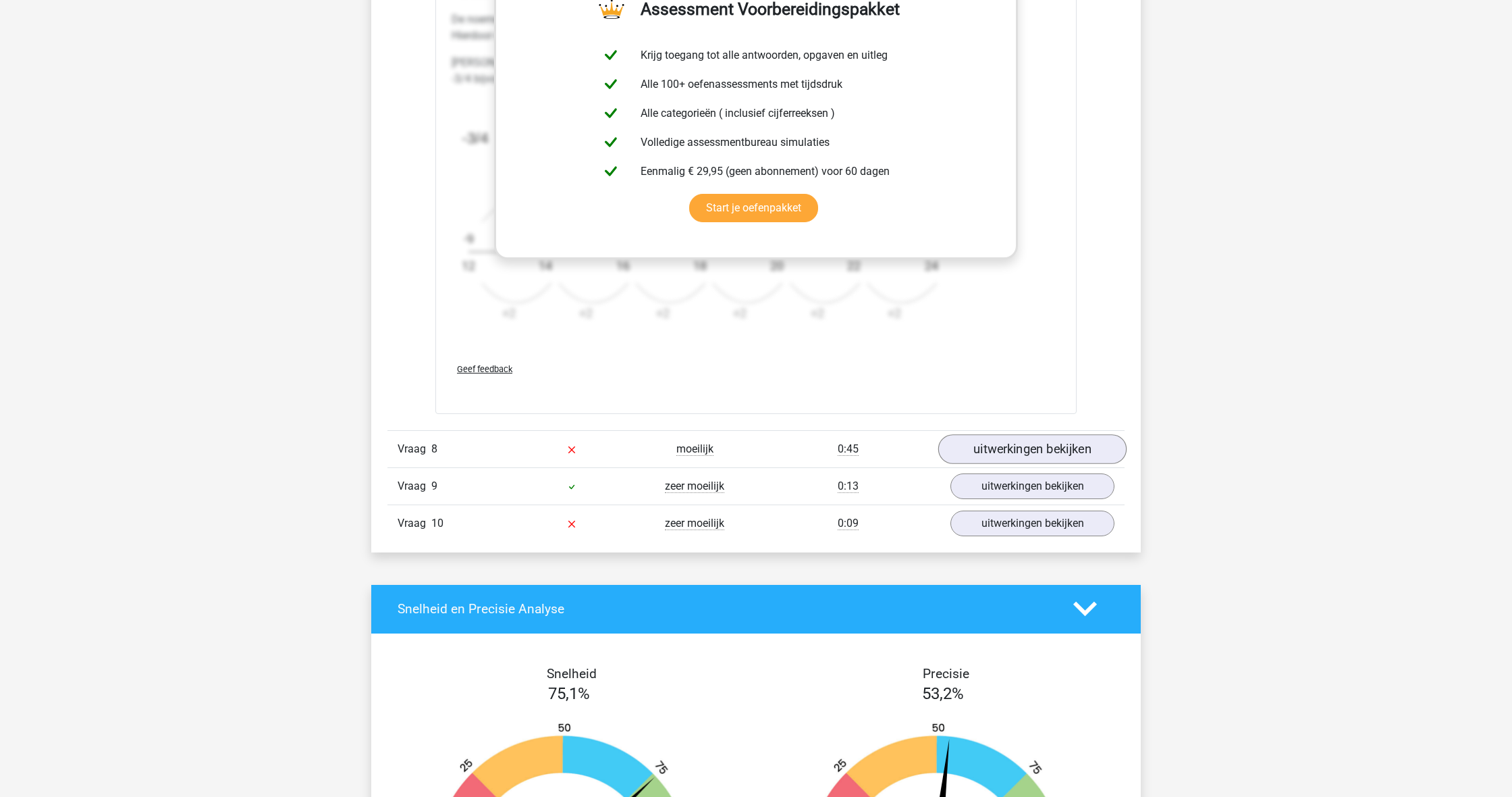
click at [405, 452] on link "uitwerkingen bekijken" at bounding box center [1032, 449] width 188 height 30
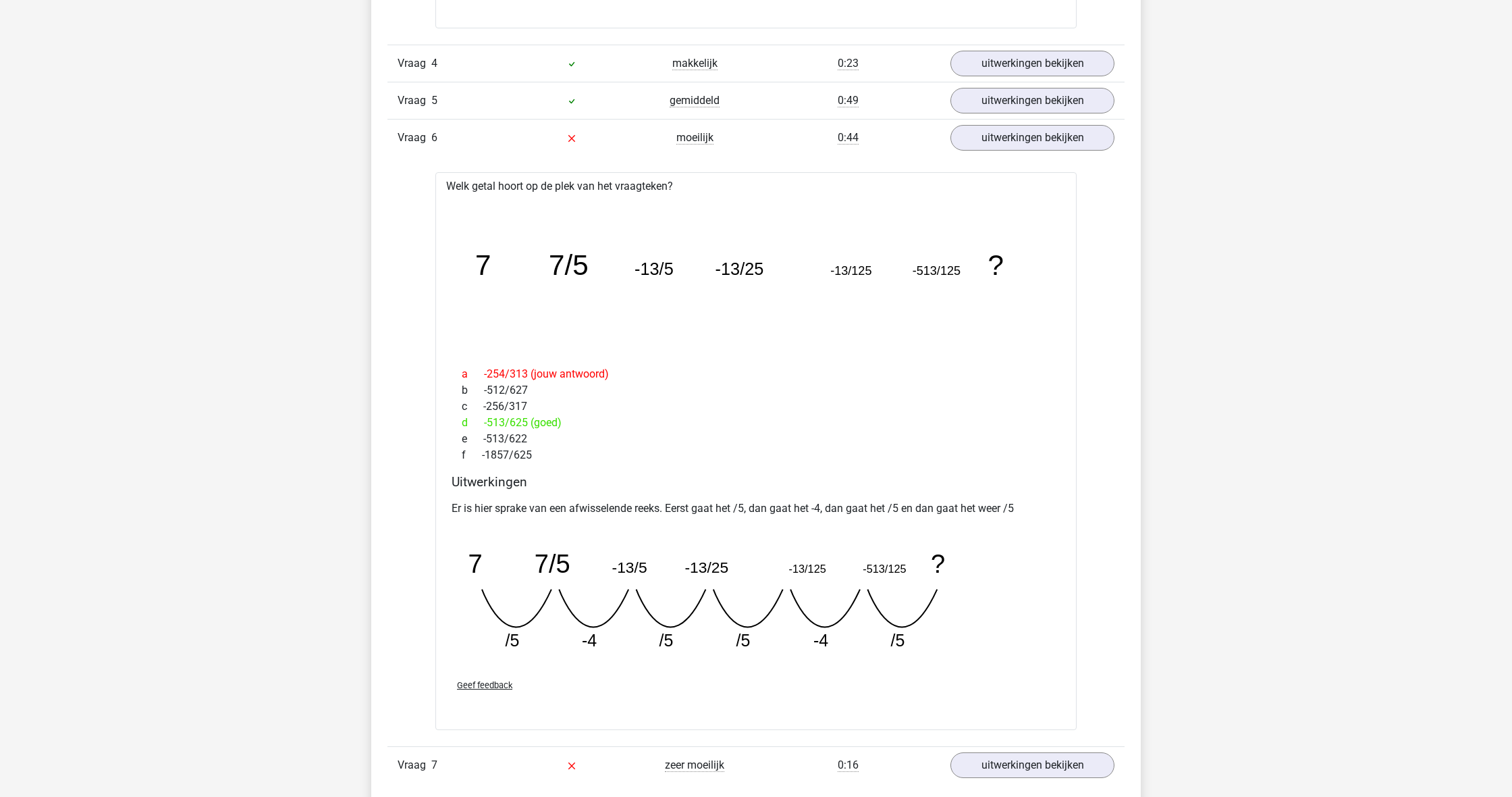
scroll to position [2140, 0]
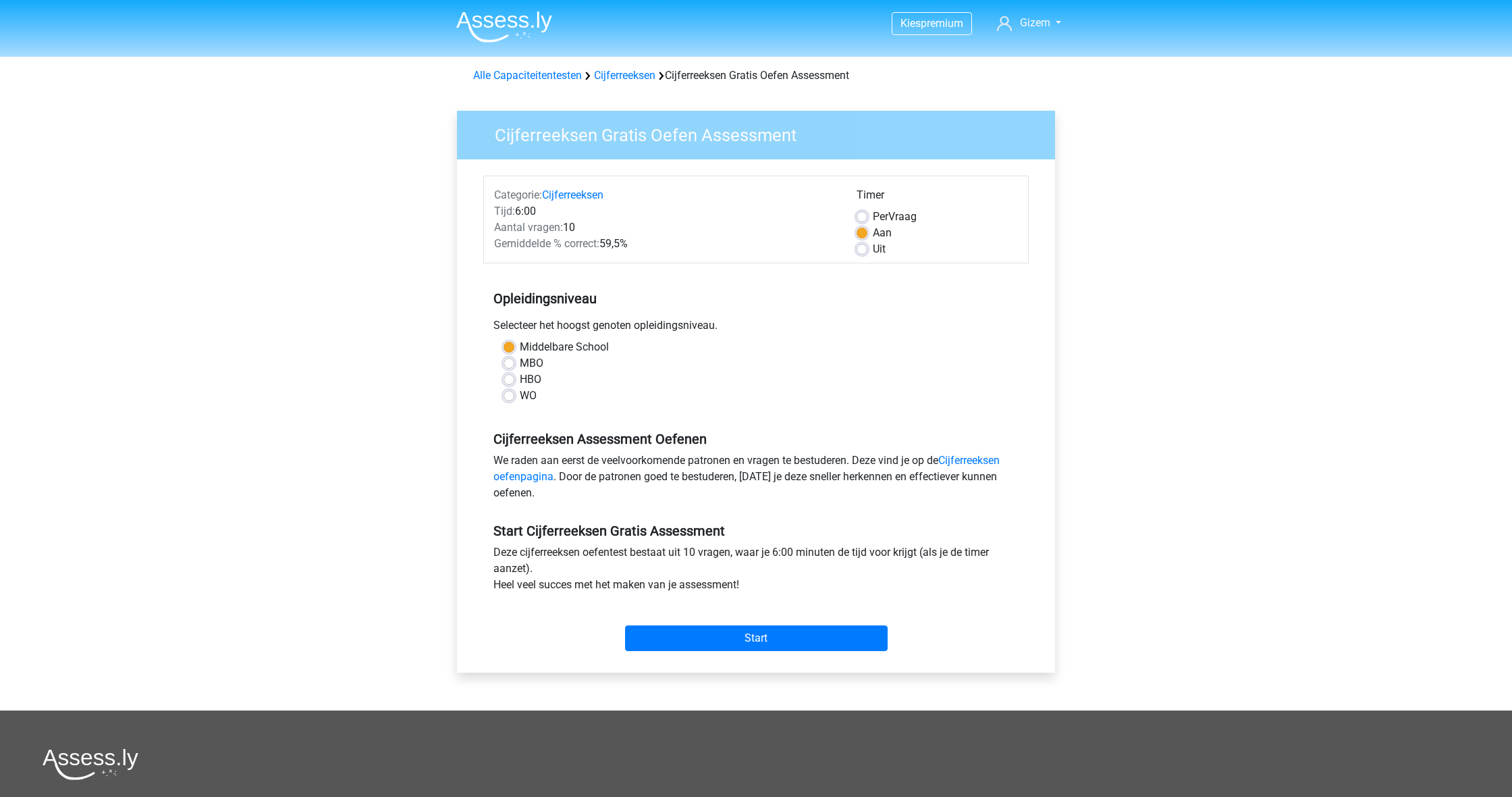
scroll to position [5, 0]
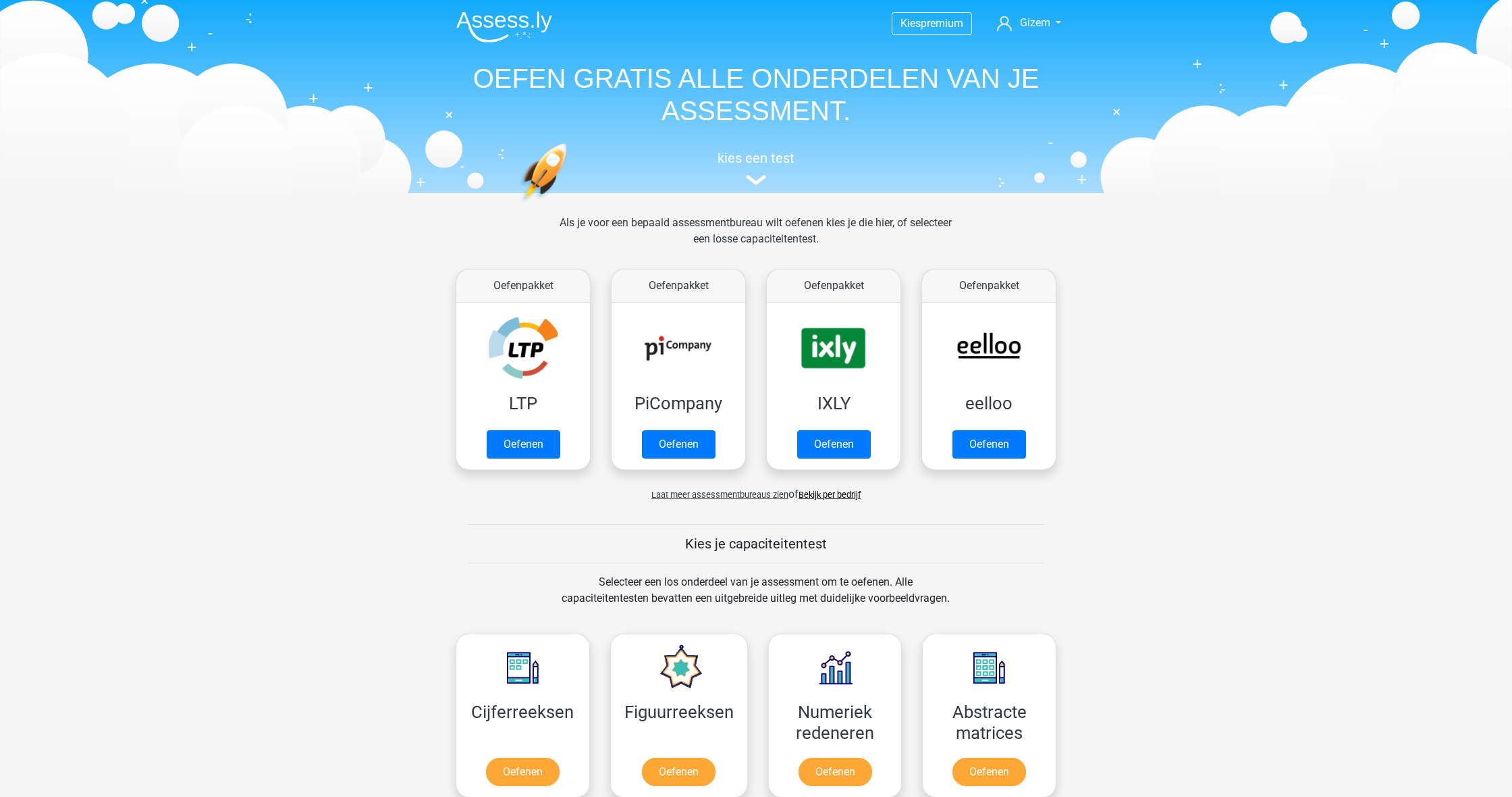
scroll to position [443, 0]
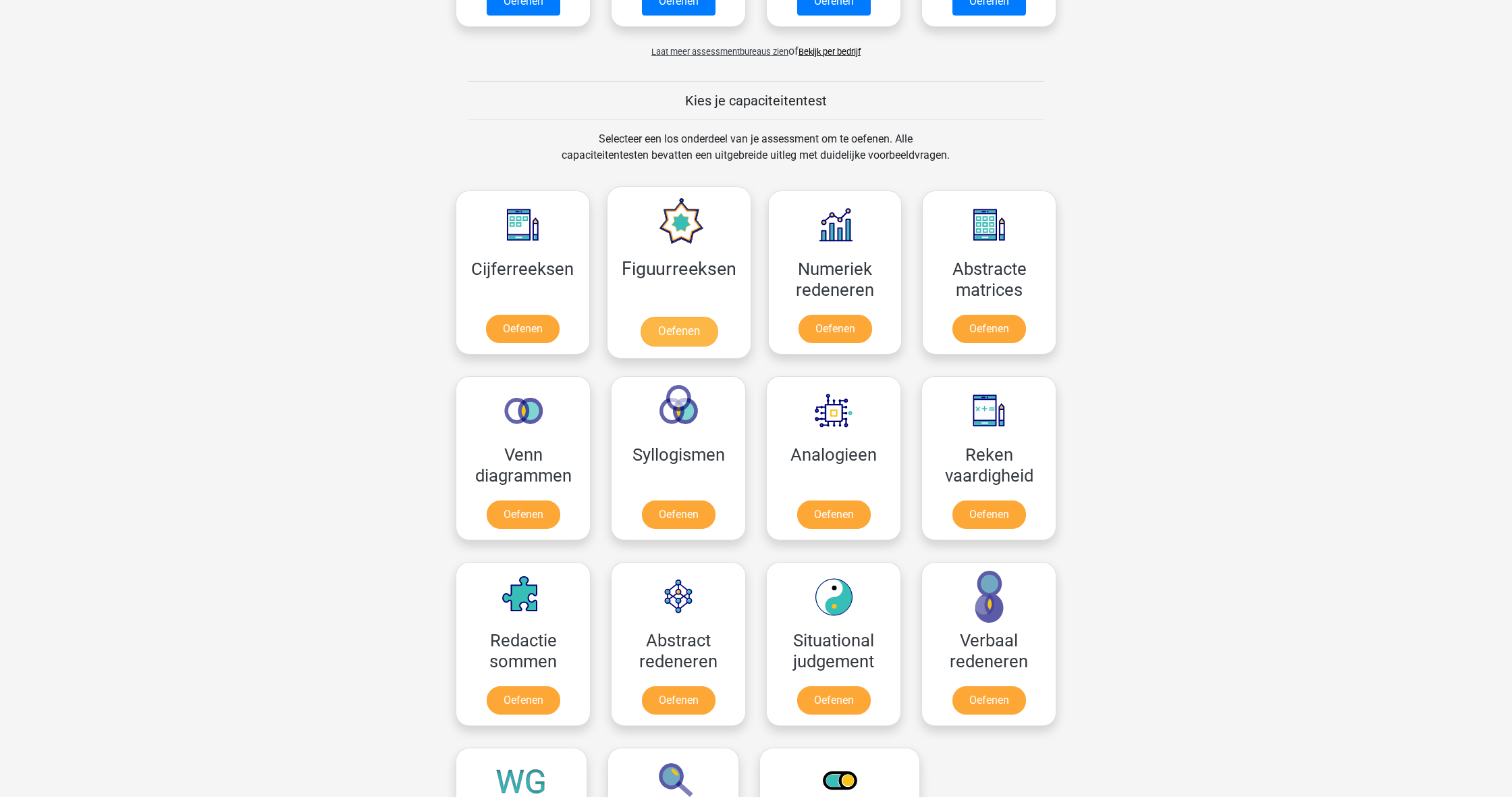
click at [698, 339] on link "Oefenen" at bounding box center [679, 332] width 77 height 30
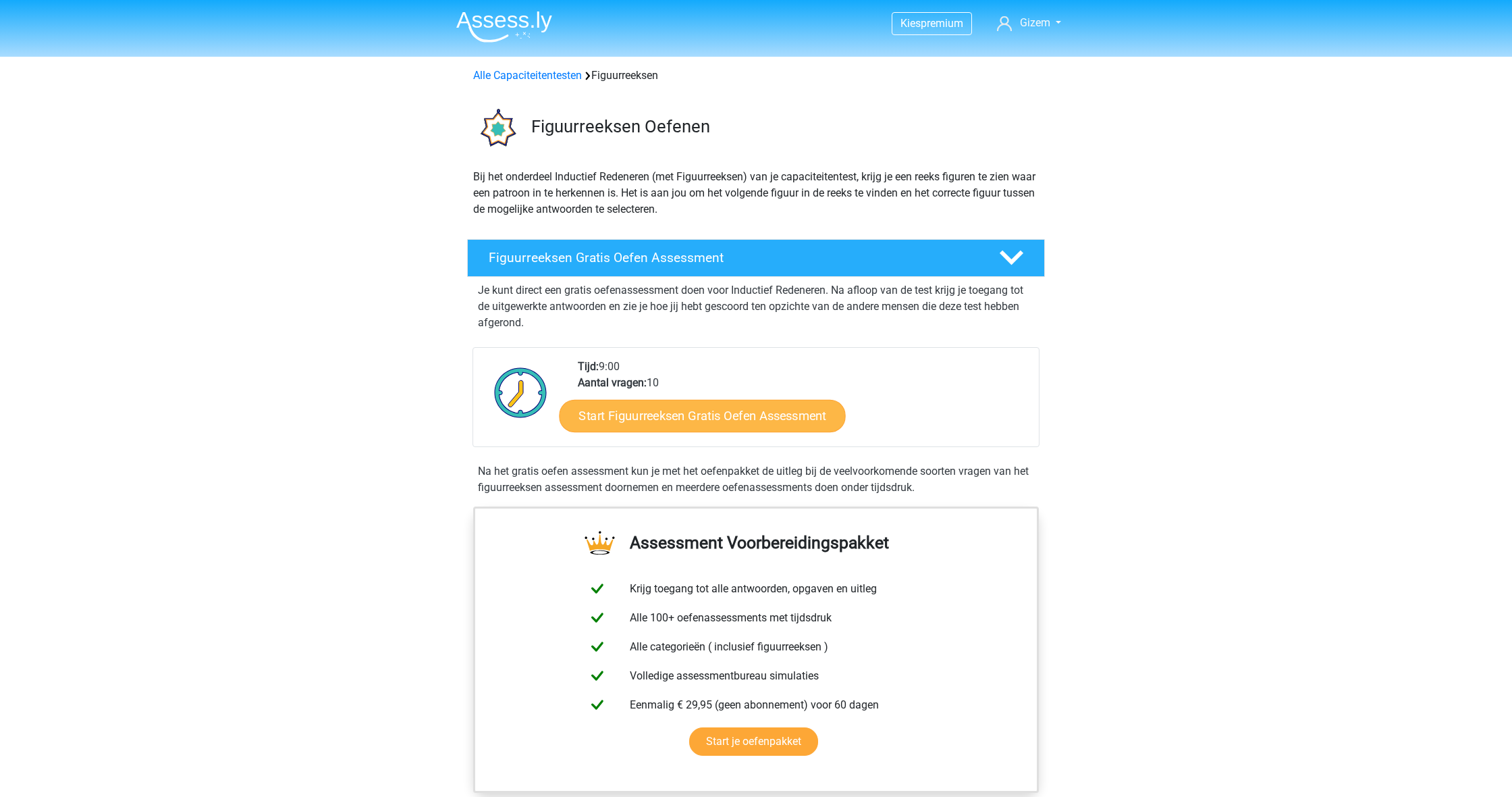
click at [756, 413] on link "Start Figuurreeksen Gratis Oefen Assessment" at bounding box center [703, 415] width 286 height 33
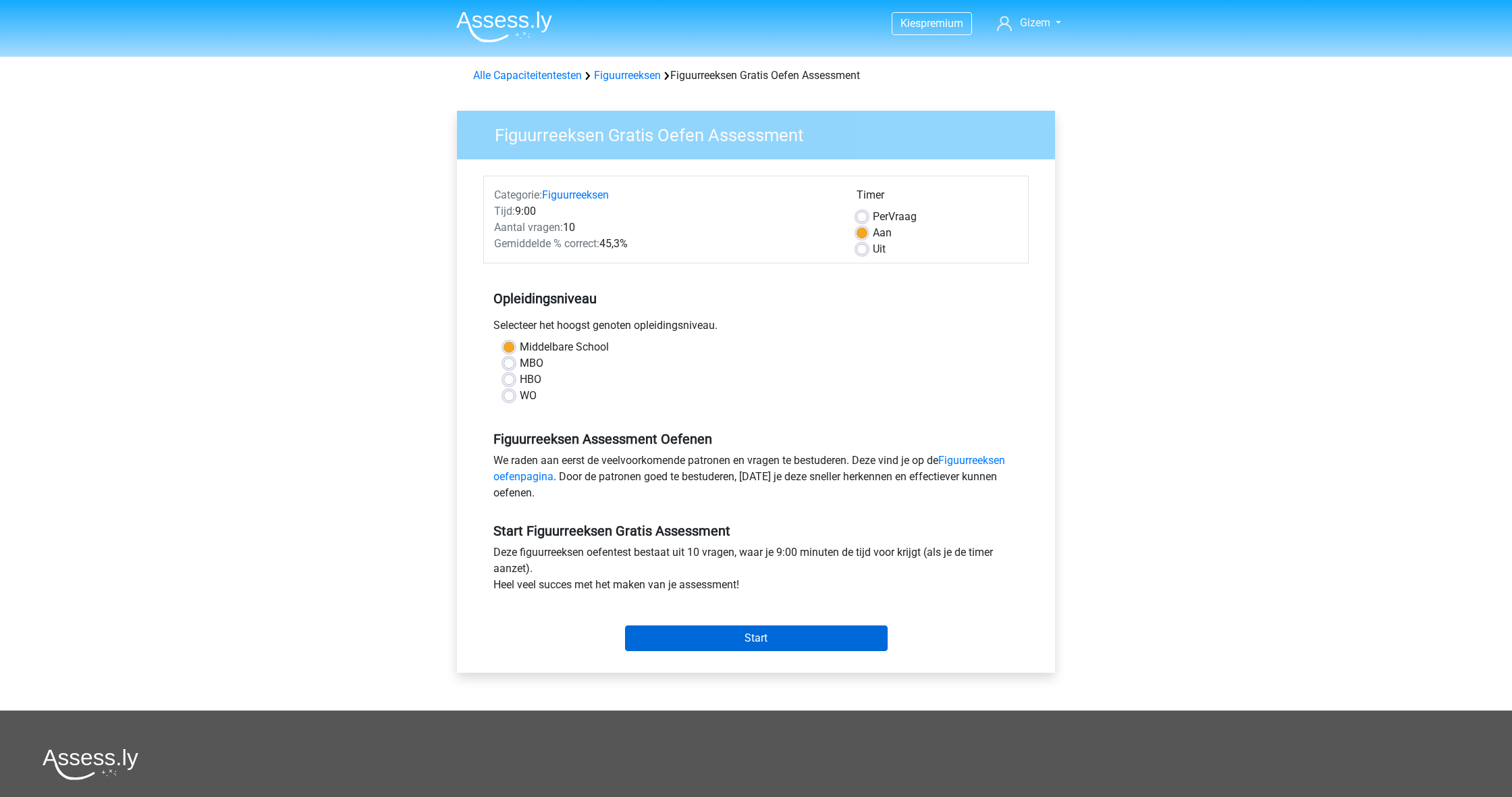
click at [772, 635] on input "Start" at bounding box center [756, 638] width 263 height 25
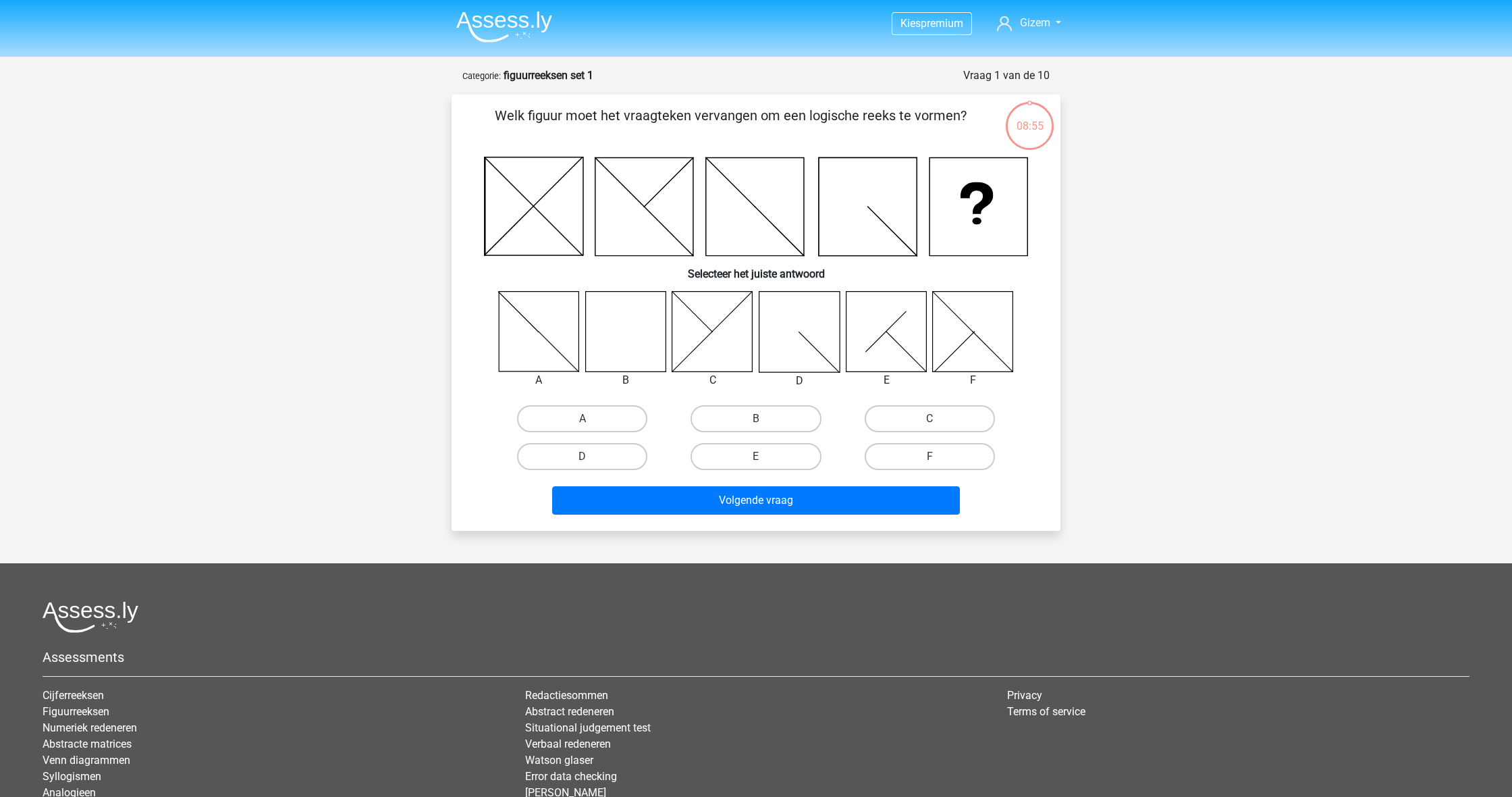
click at [629, 341] on icon at bounding box center [626, 331] width 80 height 80
click at [795, 420] on label "B" at bounding box center [756, 418] width 130 height 27
click at [765, 420] on input "B" at bounding box center [760, 423] width 8 height 8
radio input "true"
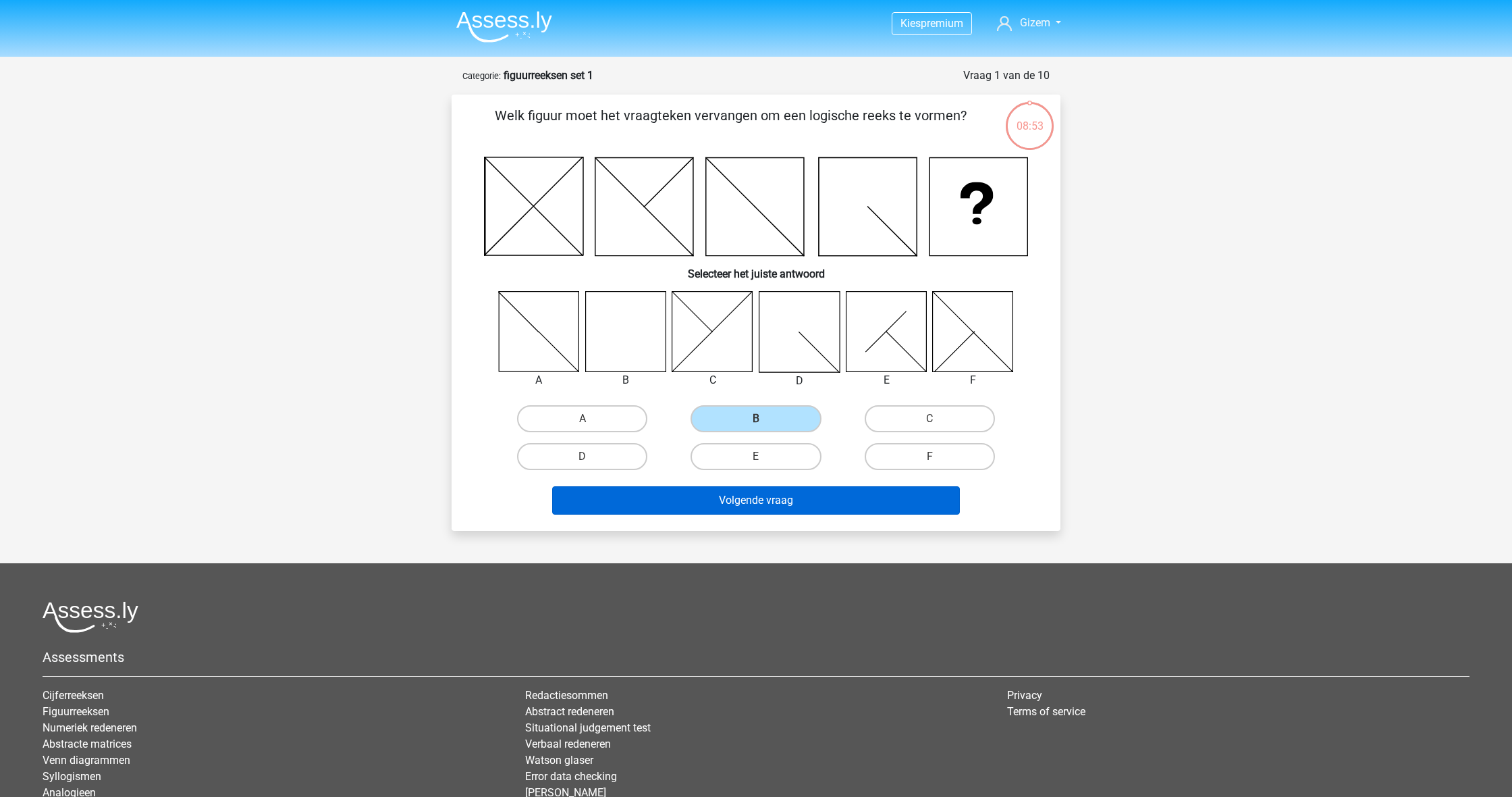
click at [880, 504] on button "Volgende vraag" at bounding box center [756, 500] width 409 height 28
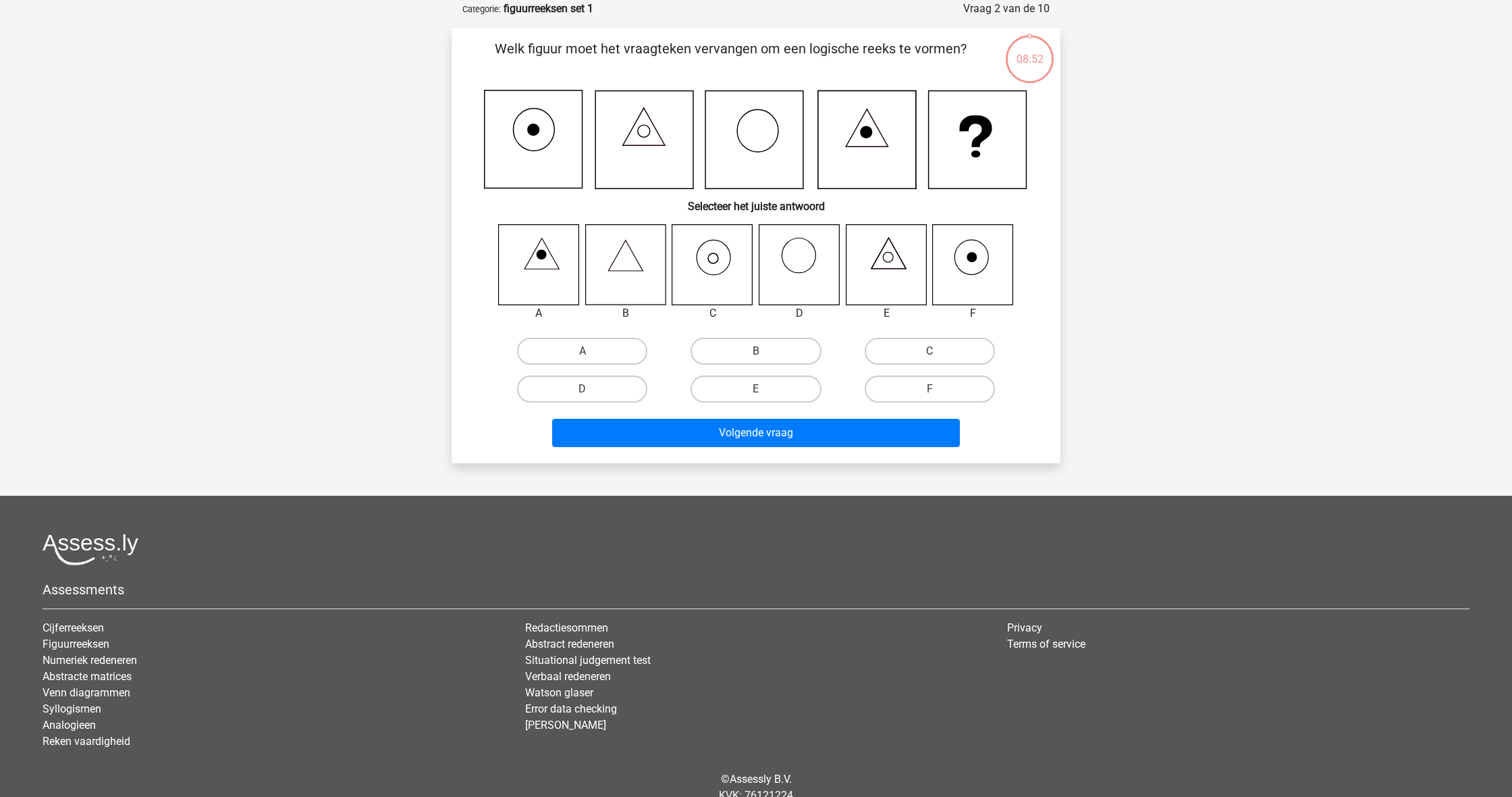
scroll to position [65, 0]
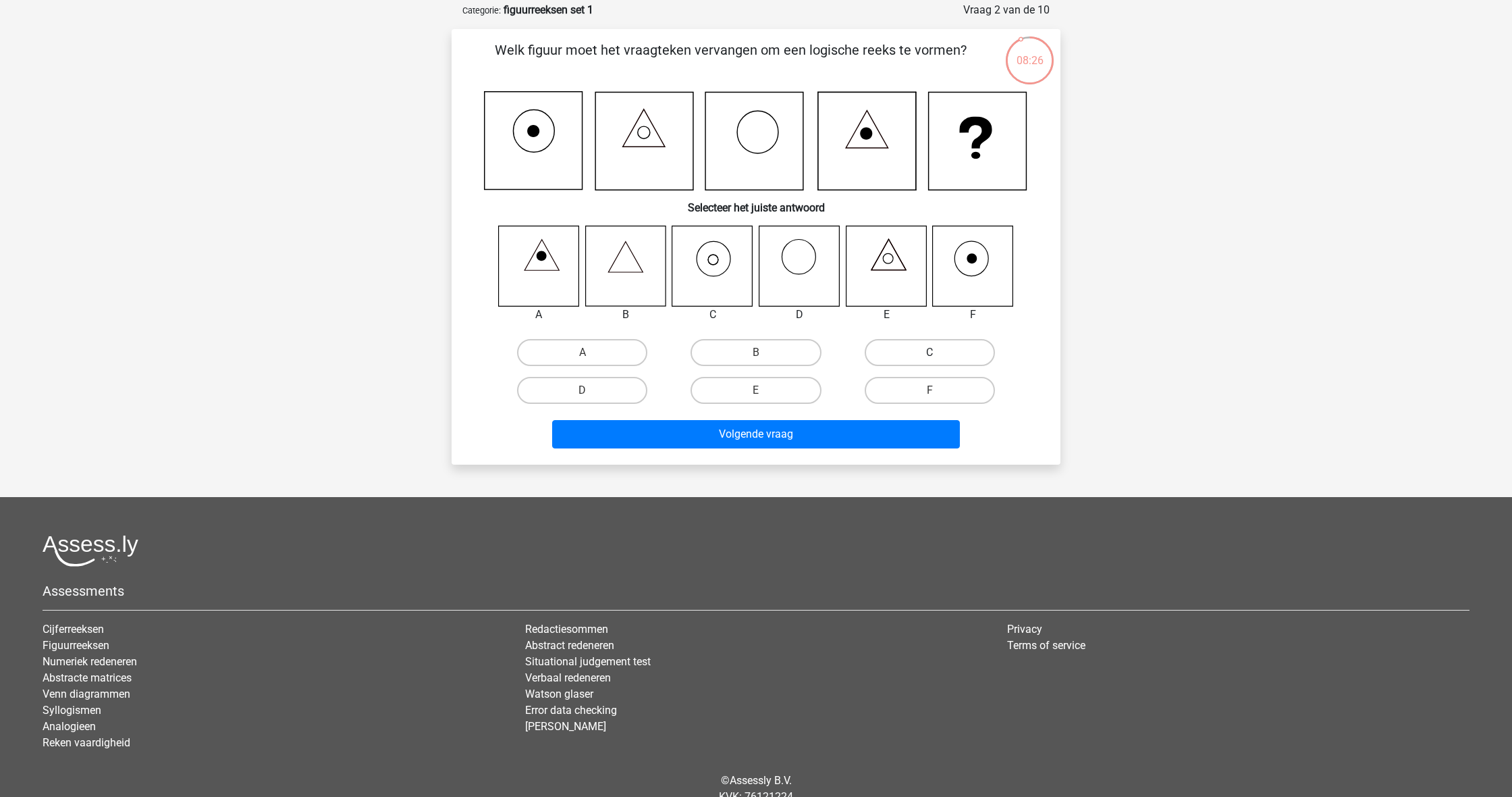
drag, startPoint x: 929, startPoint y: 354, endPoint x: 914, endPoint y: 356, distance: 15.1
click at [928, 354] on label "C" at bounding box center [929, 352] width 130 height 27
click at [929, 354] on input "C" at bounding box center [933, 356] width 8 height 8
radio input "true"
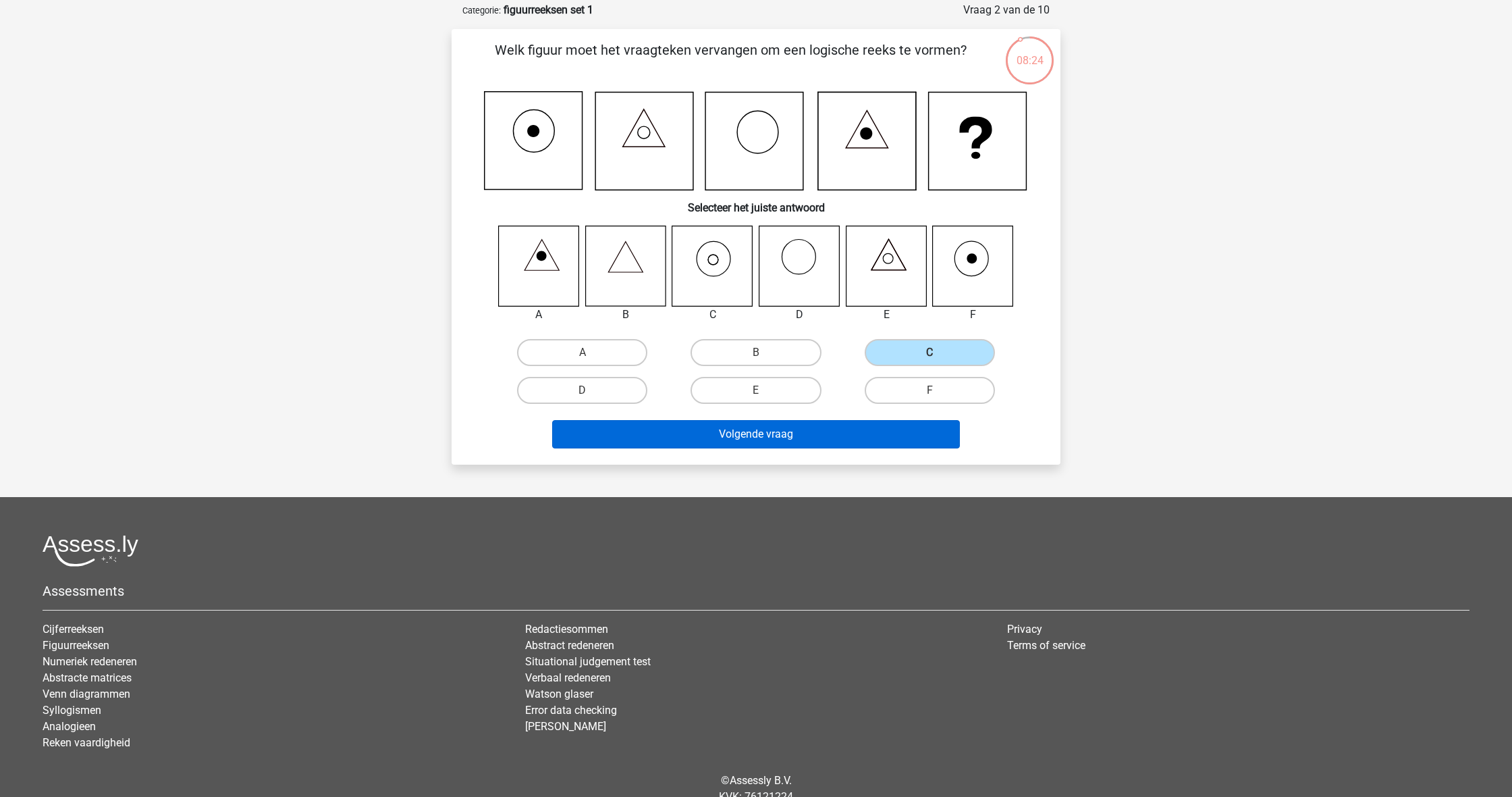
click at [864, 440] on button "Volgende vraag" at bounding box center [756, 434] width 409 height 28
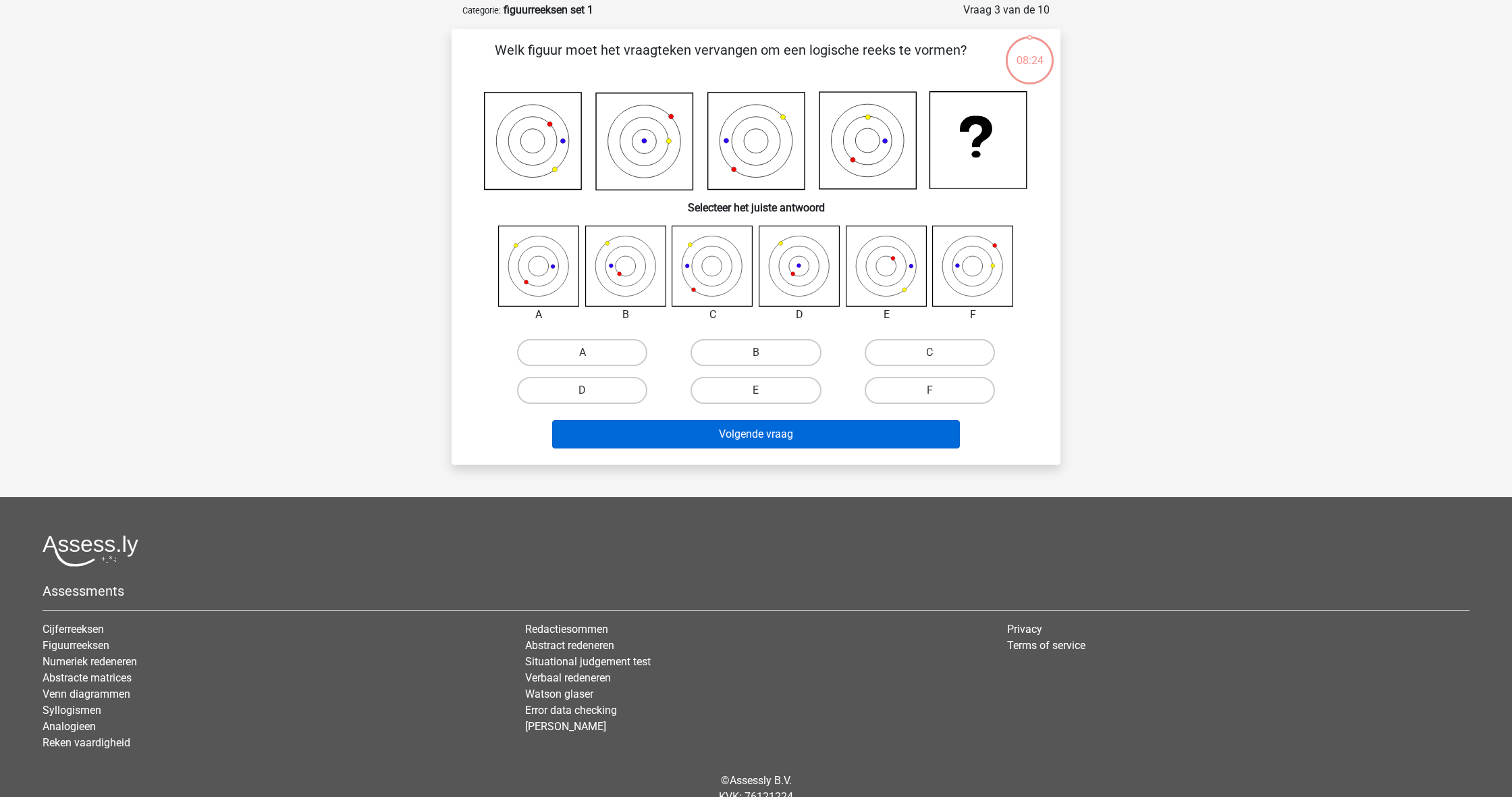
scroll to position [67, 0]
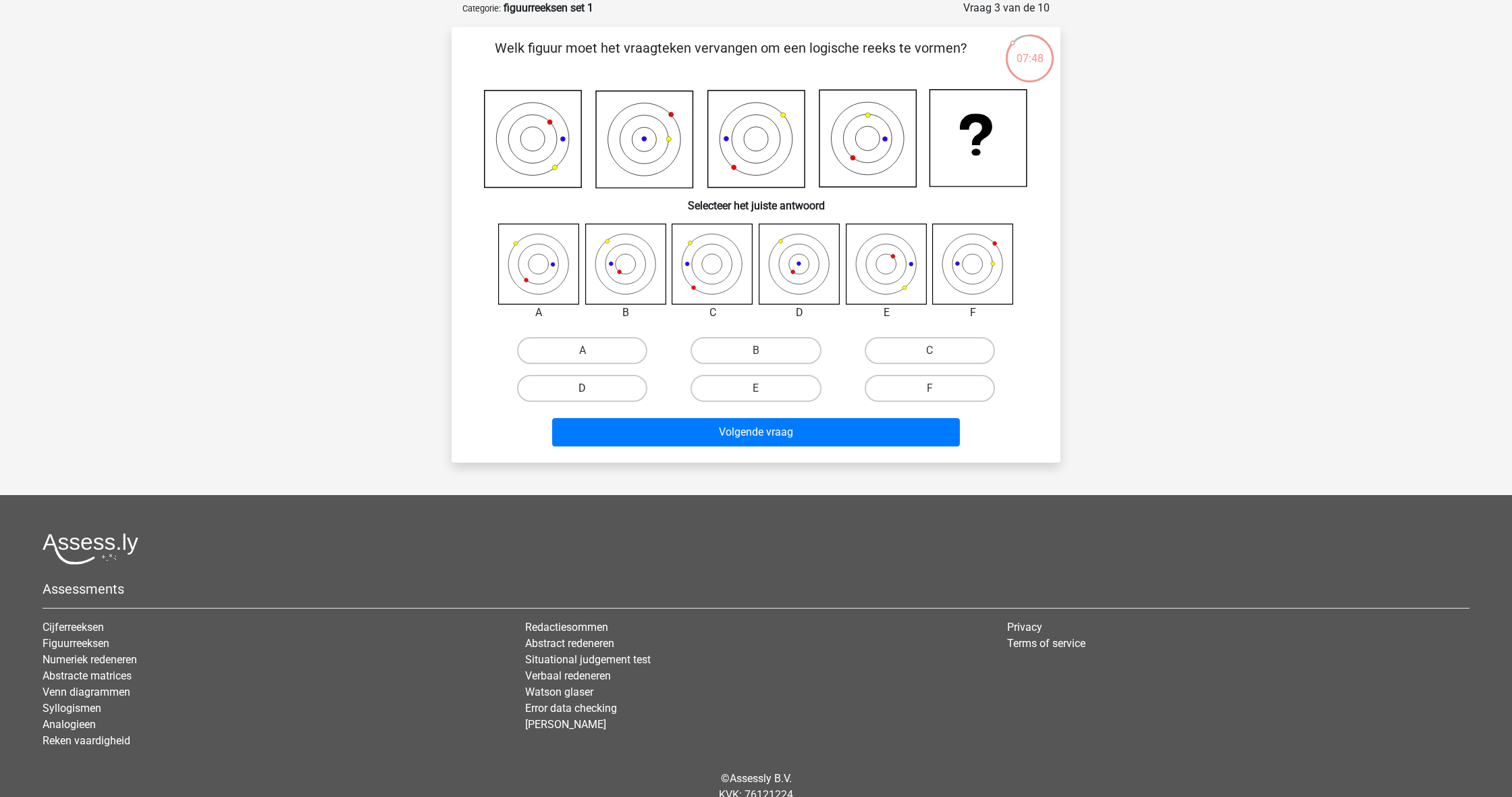
click at [613, 389] on label "D" at bounding box center [582, 388] width 130 height 27
click at [592, 389] on input "D" at bounding box center [586, 392] width 8 height 8
radio input "true"
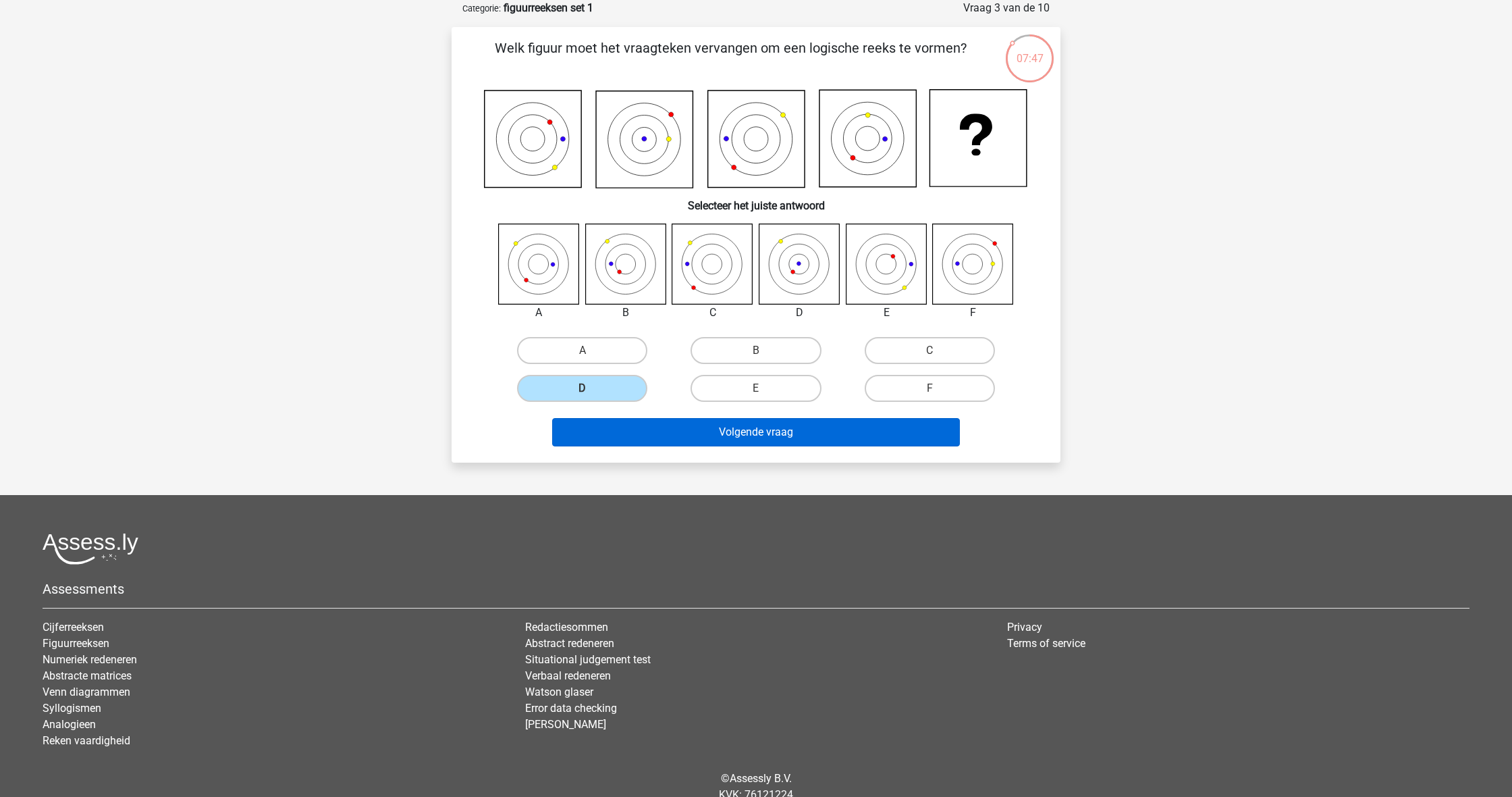
click at [708, 436] on button "Volgende vraag" at bounding box center [756, 432] width 409 height 28
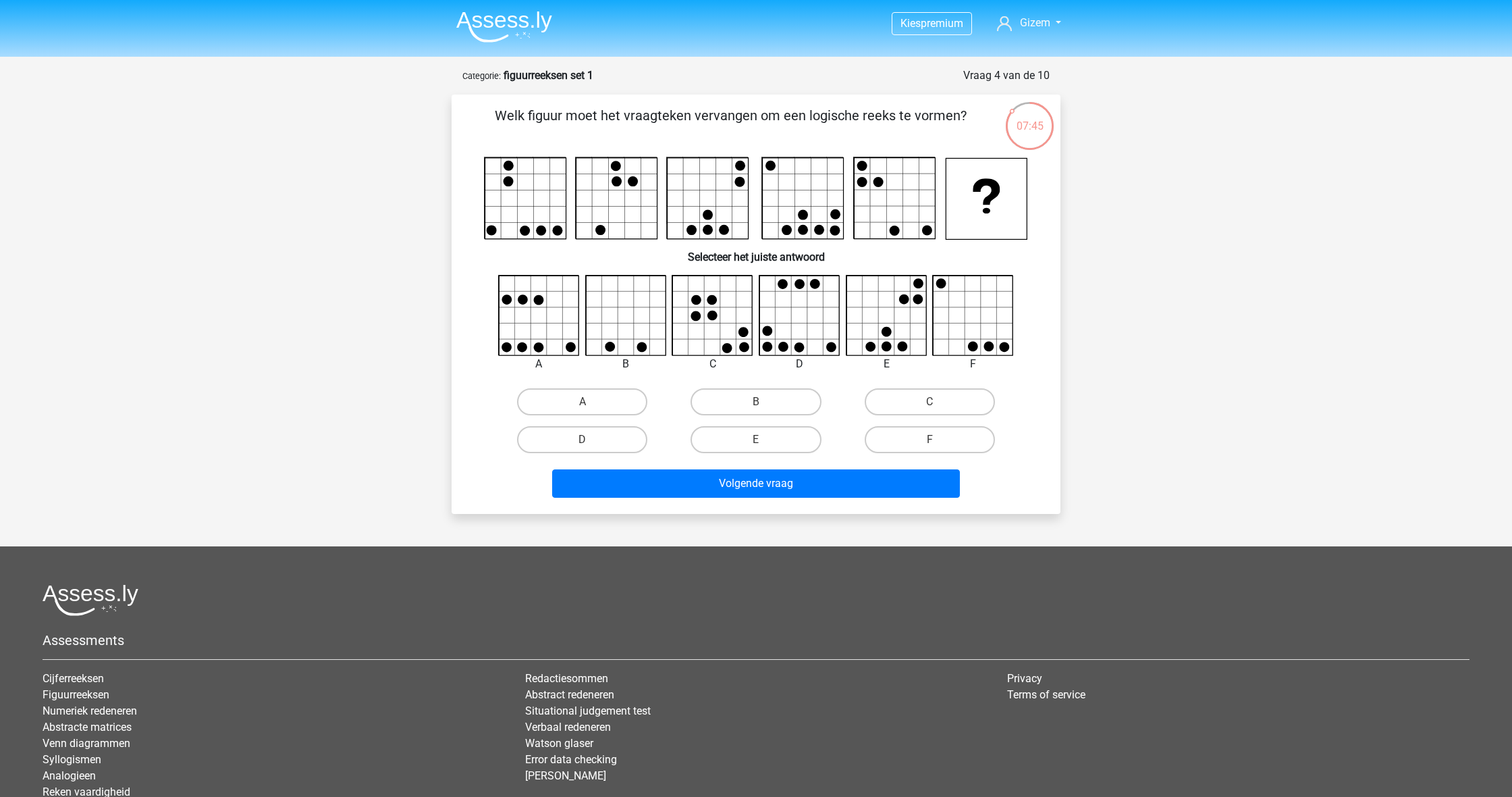
scroll to position [0, 0]
click at [935, 433] on label "F" at bounding box center [929, 440] width 130 height 27
click at [935, 440] on input "F" at bounding box center [933, 443] width 8 height 8
radio input "true"
click at [918, 481] on button "Volgende vraag" at bounding box center [756, 484] width 409 height 28
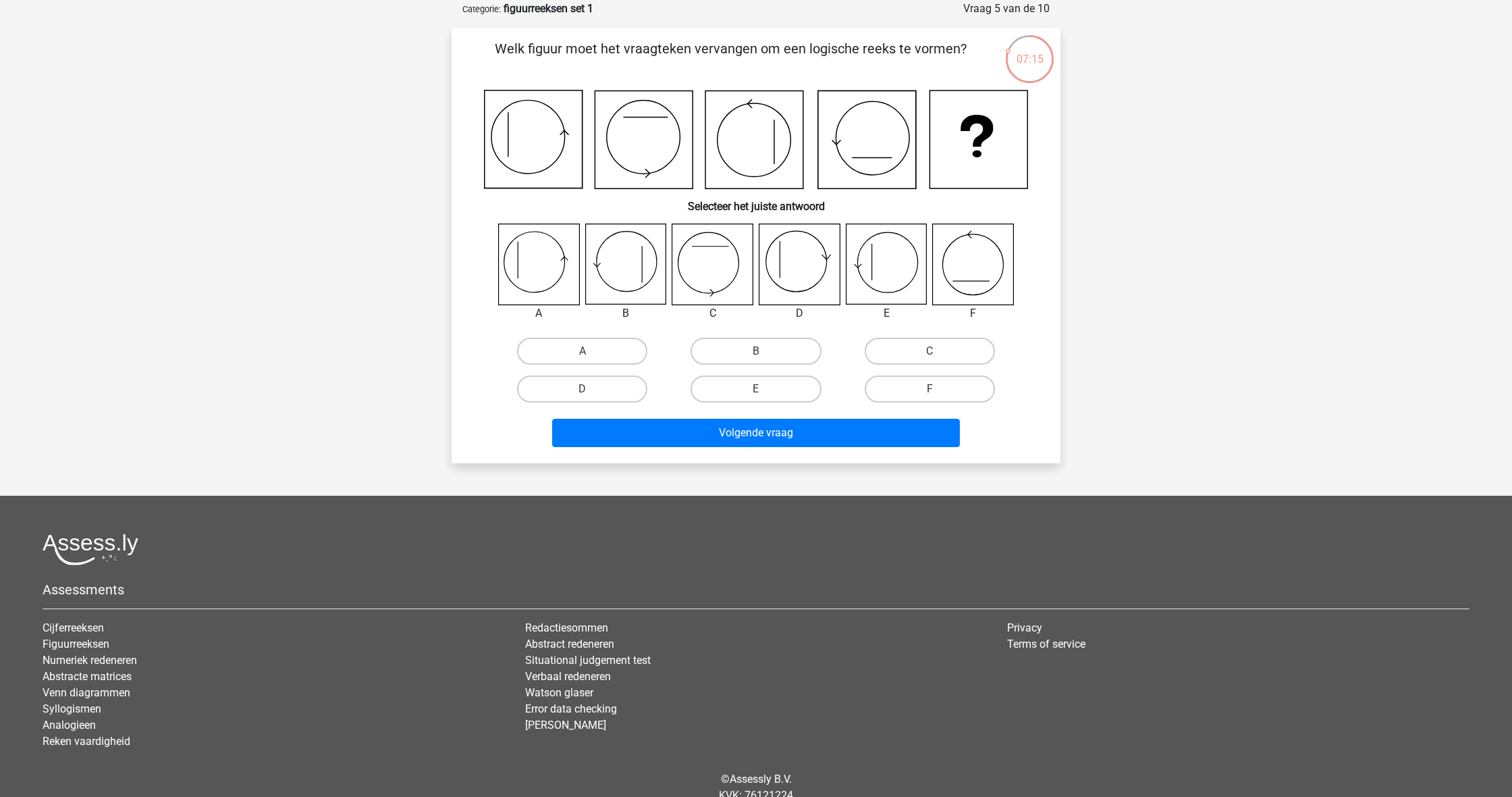
scroll to position [53, 0]
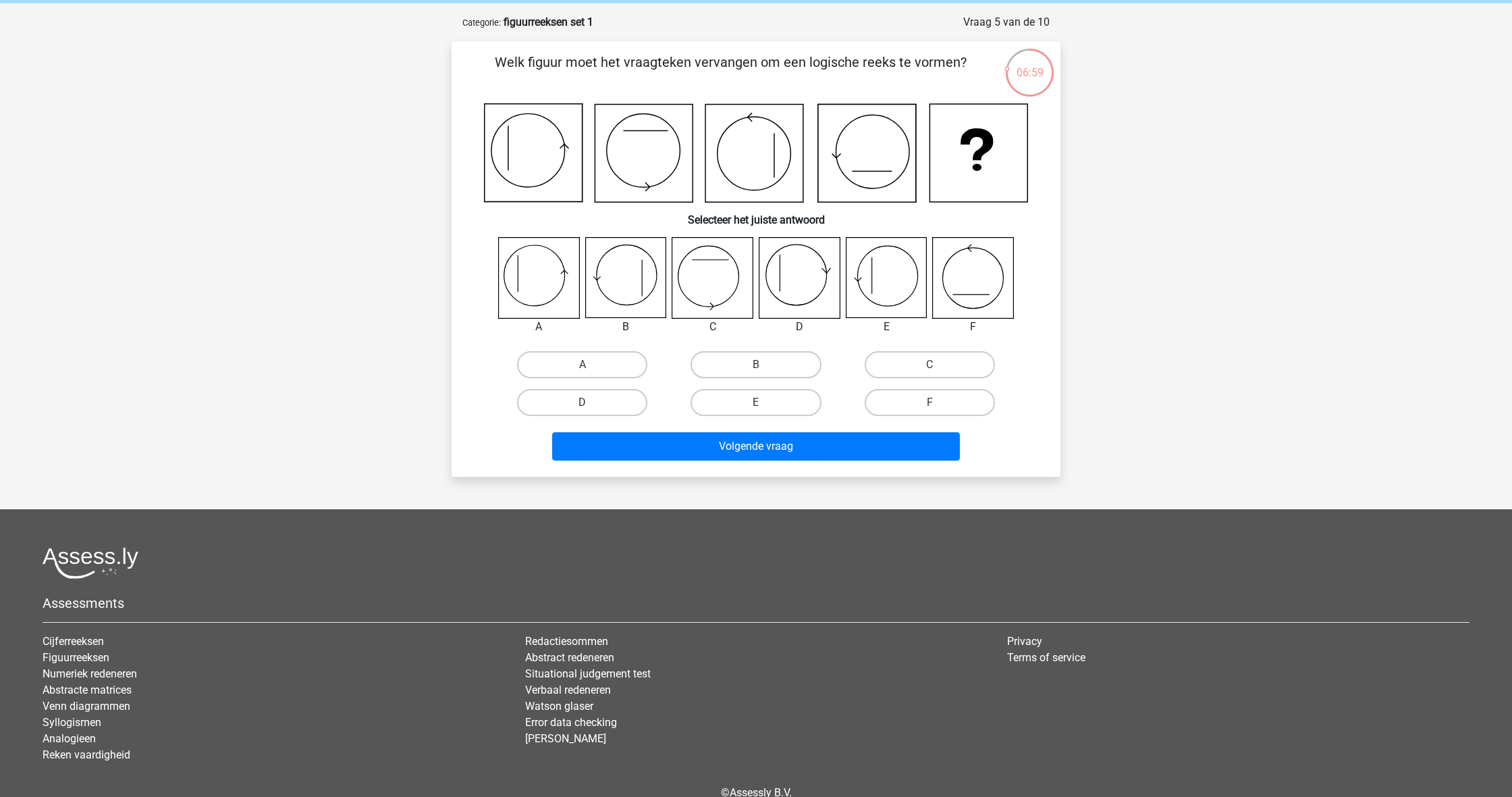
click at [721, 272] on icon at bounding box center [713, 278] width 80 height 80
click at [972, 363] on label "C" at bounding box center [929, 364] width 130 height 27
click at [939, 365] on input "C" at bounding box center [933, 369] width 8 height 8
radio input "true"
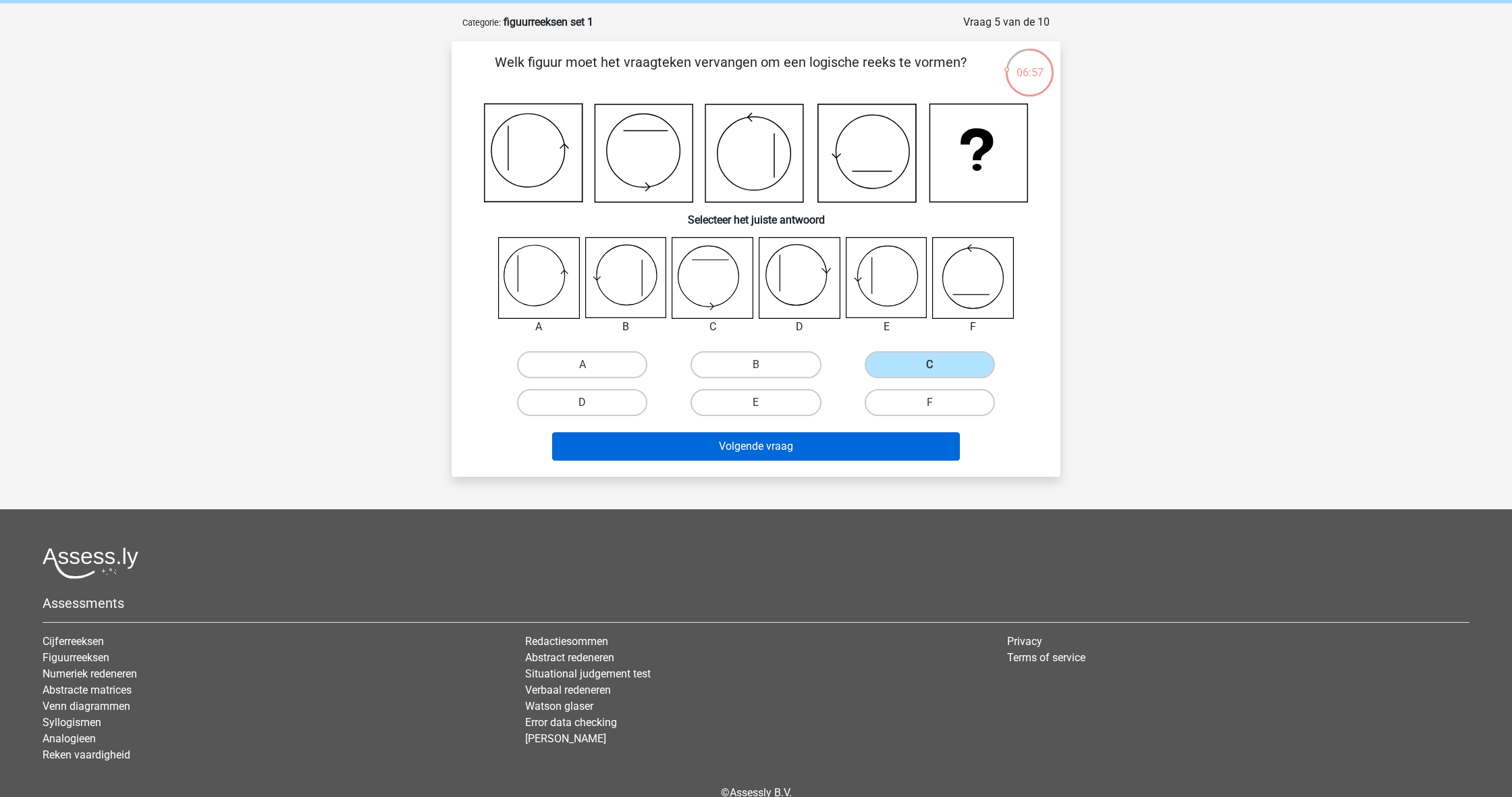
click at [925, 448] on button "Volgende vraag" at bounding box center [756, 446] width 409 height 28
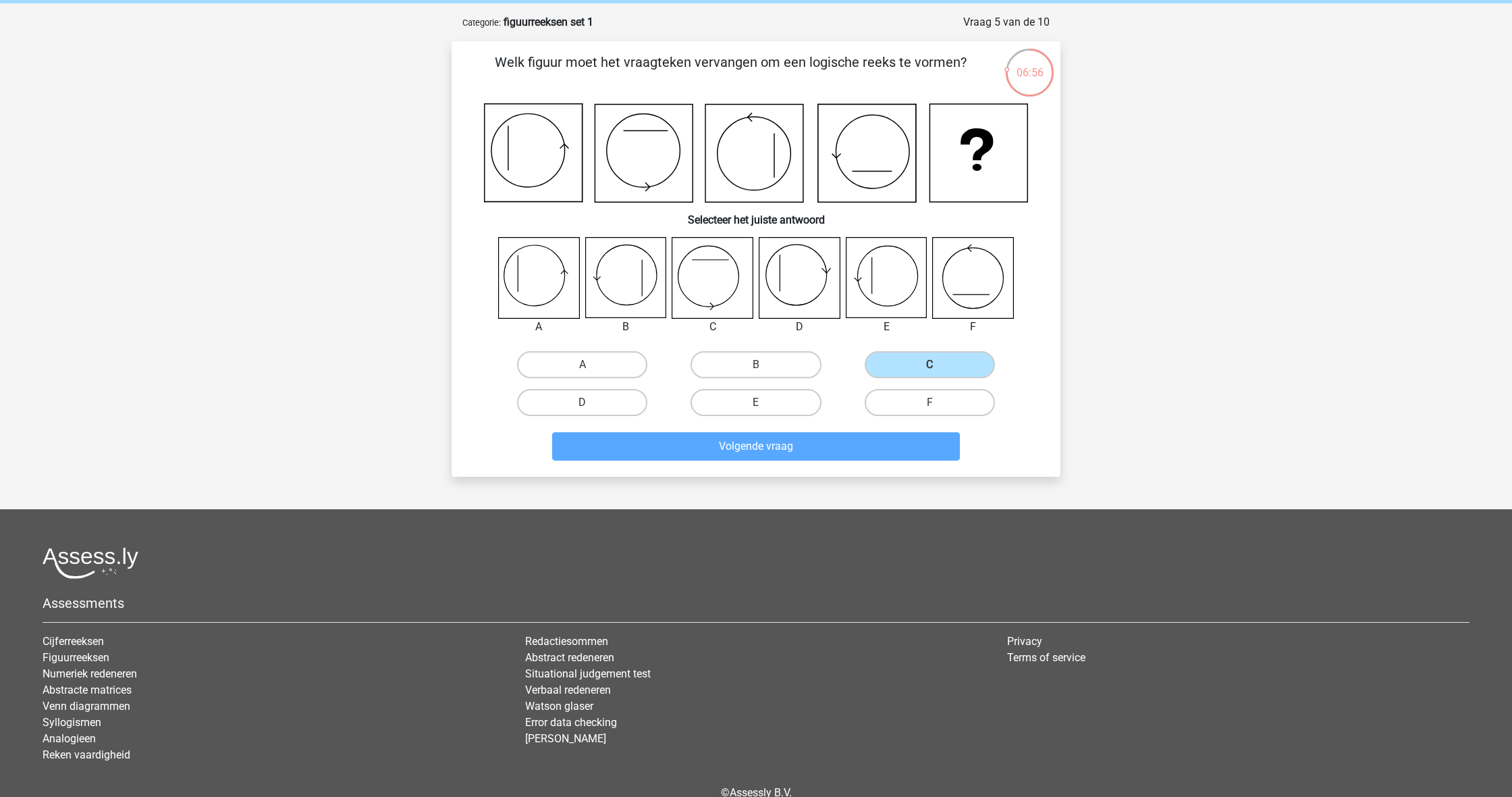
scroll to position [67, 0]
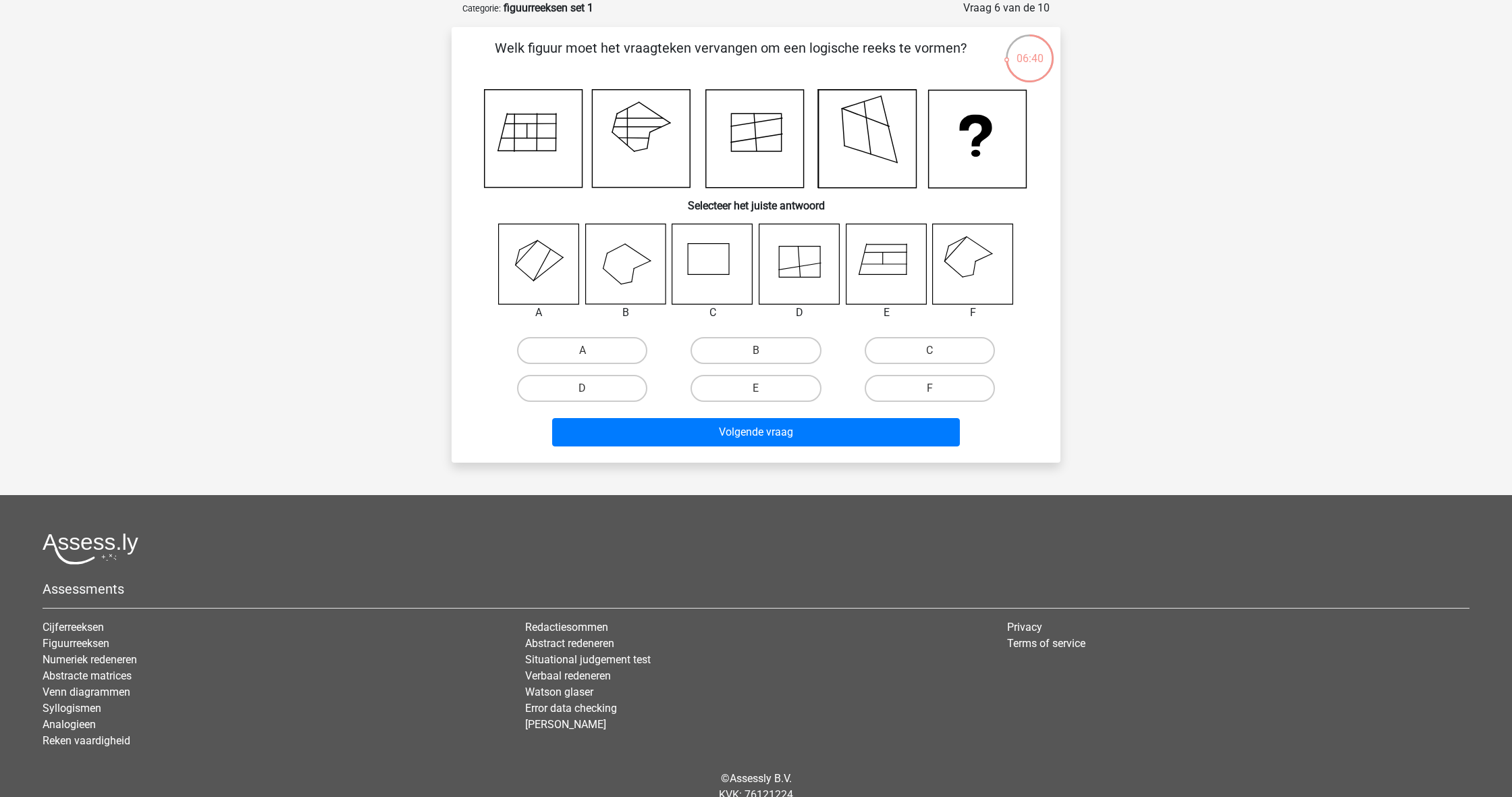
click at [546, 273] on icon at bounding box center [540, 264] width 80 height 80
click at [621, 344] on label "A" at bounding box center [582, 350] width 130 height 27
click at [592, 351] on input "A" at bounding box center [586, 355] width 8 height 8
radio input "true"
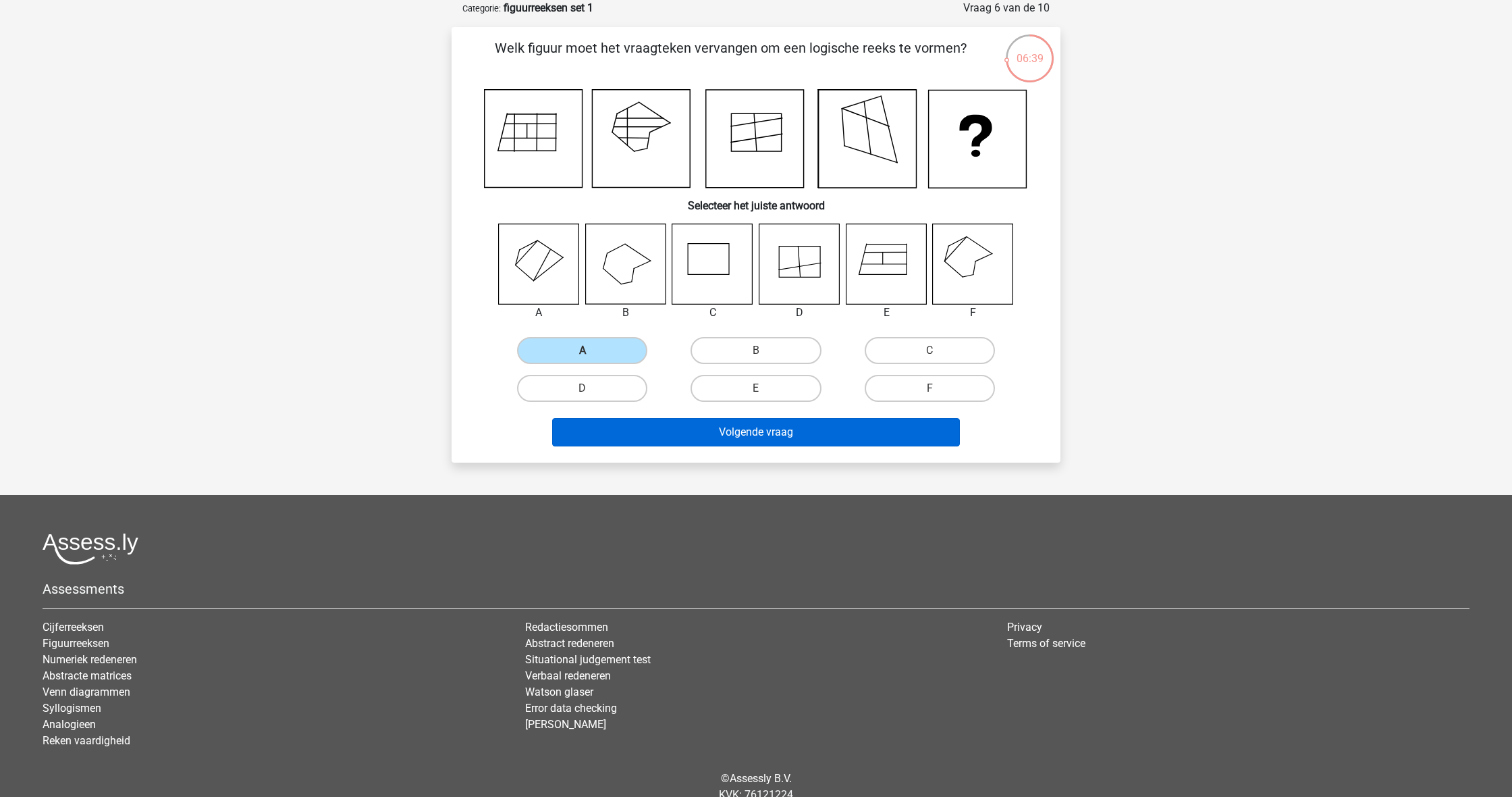
click at [708, 436] on button "Volgende vraag" at bounding box center [756, 432] width 409 height 28
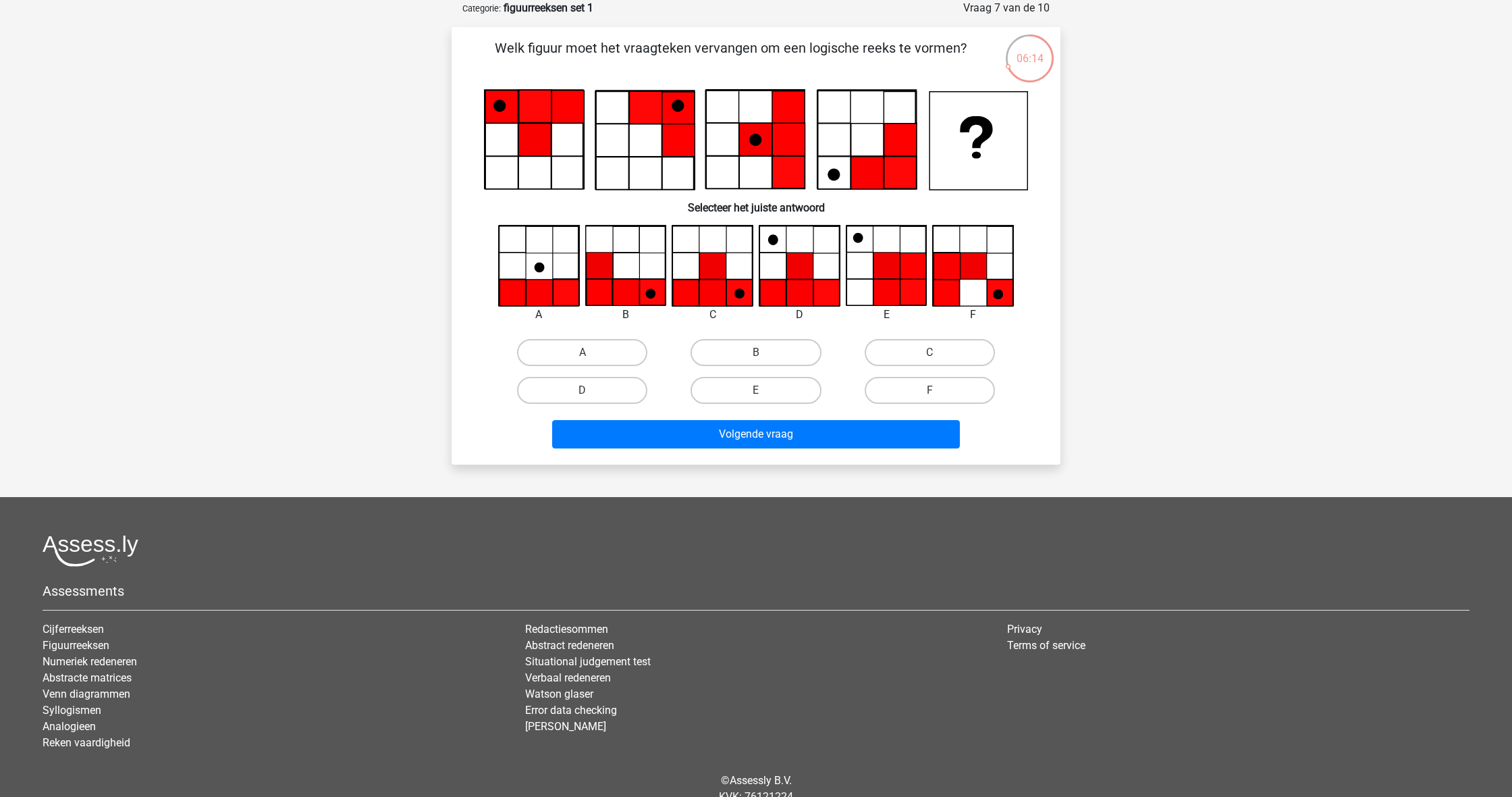
click at [975, 275] on icon at bounding box center [974, 266] width 26 height 26
click at [932, 392] on input "F" at bounding box center [933, 394] width 8 height 8
radio input "true"
click at [917, 431] on button "Volgende vraag" at bounding box center [756, 434] width 409 height 28
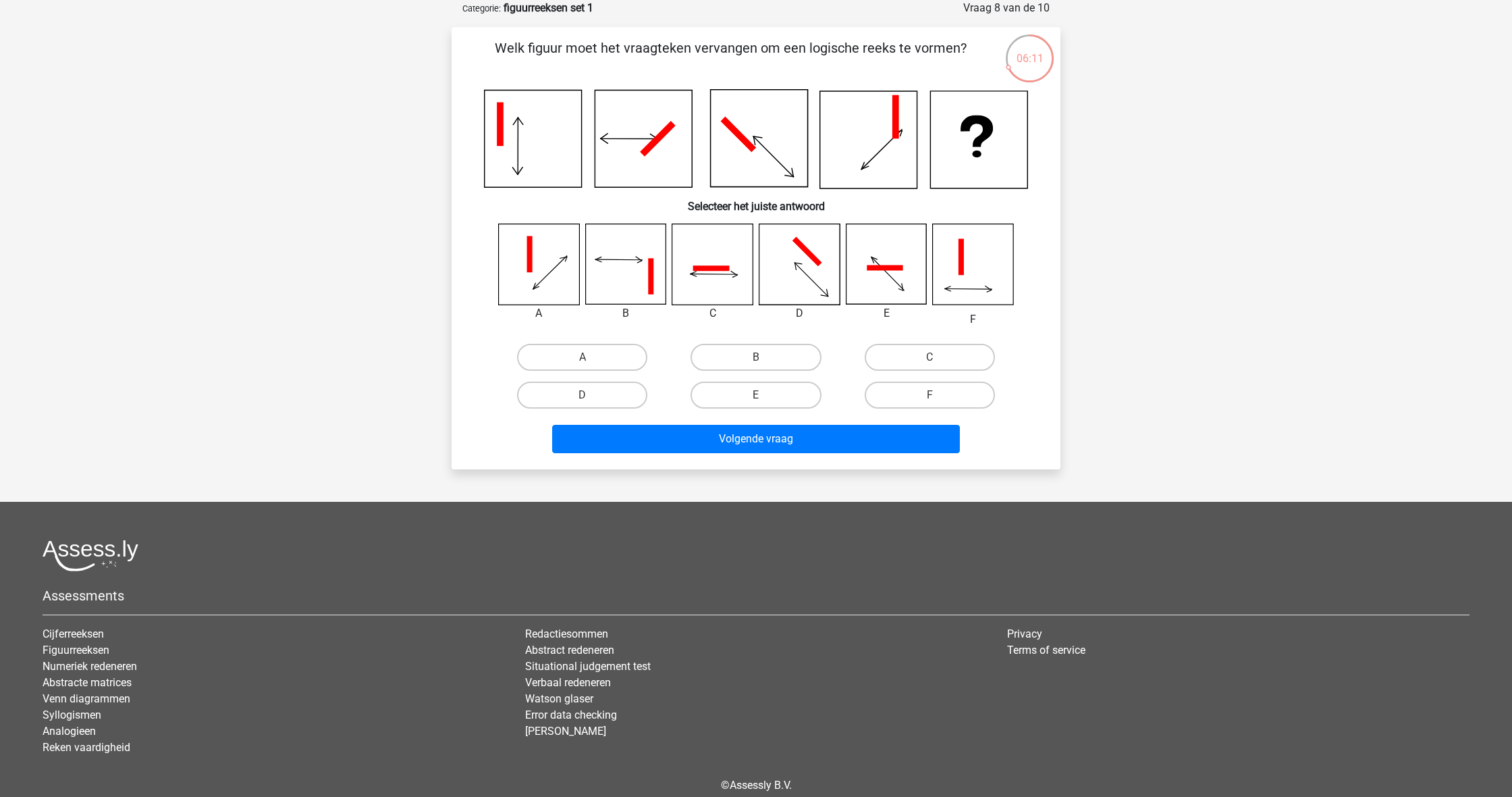
scroll to position [65, 0]
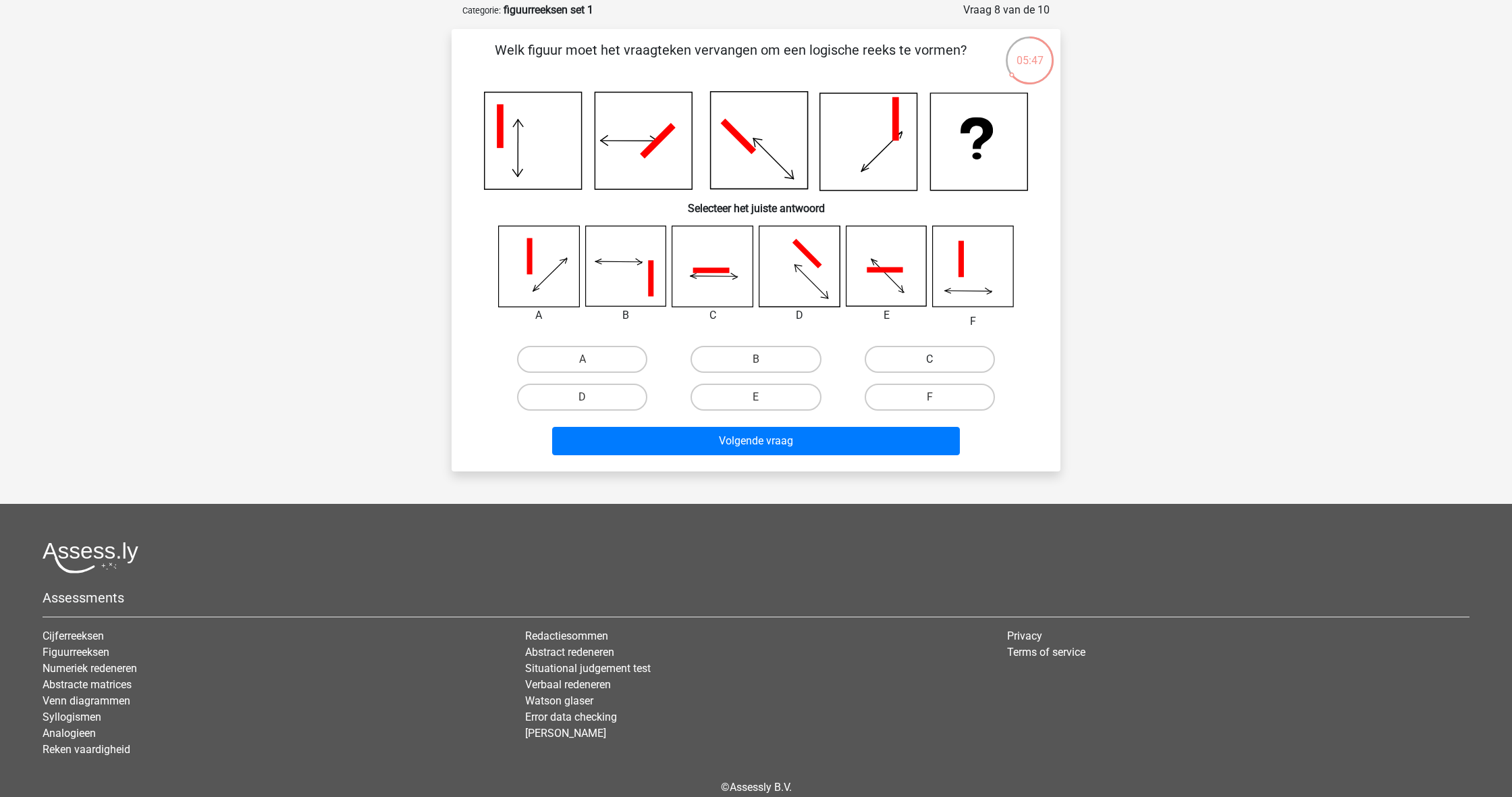
click at [929, 361] on label "C" at bounding box center [929, 359] width 130 height 27
click at [929, 361] on input "C" at bounding box center [933, 363] width 8 height 8
radio input "true"
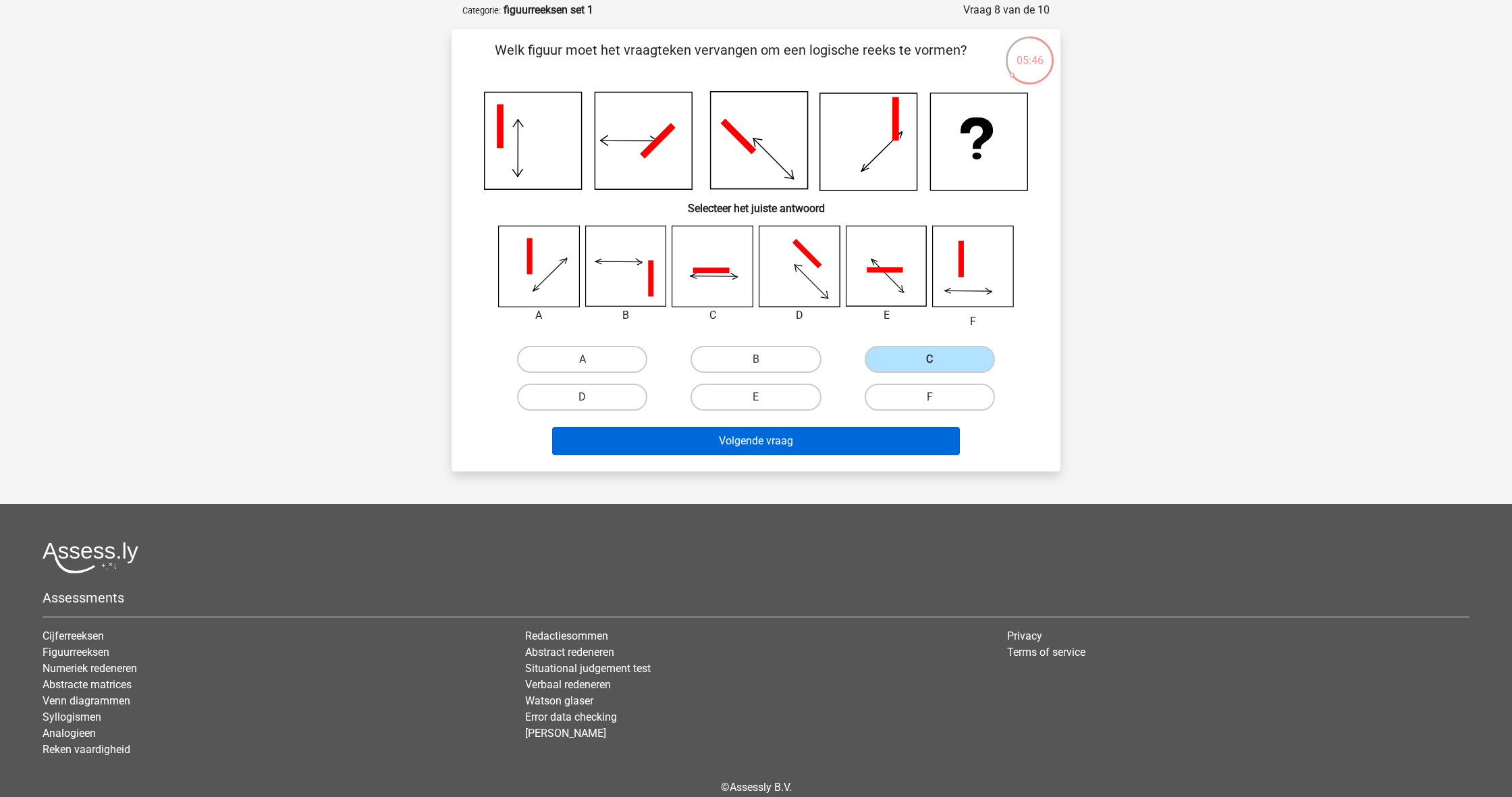
click at [869, 445] on button "Volgende vraag" at bounding box center [756, 441] width 409 height 28
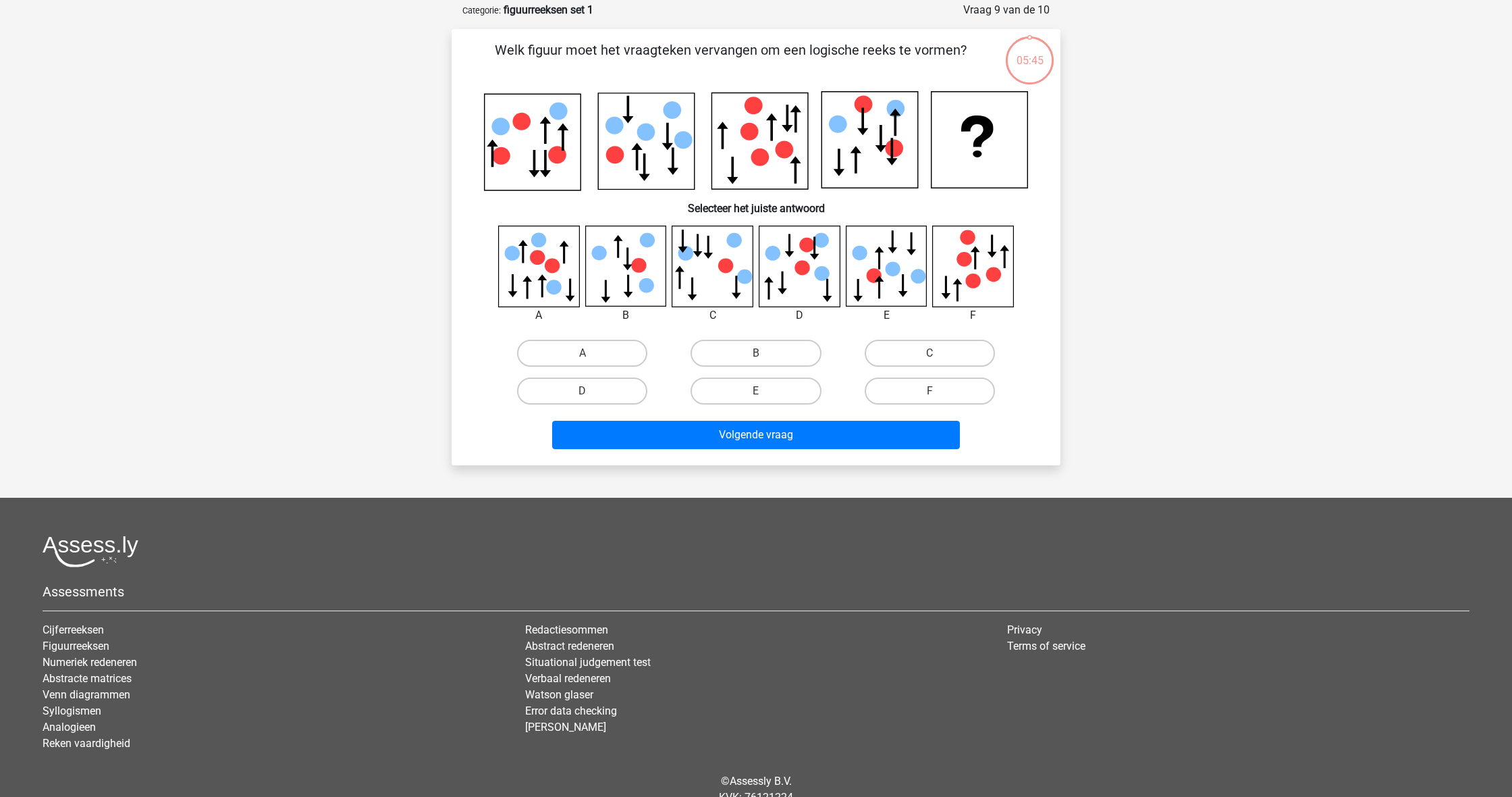
scroll to position [67, 0]
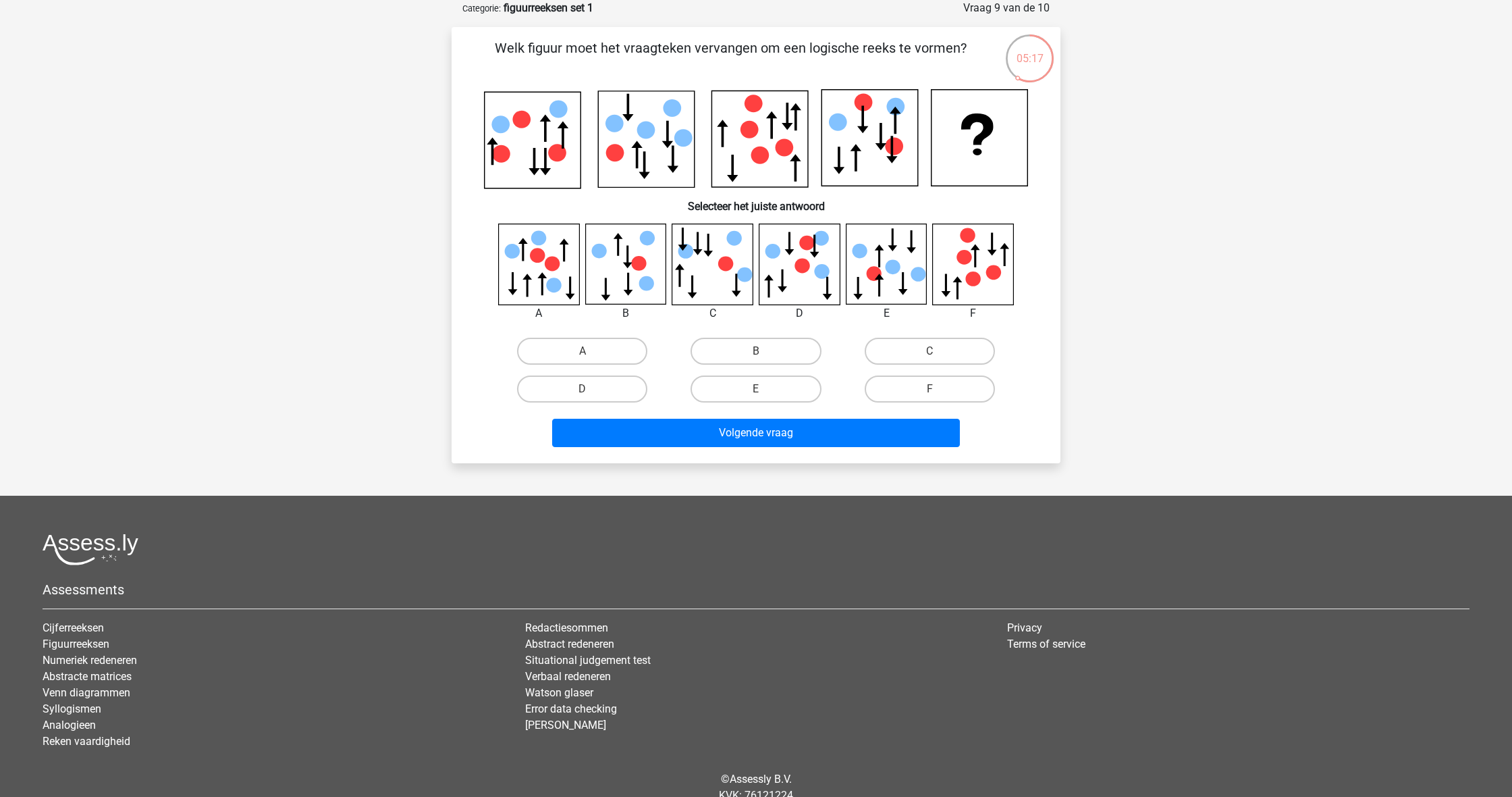
drag, startPoint x: 936, startPoint y: 383, endPoint x: 924, endPoint y: 408, distance: 27.7
click at [936, 384] on label "F" at bounding box center [929, 388] width 130 height 27
click at [936, 389] on input "F" at bounding box center [933, 393] width 8 height 8
radio input "true"
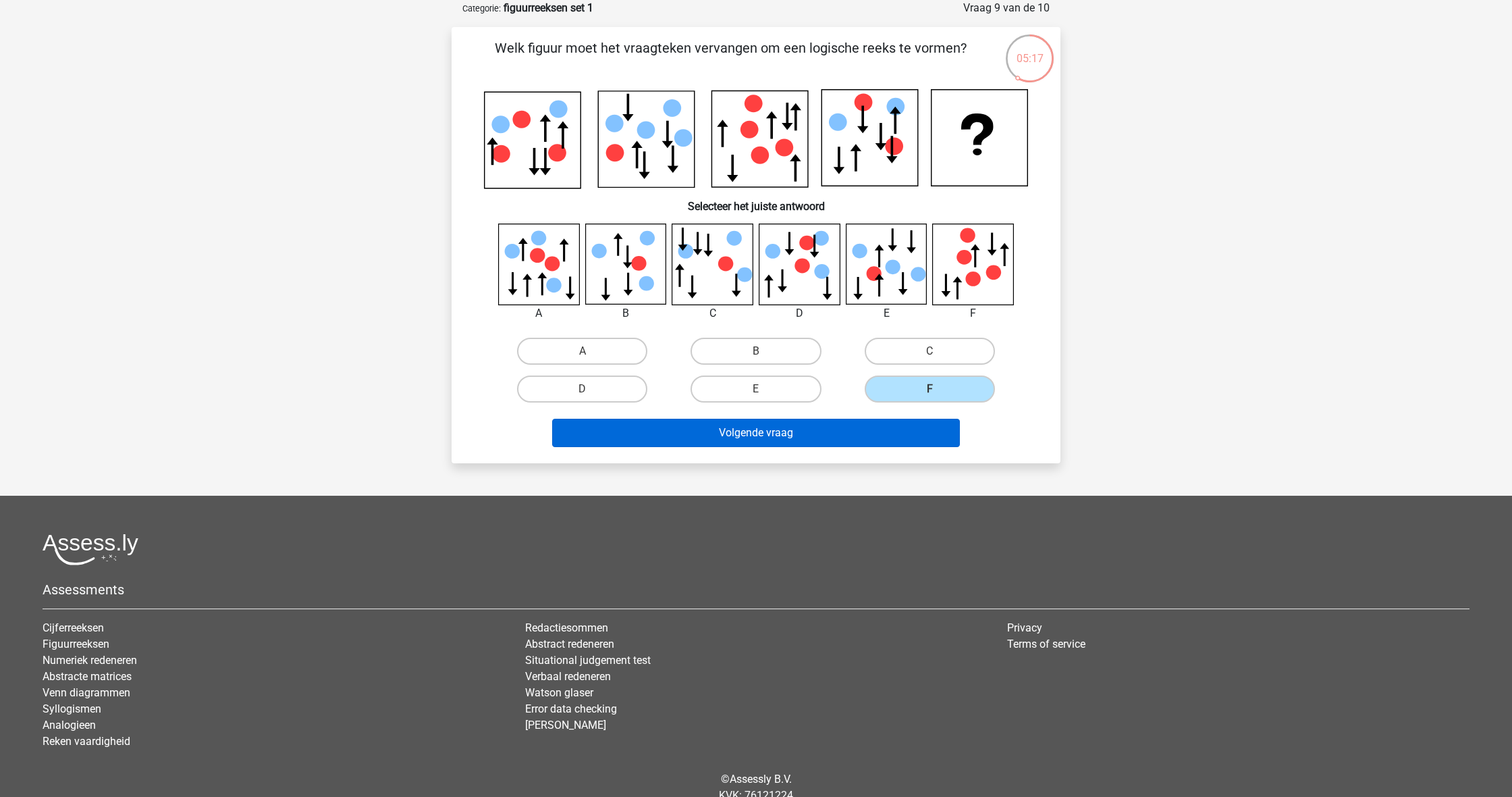
click at [921, 438] on button "Volgende vraag" at bounding box center [756, 433] width 409 height 28
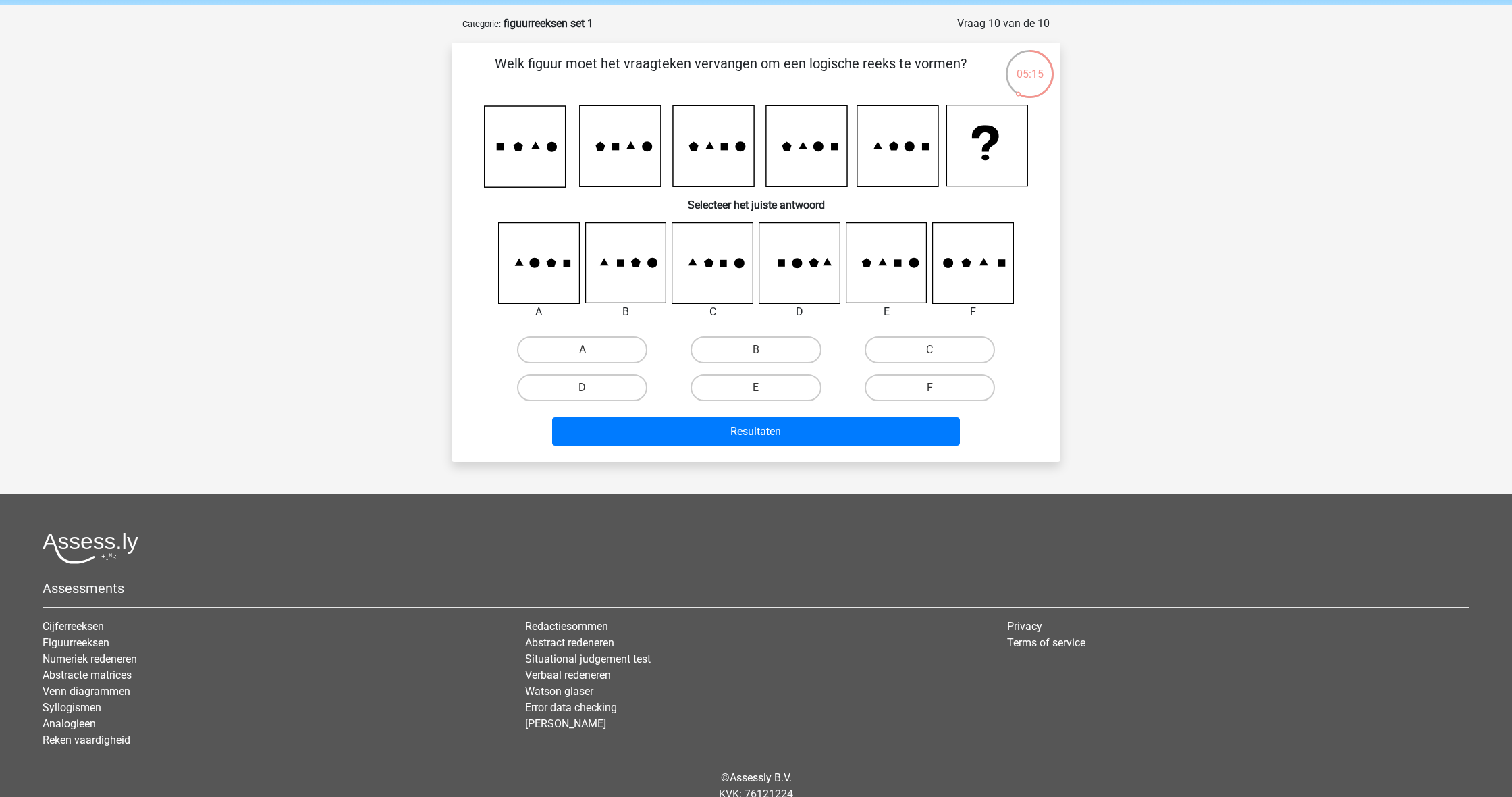
scroll to position [50, 0]
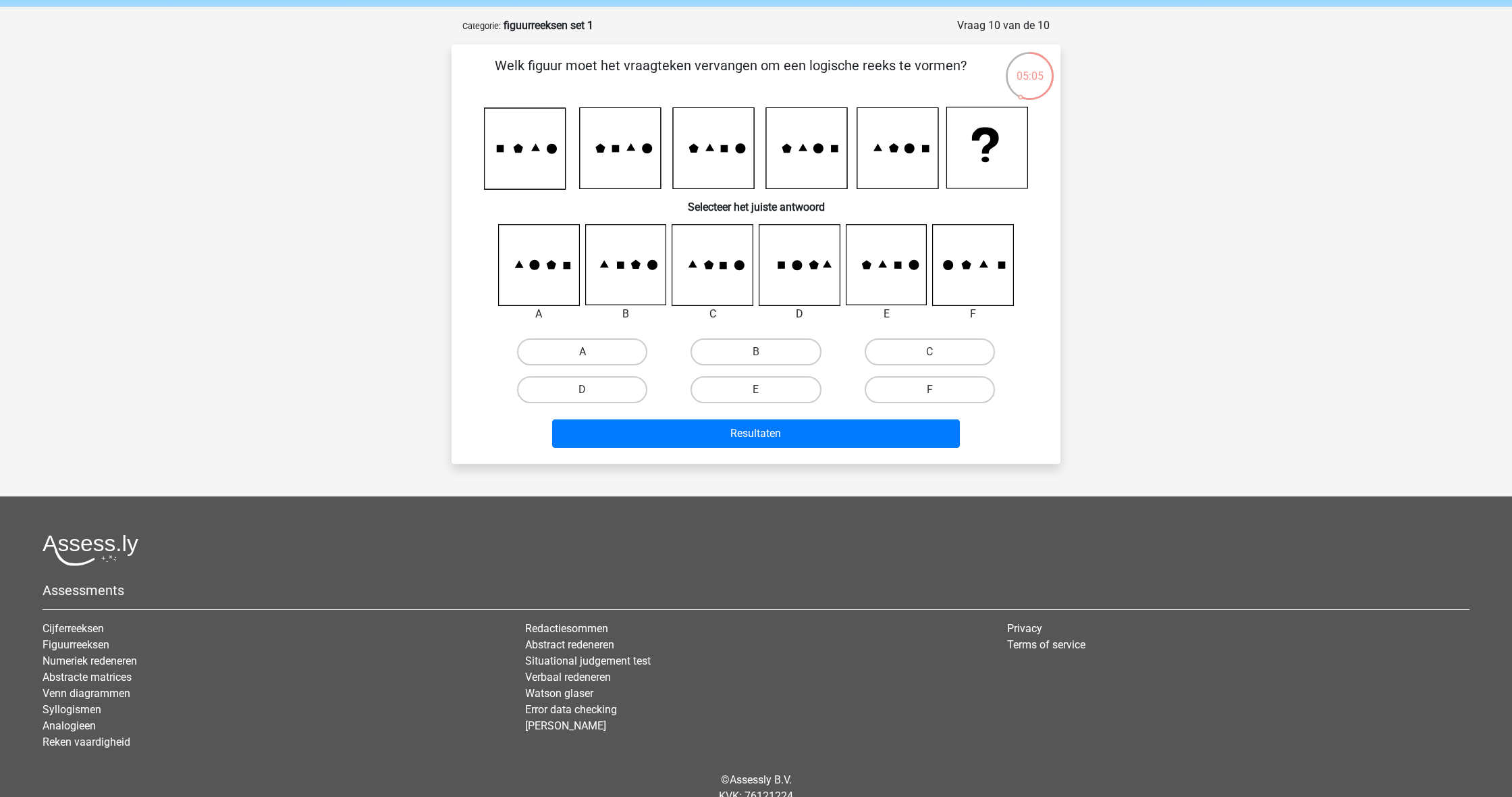
click at [624, 349] on label "A" at bounding box center [582, 352] width 130 height 27
click at [592, 352] on input "A" at bounding box center [586, 355] width 8 height 8
radio input "true"
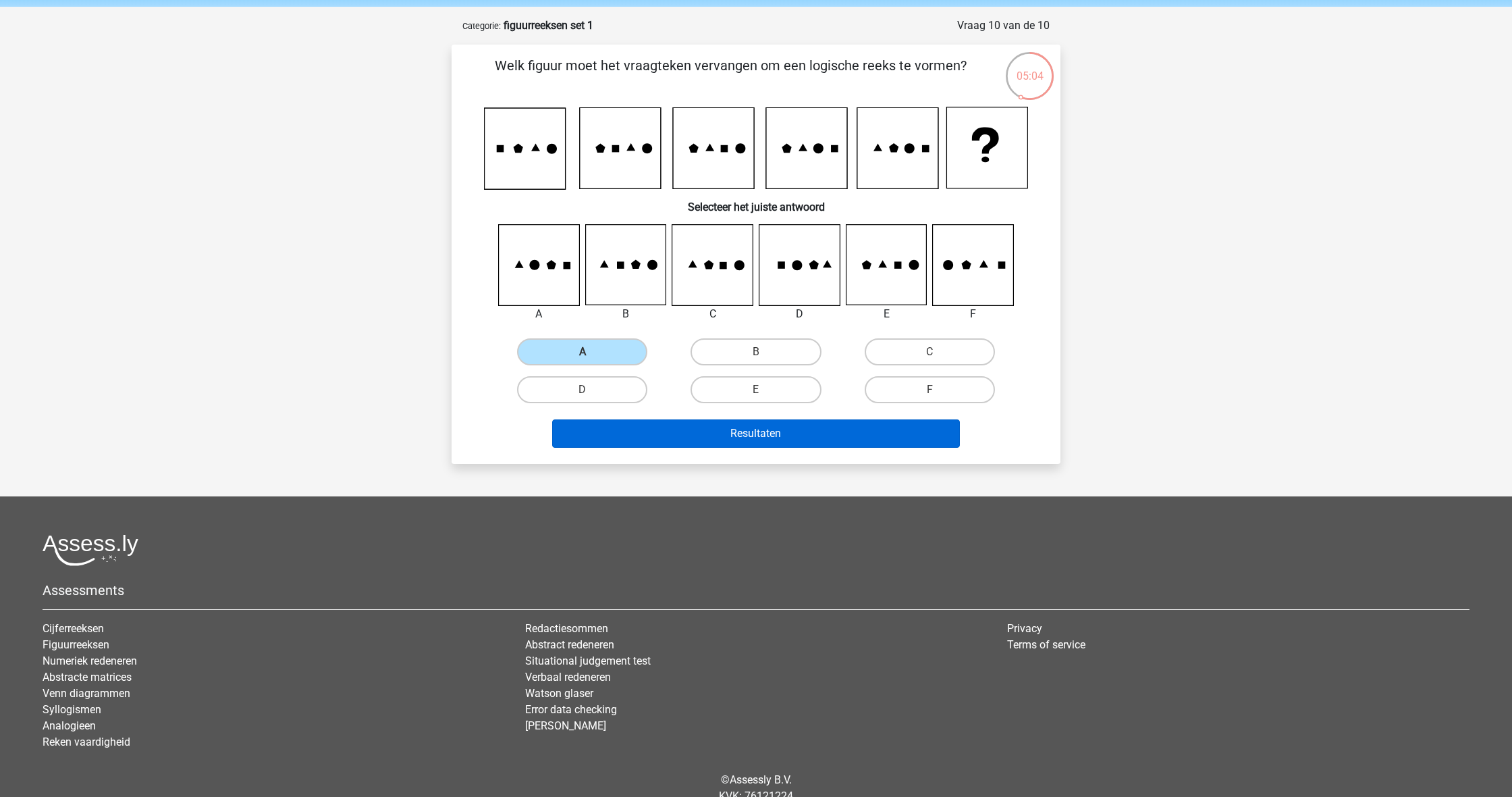
click at [724, 443] on button "Resultaten" at bounding box center [756, 433] width 409 height 28
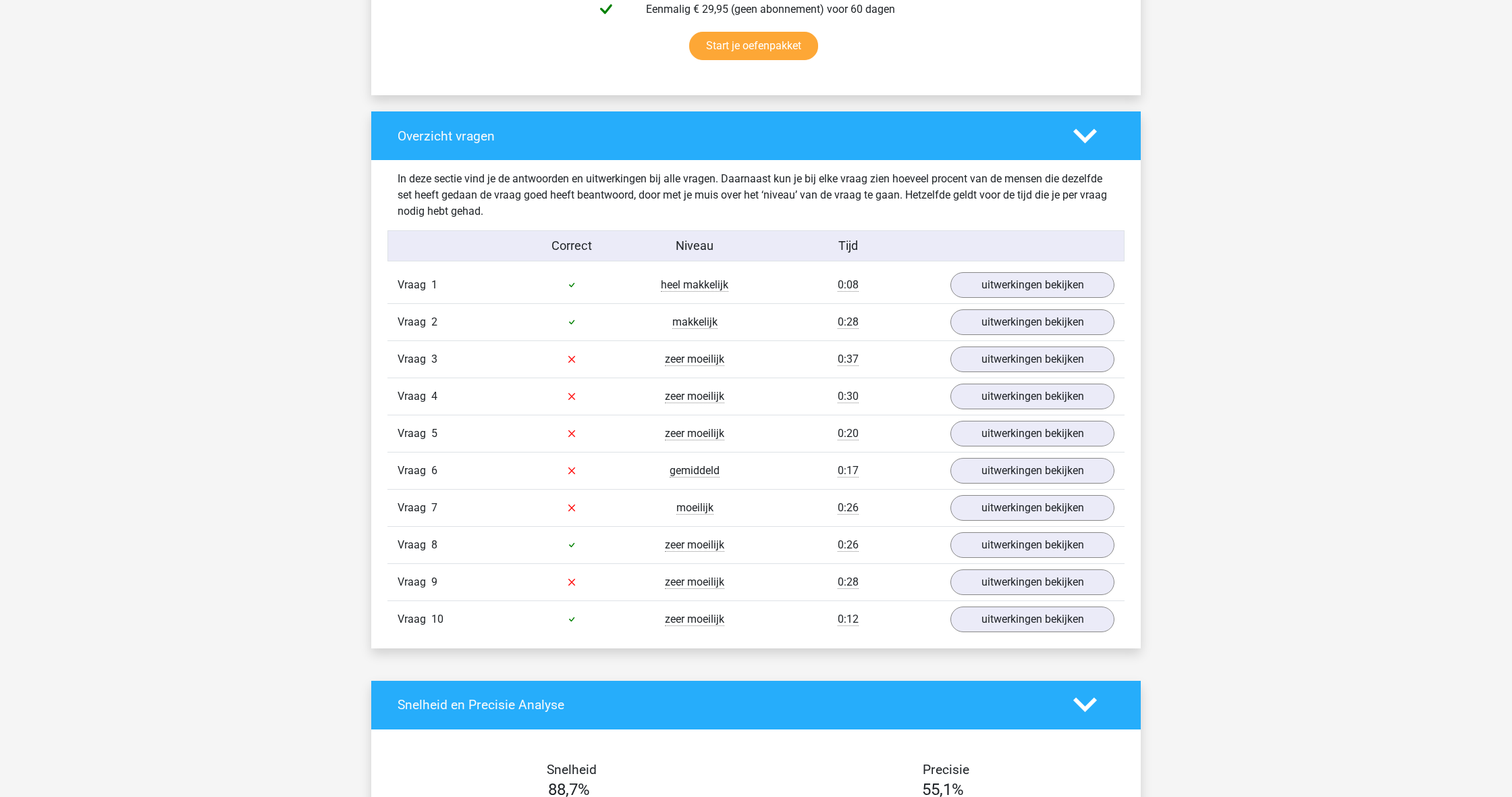
scroll to position [906, 0]
click at [1039, 357] on link "uitwerkingen bekijken" at bounding box center [1032, 359] width 188 height 30
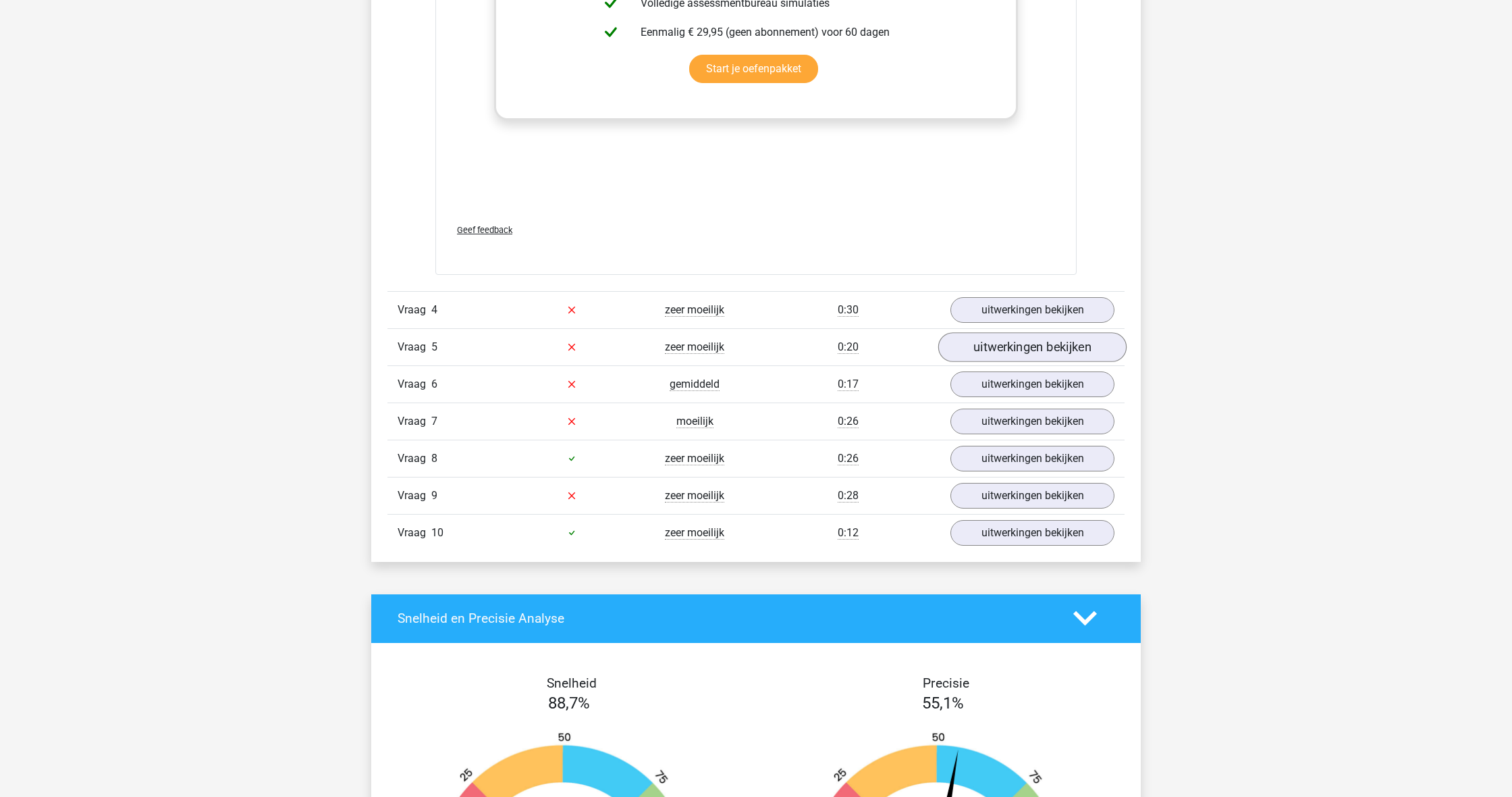
scroll to position [2131, 0]
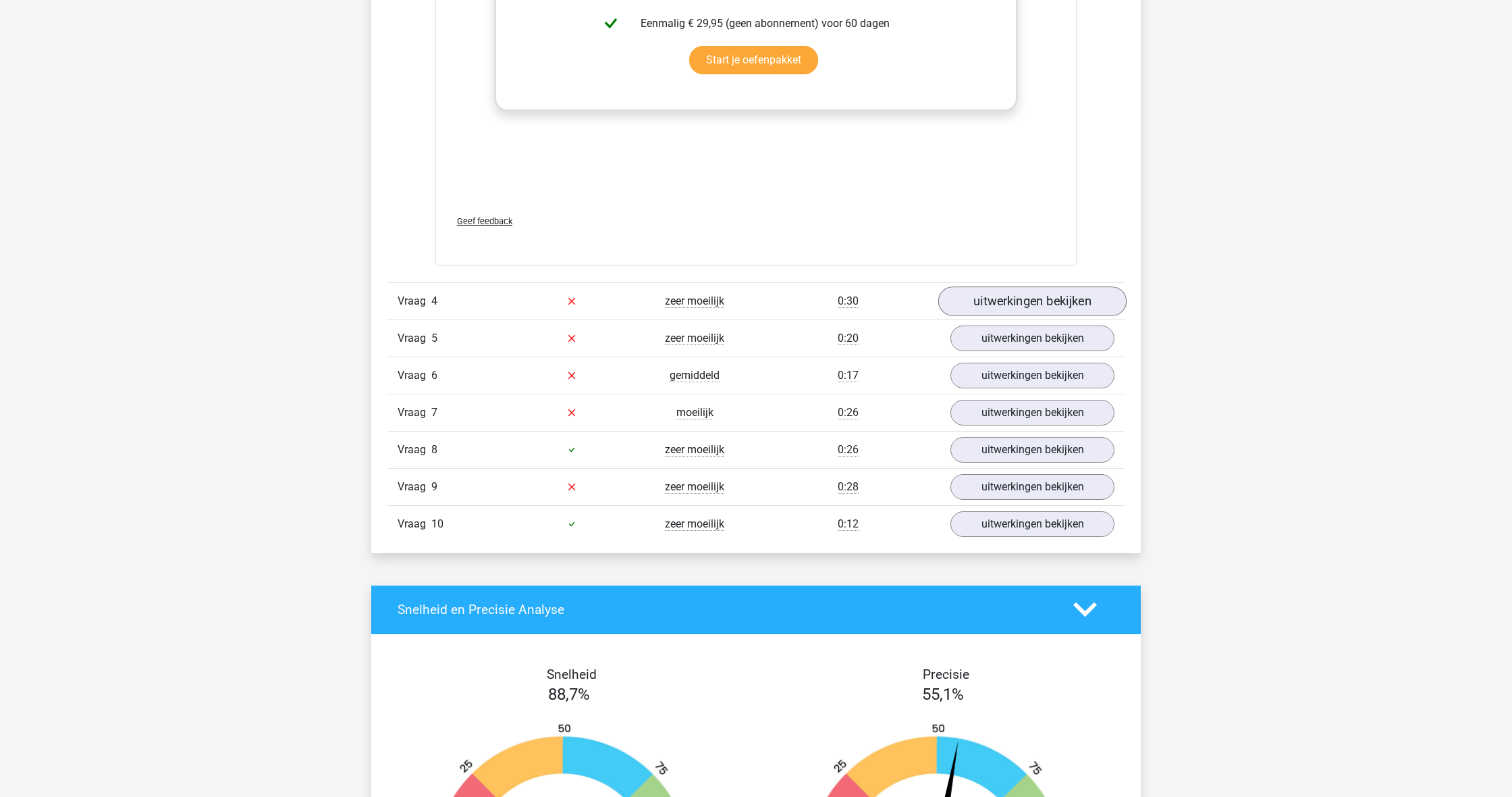
click at [1041, 305] on link "uitwerkingen bekijken" at bounding box center [1032, 301] width 188 height 30
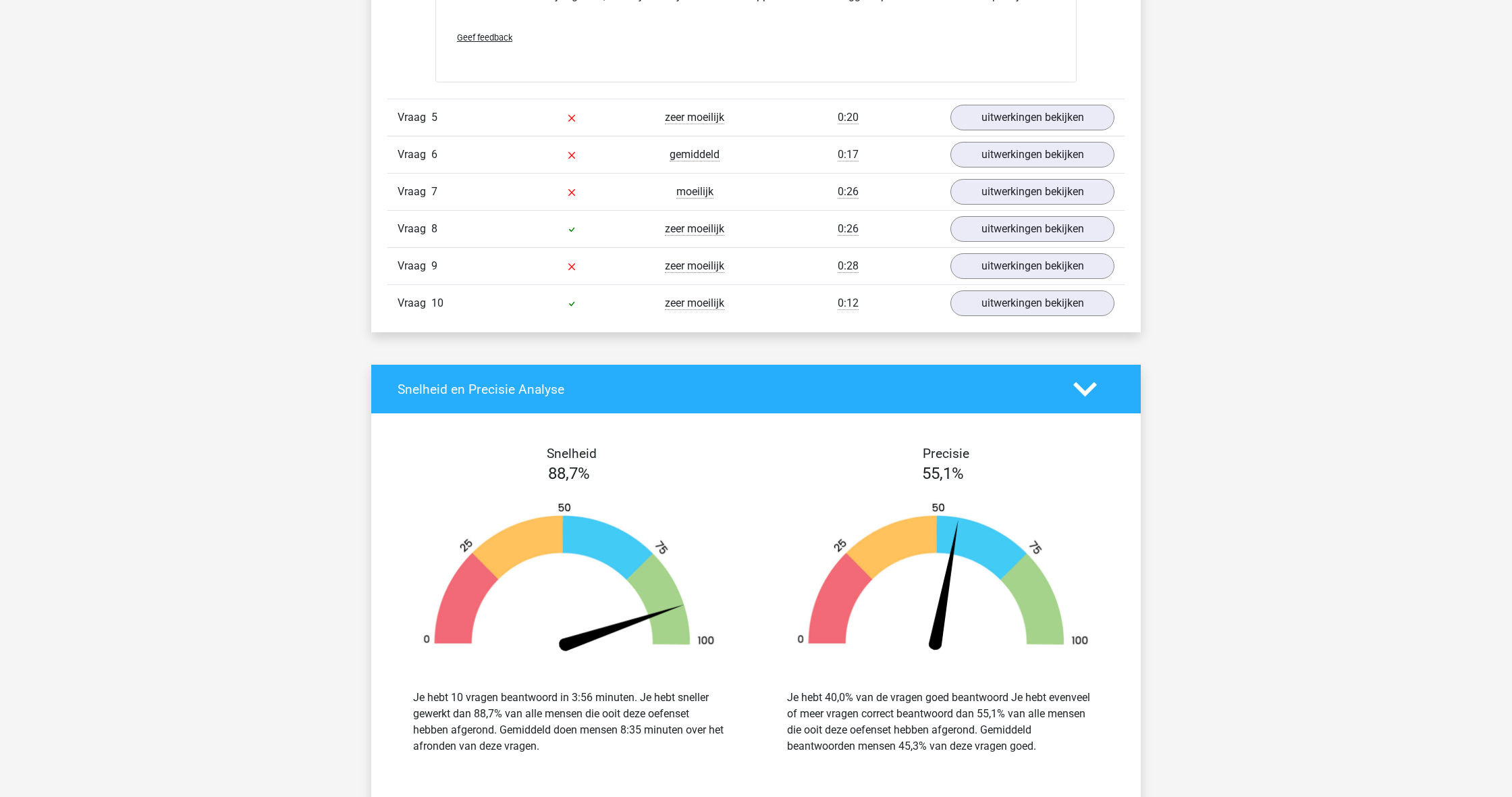
scroll to position [3156, 0]
click at [1056, 110] on link "uitwerkingen bekijken" at bounding box center [1032, 118] width 188 height 30
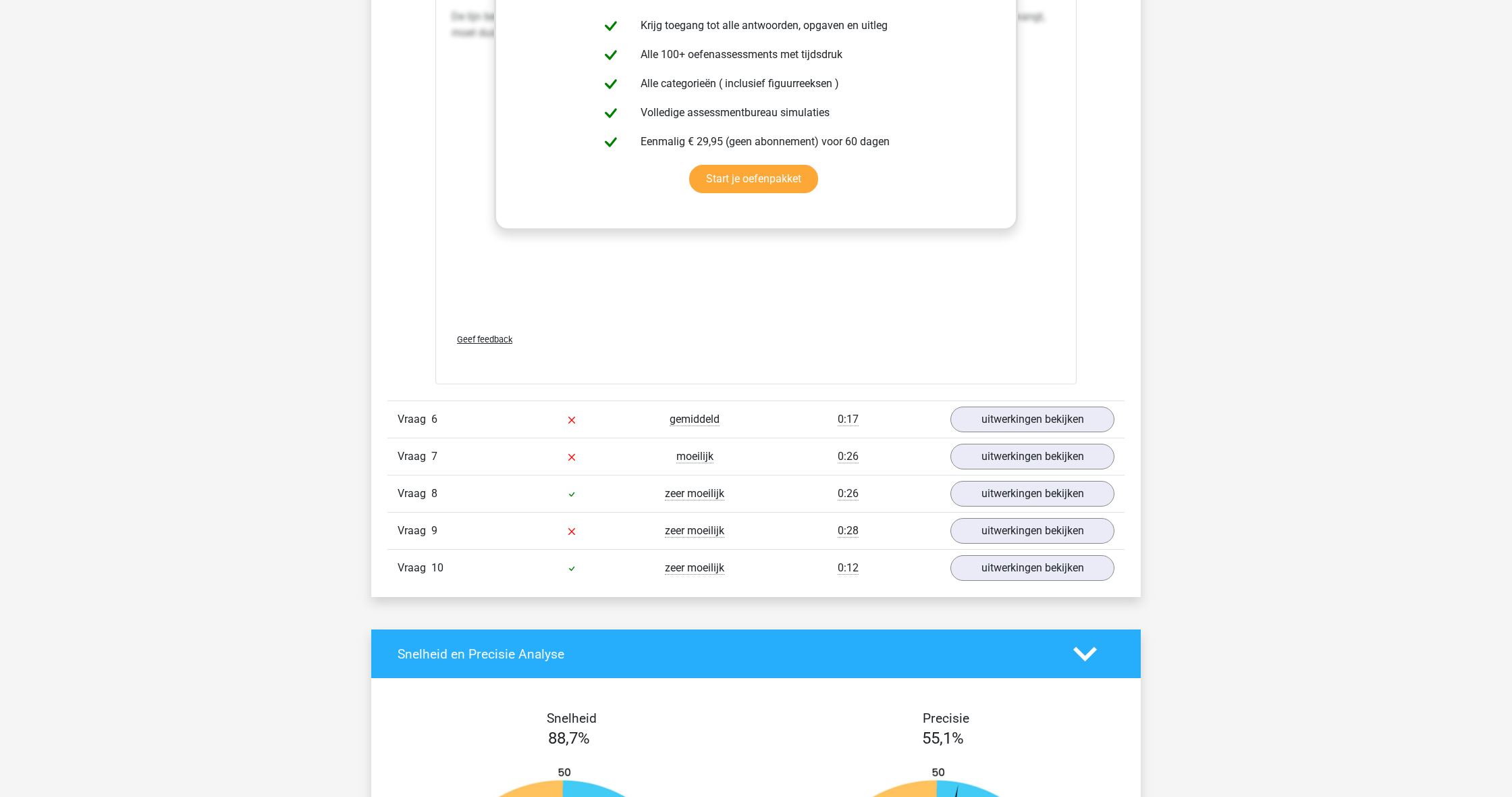
scroll to position [4036, 0]
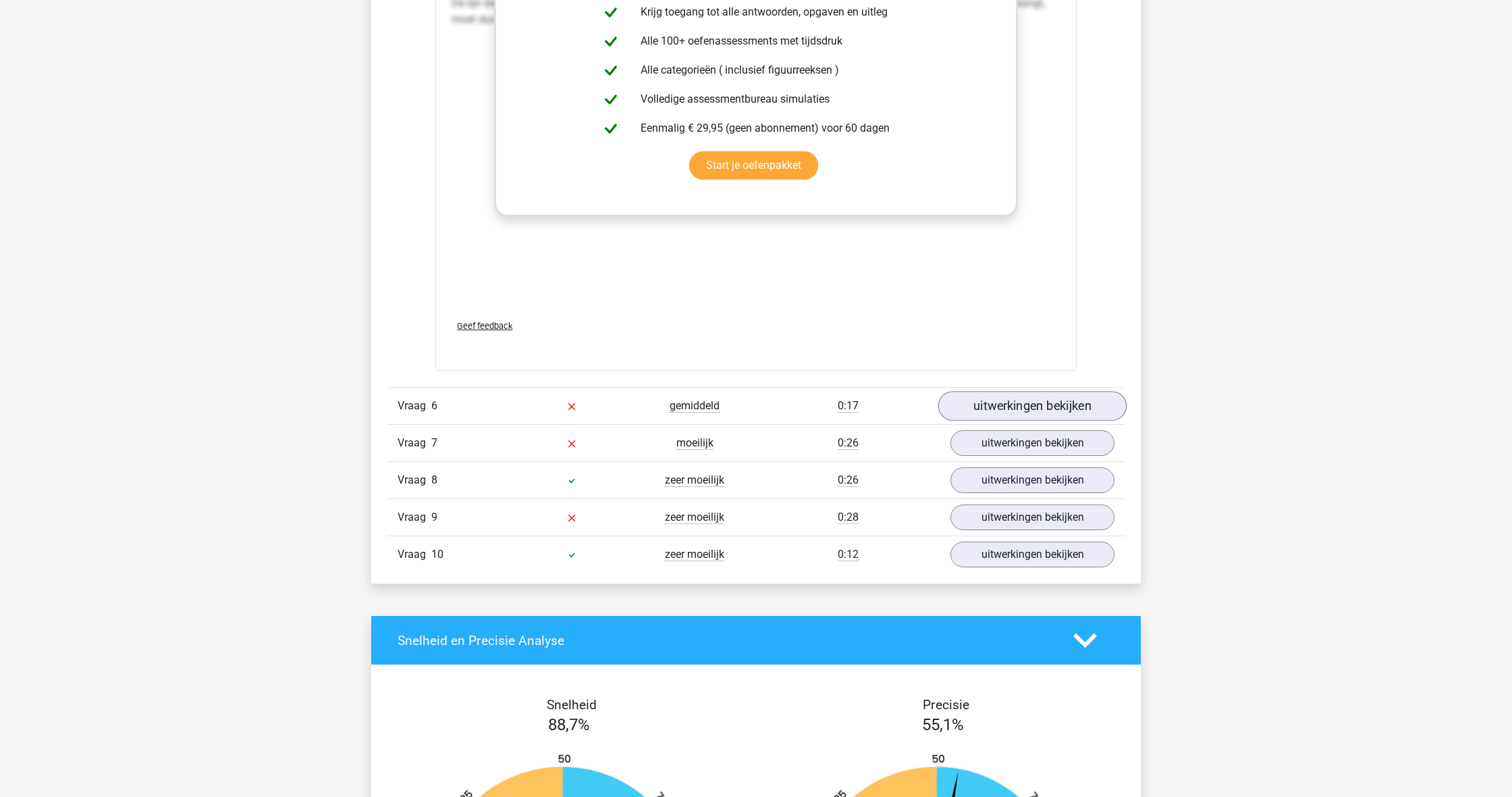
click at [1061, 399] on link "uitwerkingen bekijken" at bounding box center [1032, 406] width 188 height 30
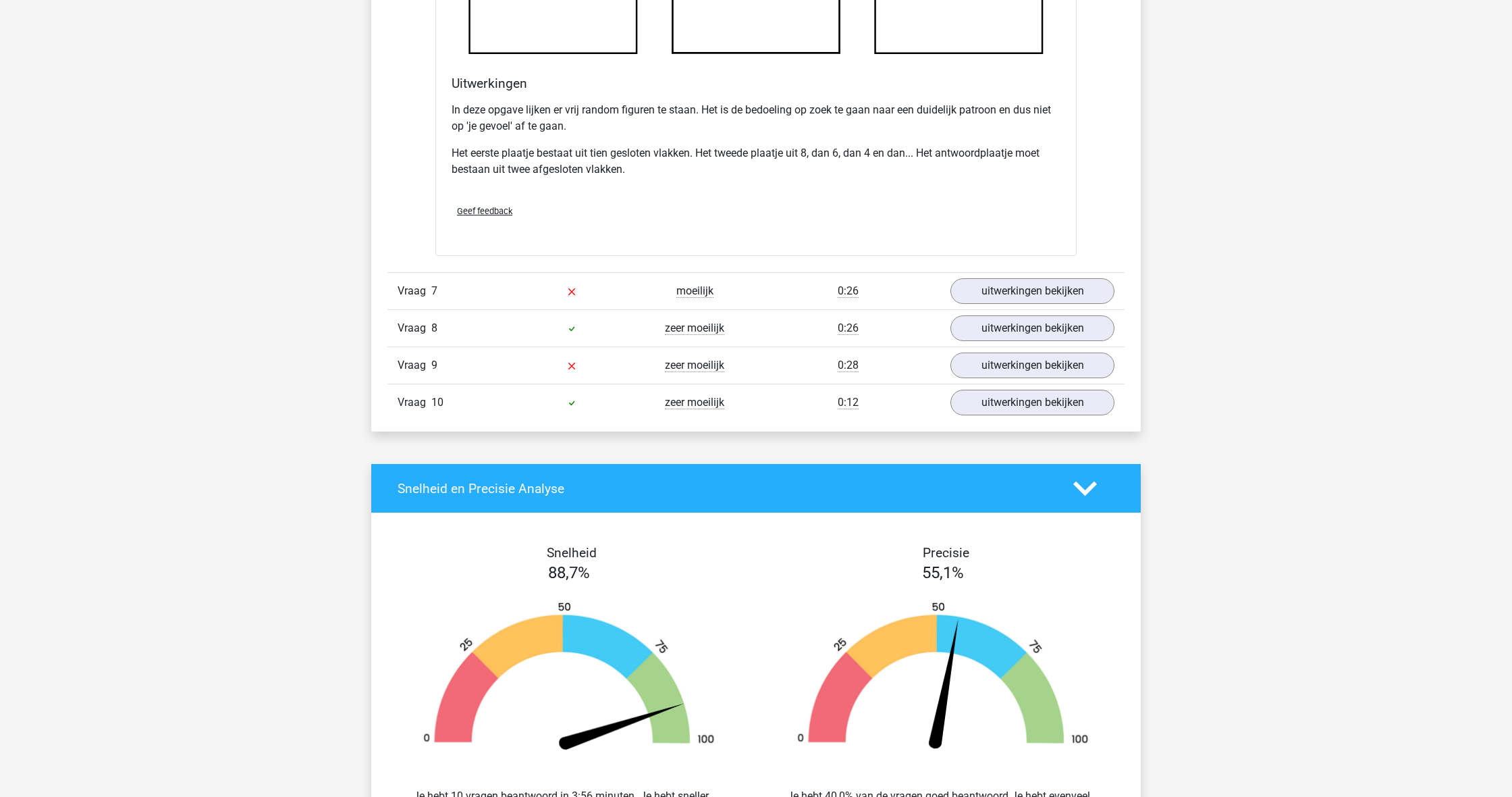
scroll to position [5002, 0]
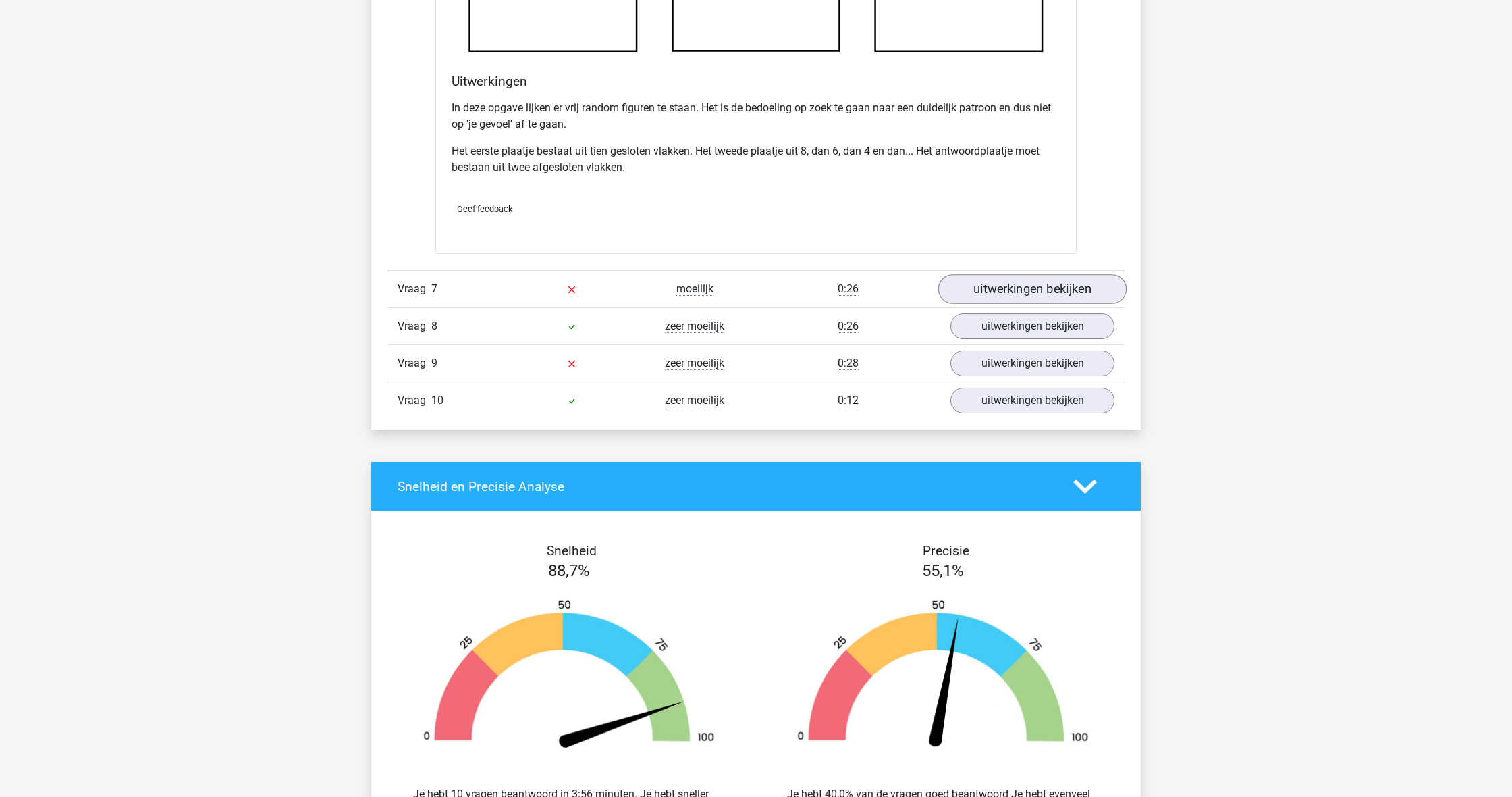
click at [1097, 290] on link "uitwerkingen bekijken" at bounding box center [1032, 289] width 188 height 30
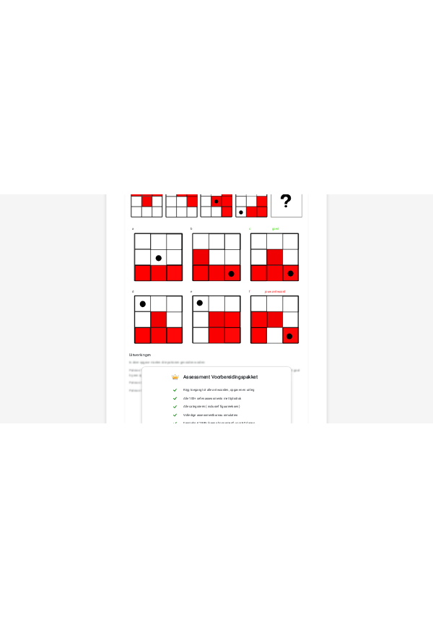
scroll to position [5756, 0]
